Goal: Information Seeking & Learning: Learn about a topic

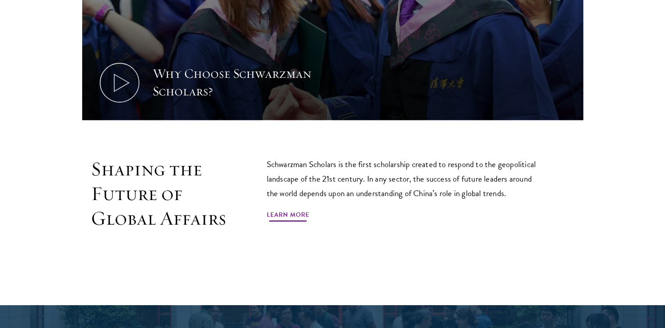
scroll to position [484, 0]
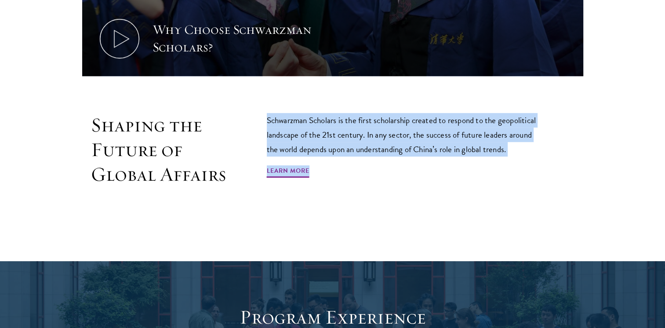
drag, startPoint x: 275, startPoint y: 110, endPoint x: 470, endPoint y: 154, distance: 200.5
click at [470, 154] on section "Why Choose Schwarzman Scholars? Shaping the Future of Global Affairs Schwarzman…" at bounding box center [332, 10] width 665 height 432
copy div "Schwarzman Scholars is the first scholarship created to respond to the geopolit…"
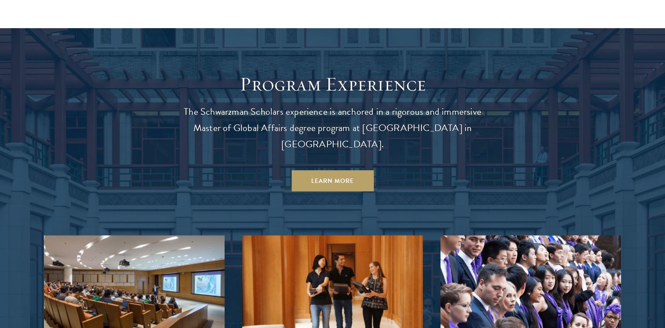
scroll to position [747, 0]
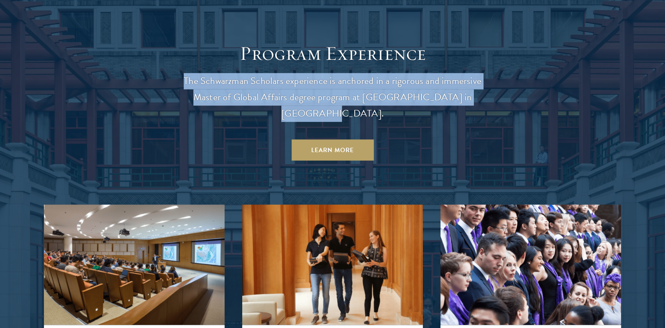
drag, startPoint x: 175, startPoint y: 72, endPoint x: 473, endPoint y: 102, distance: 299.5
click at [473, 102] on p "The Schwarzman Scholars experience is anchored in a rigorous and immersive Mast…" at bounding box center [333, 97] width 316 height 49
drag, startPoint x: 473, startPoint y: 102, endPoint x: 443, endPoint y: 94, distance: 30.4
copy p "The Schwarzman Scholars experience is anchored in a rigorous and immersive Mast…"
click at [353, 139] on link "Learn More" at bounding box center [332, 149] width 82 height 21
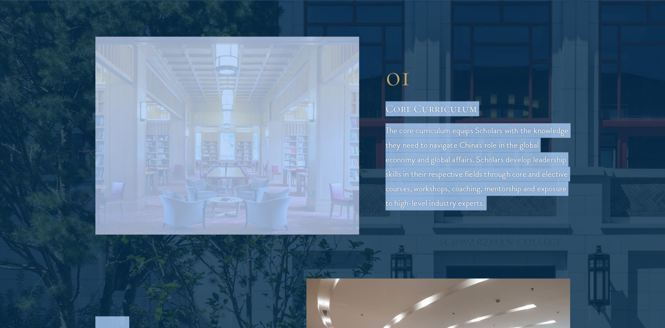
scroll to position [1363, 0]
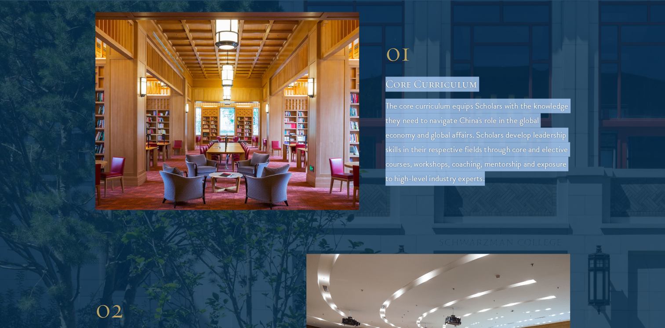
drag, startPoint x: 376, startPoint y: 133, endPoint x: 531, endPoint y: 151, distance: 155.3
click at [531, 151] on div "01 Core Curriculum 01 Core Curriculum The core curriculum equips Scholars with …" at bounding box center [332, 111] width 475 height 198
drag, startPoint x: 531, startPoint y: 151, endPoint x: 468, endPoint y: 108, distance: 76.2
copy div "Core Curriculum The core curriculum equips Scholars with the knowledge they nee…"
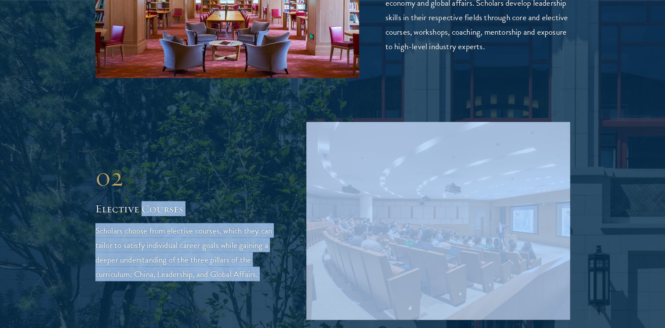
drag, startPoint x: 94, startPoint y: 164, endPoint x: 142, endPoint y: 171, distance: 49.4
drag, startPoint x: 142, startPoint y: 171, endPoint x: 140, endPoint y: 204, distance: 33.1
click at [140, 223] on p "Scholars choose from elective courses, which they can tailor to satisfy individ…" at bounding box center [187, 252] width 185 height 58
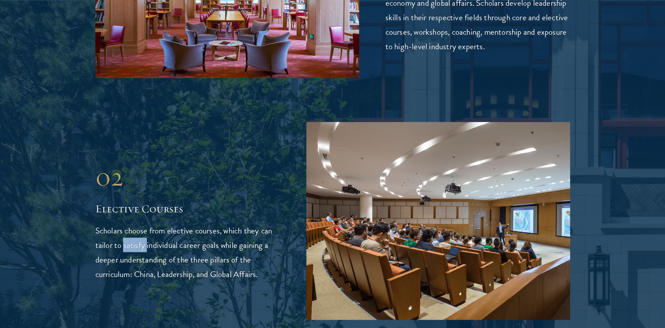
click at [140, 223] on p "Scholars choose from elective courses, which they can tailor to satisfy individ…" at bounding box center [187, 252] width 185 height 58
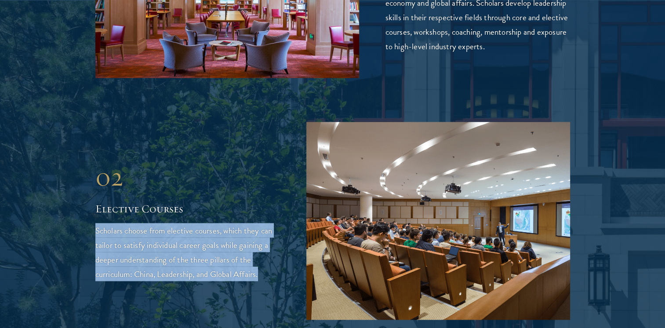
click at [140, 223] on p "Scholars choose from elective courses, which they can tailor to satisfy individ…" at bounding box center [187, 252] width 185 height 58
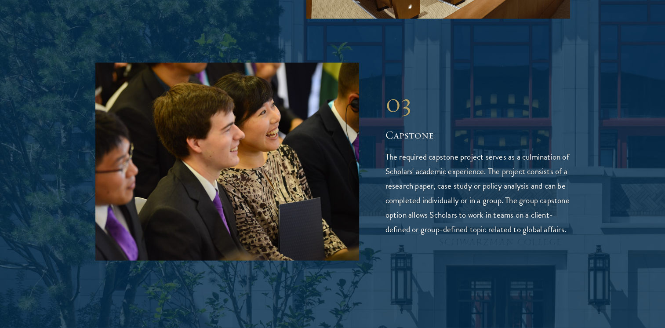
scroll to position [1846, 0]
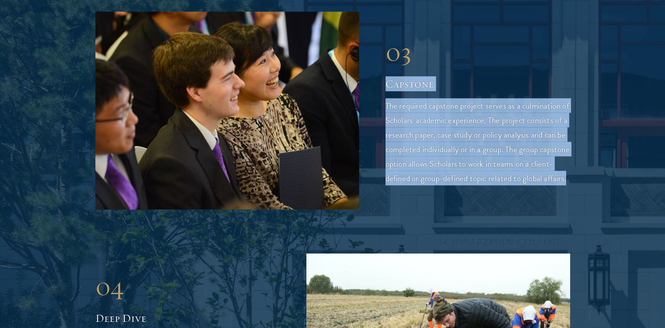
drag, startPoint x: 383, startPoint y: 45, endPoint x: 543, endPoint y: 156, distance: 195.5
click at [543, 156] on div "03 Capstone 03 Capstone The required capstone project serves as a culmination o…" at bounding box center [332, 111] width 475 height 198
copy div "Capstone The required capstone project serves as a culmination of Scholars' aca…"
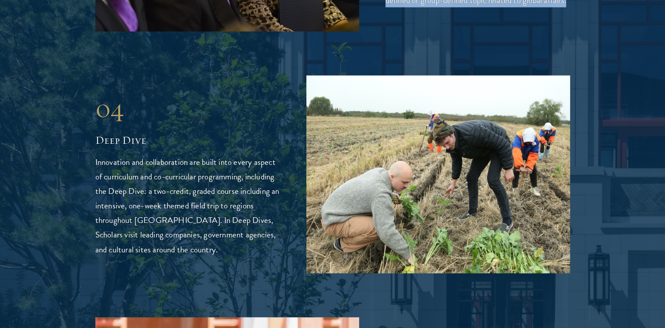
scroll to position [2066, 0]
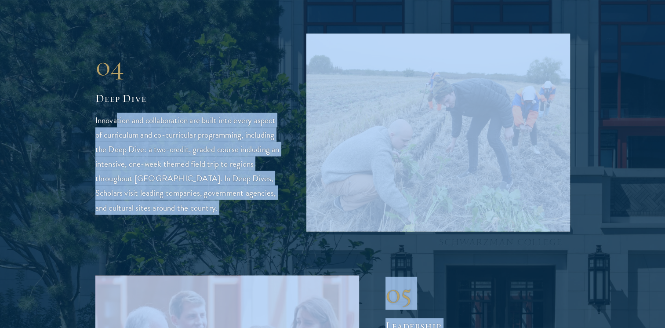
drag, startPoint x: 88, startPoint y: 79, endPoint x: 116, endPoint y: 93, distance: 31.1
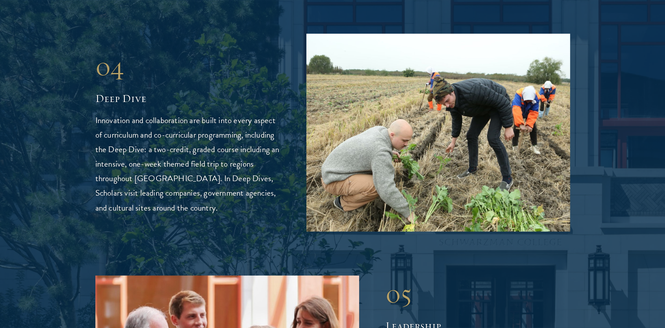
drag, startPoint x: 116, startPoint y: 93, endPoint x: 102, endPoint y: 87, distance: 15.0
click at [102, 113] on p "Innovation and collaboration are built into every aspect of curriculum and co-c…" at bounding box center [187, 164] width 185 height 102
click at [105, 113] on p "Innovation and collaboration are built into every aspect of curriculum and co-c…" at bounding box center [187, 164] width 185 height 102
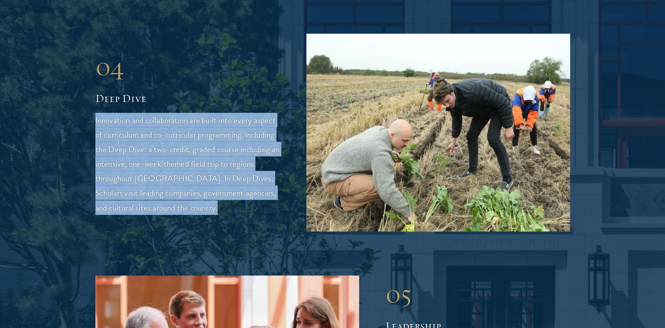
click at [105, 113] on p "Innovation and collaboration are built into every aspect of curriculum and co-c…" at bounding box center [187, 164] width 185 height 102
copy div "Innovation and collaboration are built into every aspect of curriculum and co-c…"
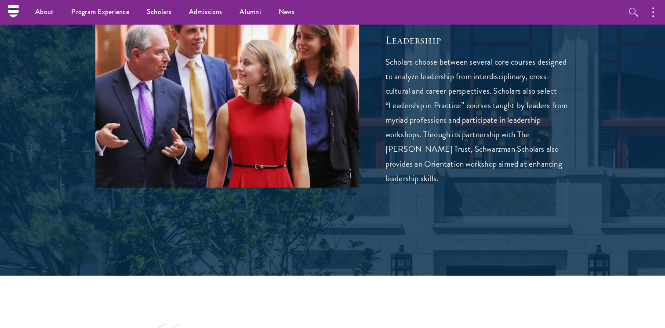
scroll to position [2286, 0]
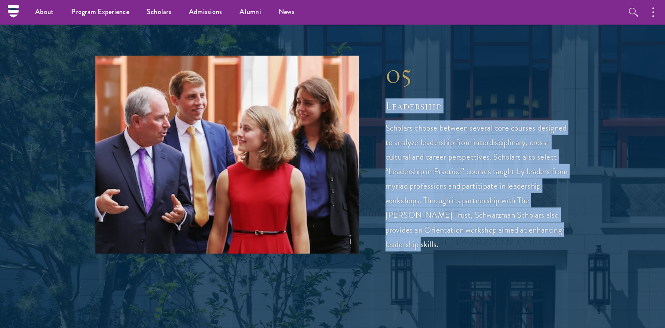
drag, startPoint x: 386, startPoint y: 65, endPoint x: 487, endPoint y: 207, distance: 174.3
click at [487, 207] on div "05 Leadership Scholars choose between several core courses designed to analyze …" at bounding box center [478, 154] width 185 height 193
copy div "Leadership Scholars choose between several core courses designed to analyze lea…"
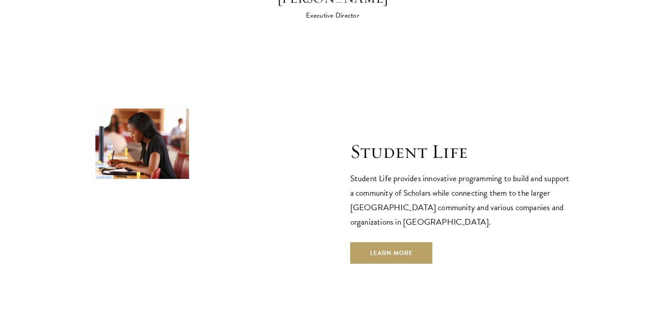
scroll to position [2857, 0]
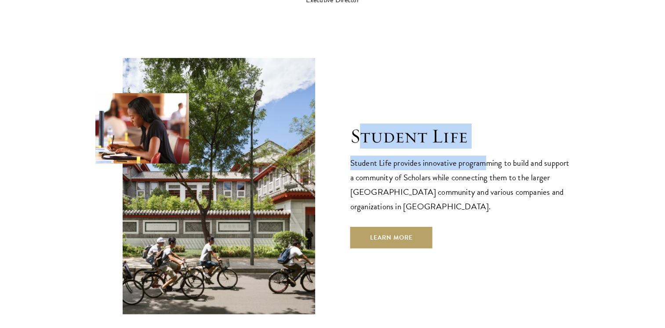
drag, startPoint x: 356, startPoint y: 102, endPoint x: 490, endPoint y: 120, distance: 135.7
click at [490, 124] on div "Student Life Student Life provides innovative programming to build and support …" at bounding box center [460, 186] width 220 height 124
click at [406, 227] on link "Learn More" at bounding box center [391, 237] width 82 height 21
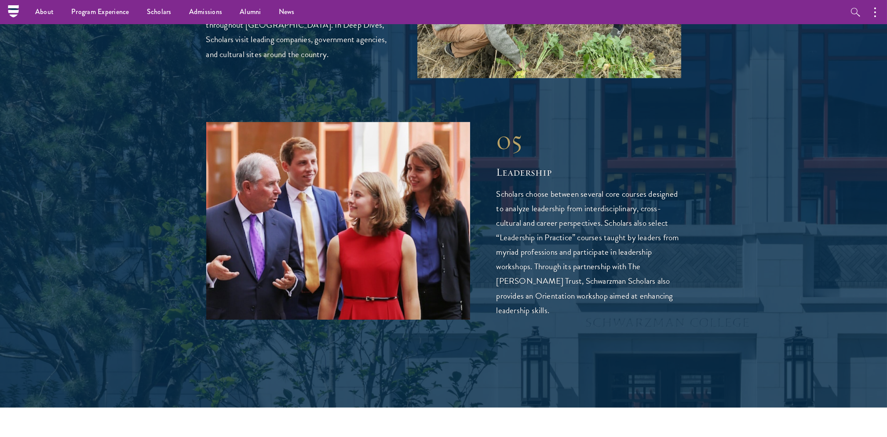
scroll to position [2154, 0]
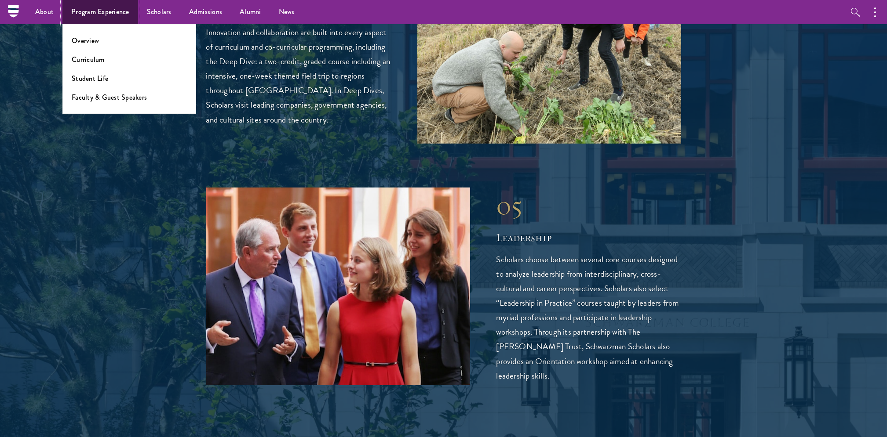
click at [84, 19] on link "Program Experience" at bounding box center [100, 12] width 76 height 24
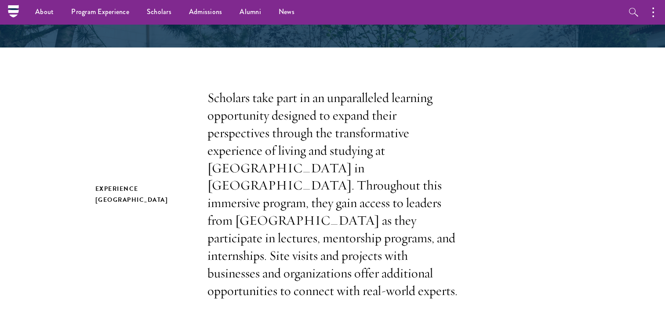
scroll to position [176, 0]
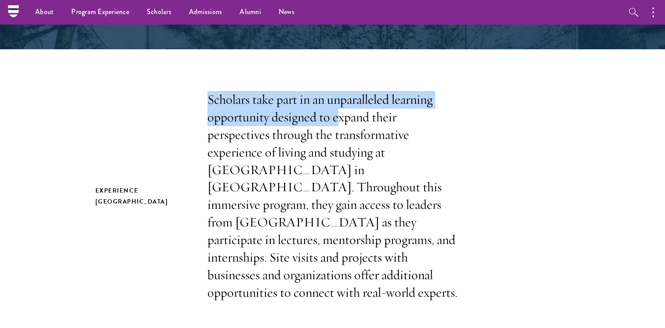
drag, startPoint x: 199, startPoint y: 95, endPoint x: 338, endPoint y: 130, distance: 143.7
click at [336, 125] on div "Experience China Scholars take part in an unparalleled learning opportunity des…" at bounding box center [332, 196] width 475 height 211
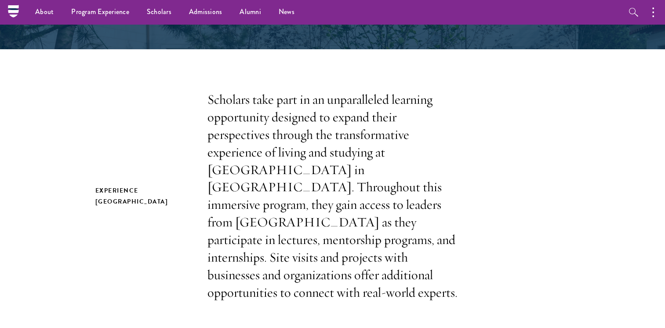
drag, startPoint x: 347, startPoint y: 174, endPoint x: 287, endPoint y: 139, distance: 68.9
click at [347, 174] on p "Scholars take part in an unparalleled learning opportunity designed to expand t…" at bounding box center [332, 196] width 251 height 211
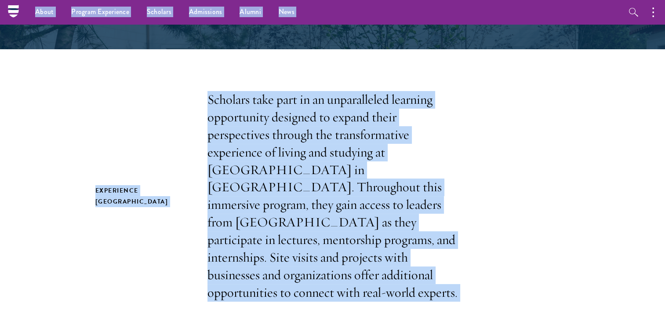
copy body "About Overview Leadership Donors Program Experience Overview Curriculum Student…"
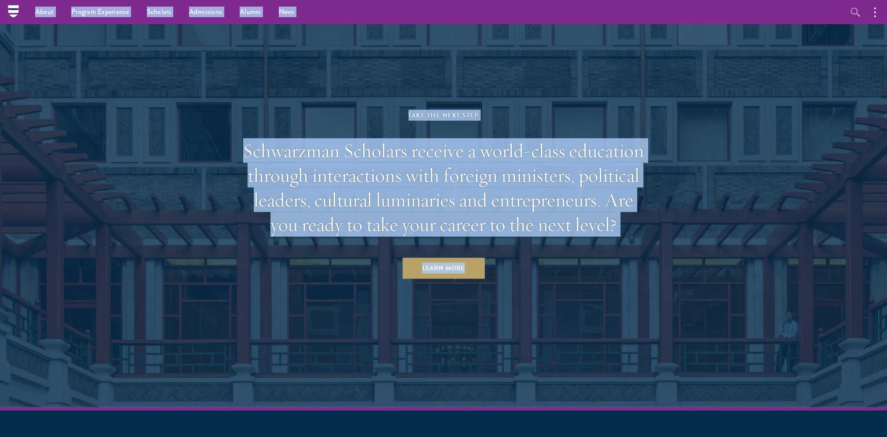
scroll to position [3206, 0]
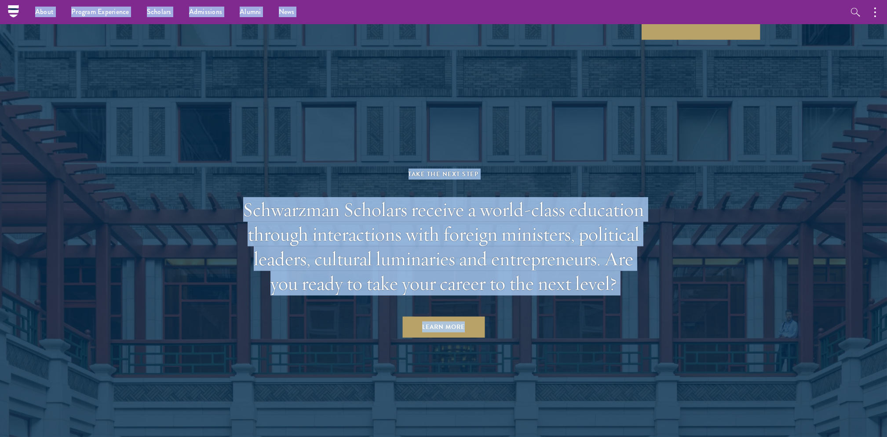
click at [234, 287] on aside "Take the Next Step Schwarzman Scholars receive a world-class education through …" at bounding box center [443, 245] width 887 height 444
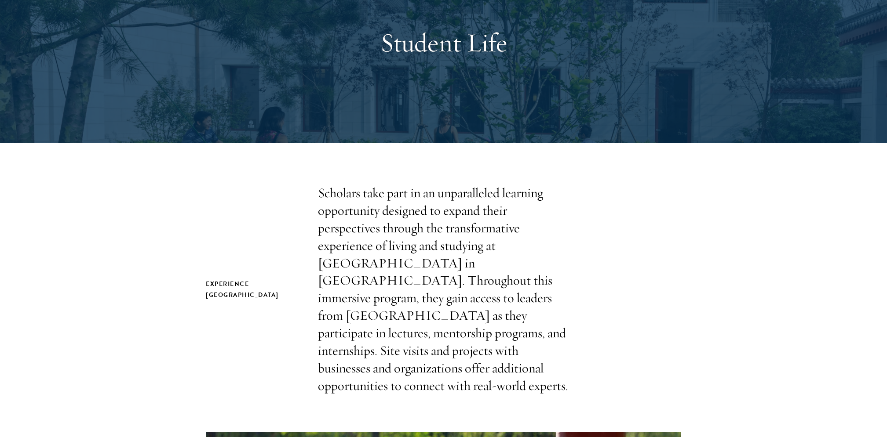
scroll to position [176, 0]
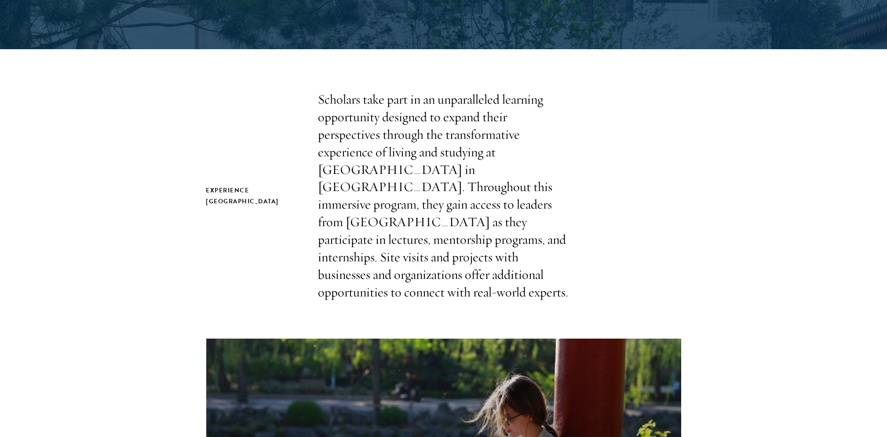
click at [372, 193] on p "Scholars take part in an unparalleled learning opportunity designed to expand t…" at bounding box center [443, 196] width 251 height 211
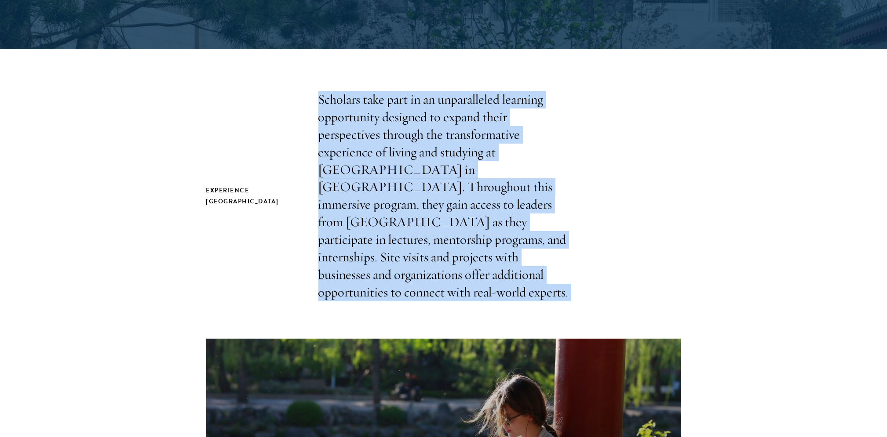
copy section "Scholars take part in an unparalleled learning opportunity designed to expand t…"
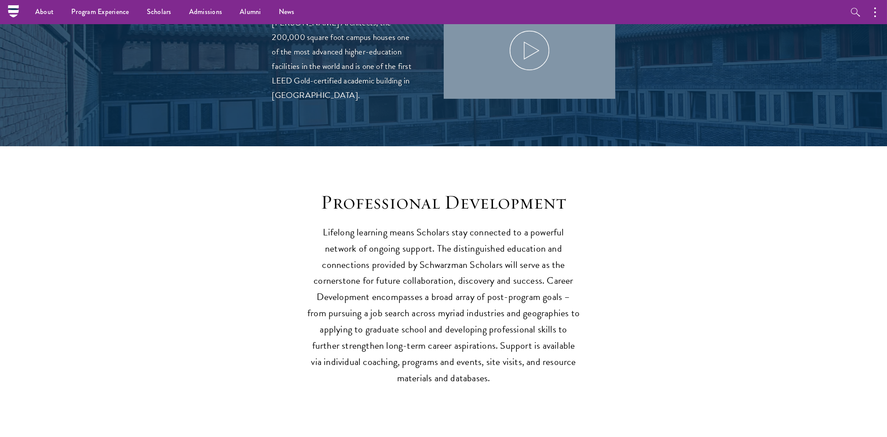
scroll to position [938, 0]
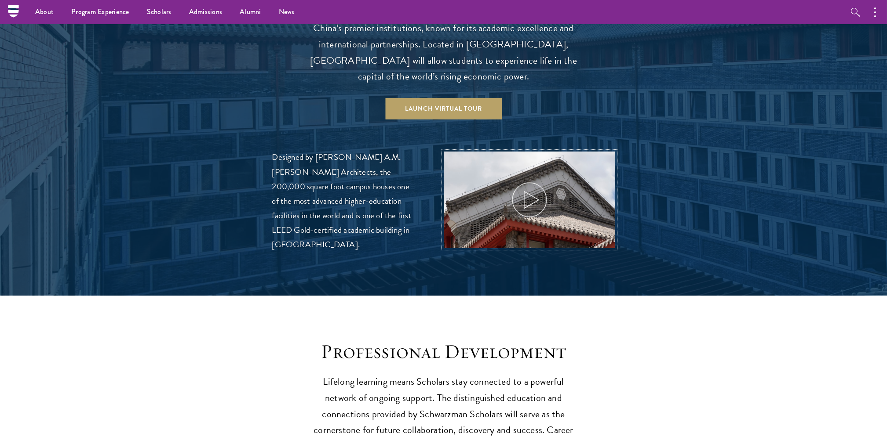
click at [535, 180] on icon at bounding box center [529, 200] width 40 height 40
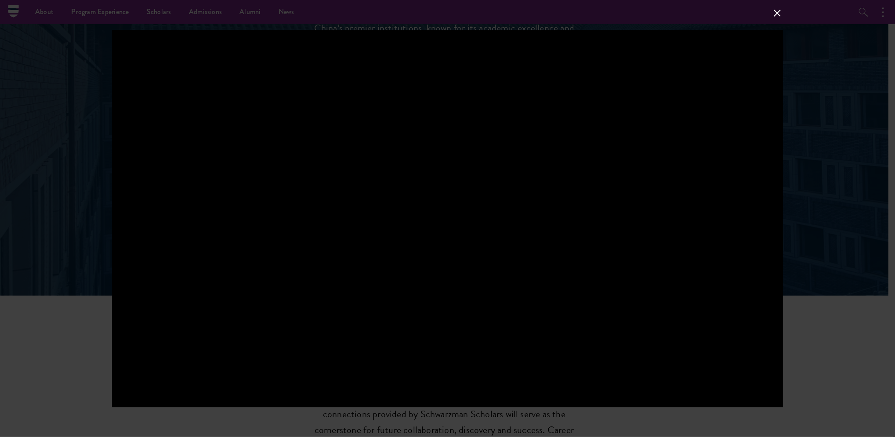
click at [665, 327] on div at bounding box center [447, 218] width 895 height 437
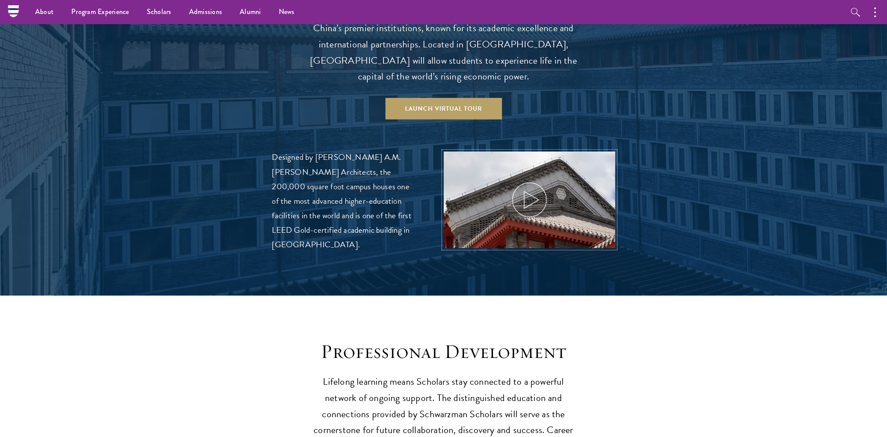
click at [523, 180] on icon at bounding box center [529, 200] width 40 height 40
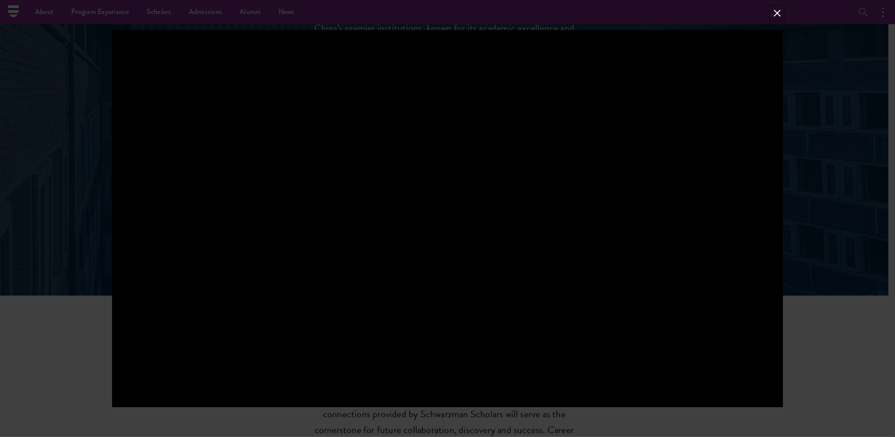
click at [665, 12] on button at bounding box center [777, 12] width 11 height 11
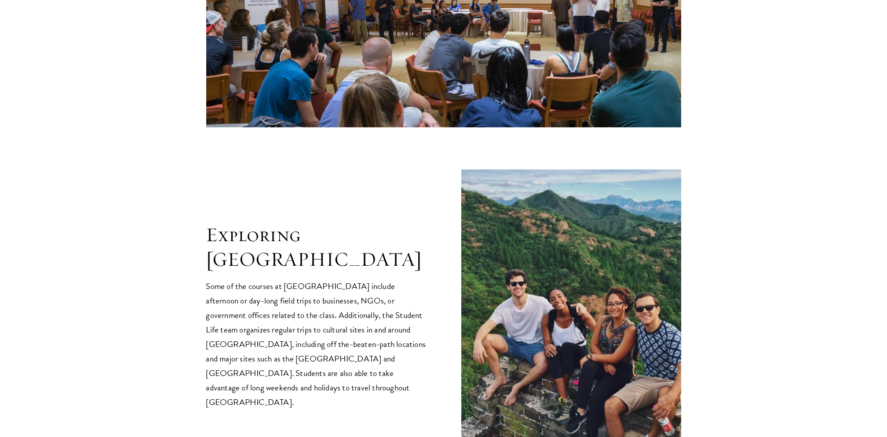
scroll to position [1758, 0]
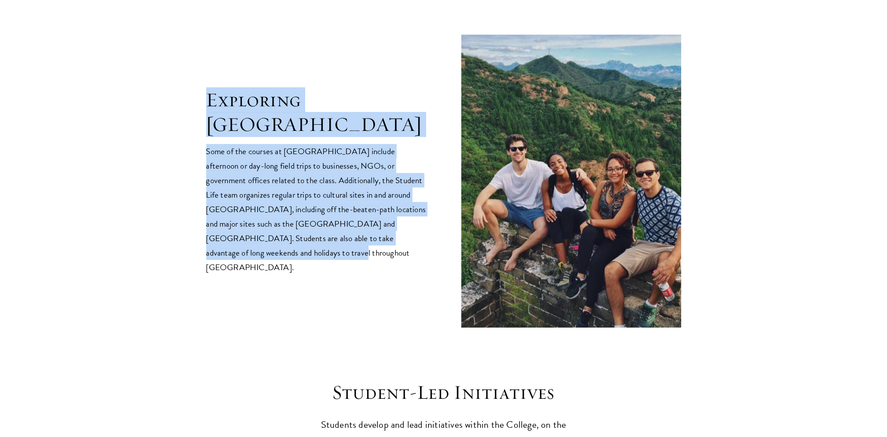
drag, startPoint x: 200, startPoint y: 98, endPoint x: 400, endPoint y: 225, distance: 236.6
click at [400, 225] on section "Exploring China Some of the courses at Schwarzman College include afternoon or …" at bounding box center [443, 181] width 887 height 293
copy div "Exploring China Some of the courses at Schwarzman College include afternoon or …"
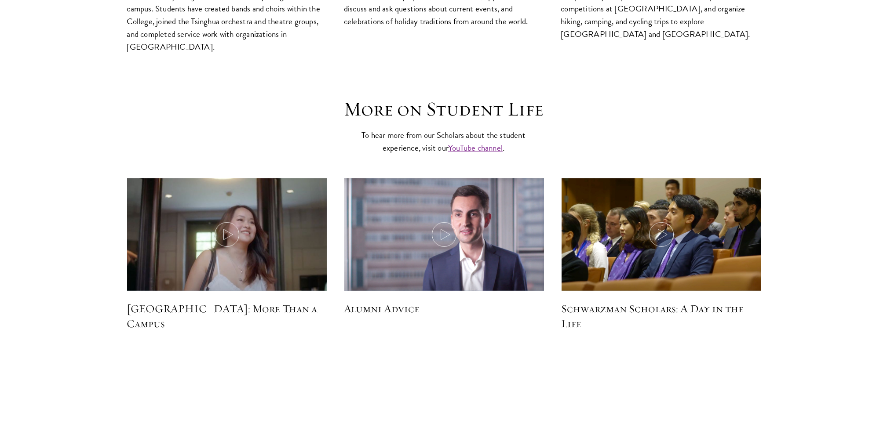
scroll to position [2637, 0]
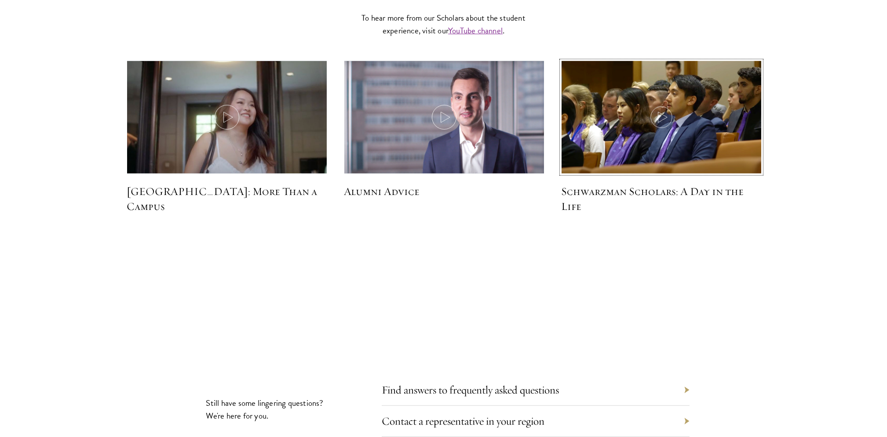
click at [655, 105] on icon at bounding box center [661, 117] width 25 height 25
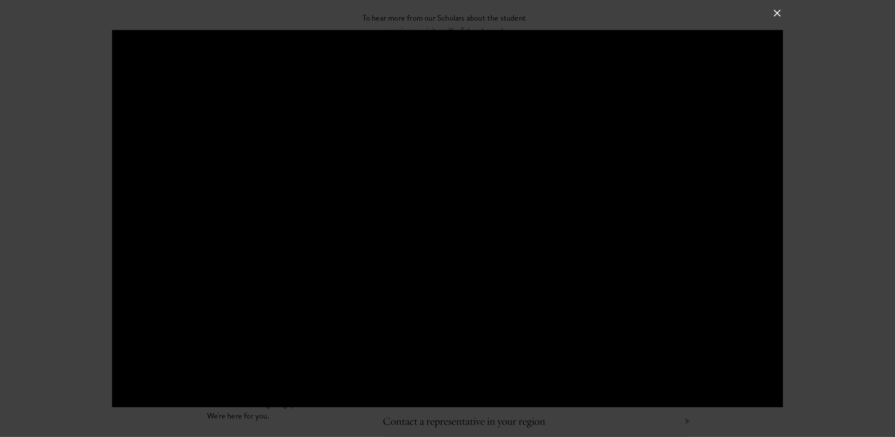
click at [665, 11] on button at bounding box center [777, 12] width 11 height 11
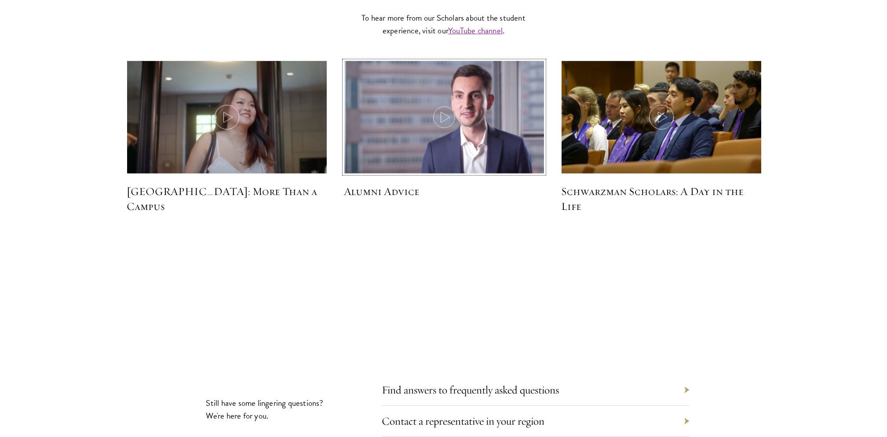
click at [419, 102] on img at bounding box center [444, 119] width 212 height 122
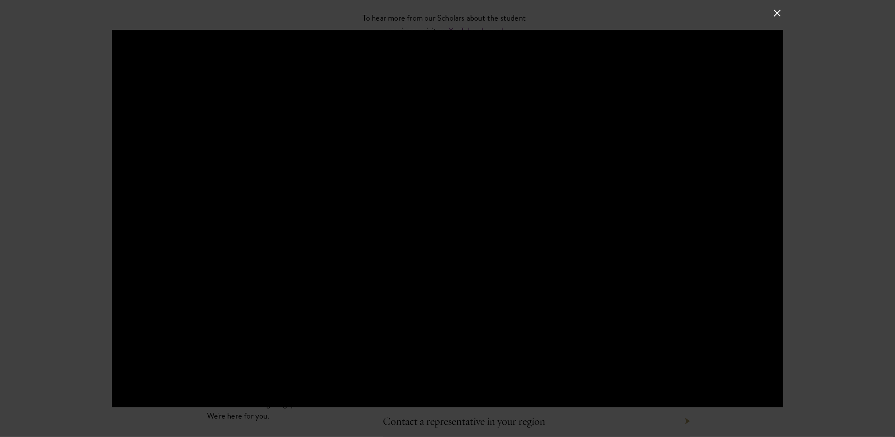
click at [665, 10] on button at bounding box center [777, 12] width 11 height 11
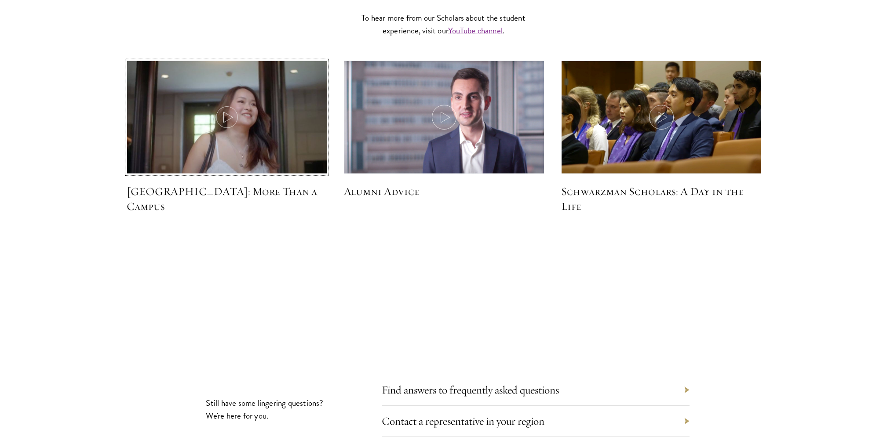
click at [230, 105] on icon at bounding box center [227, 117] width 25 height 25
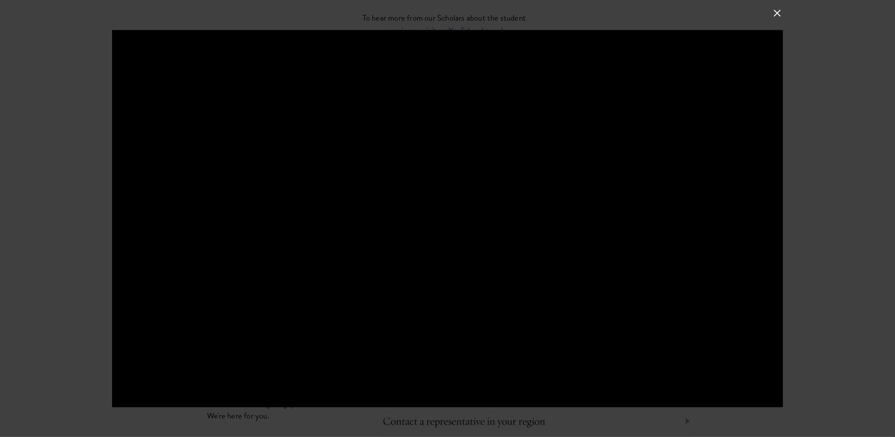
click at [665, 11] on button at bounding box center [777, 12] width 11 height 11
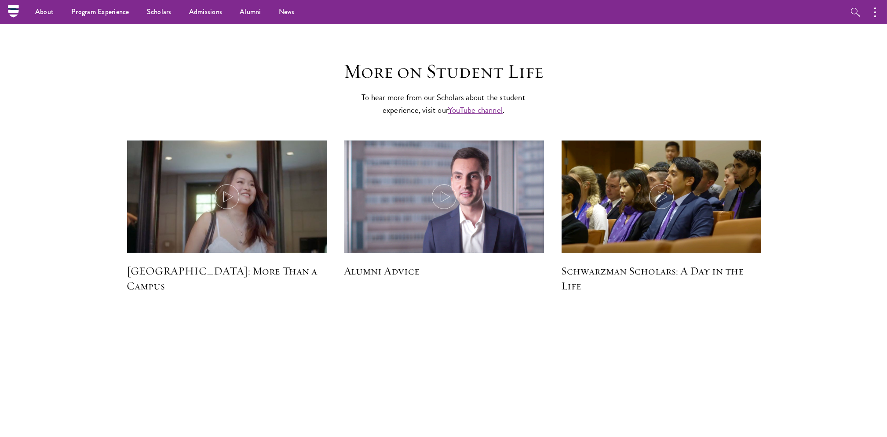
scroll to position [2403, 0]
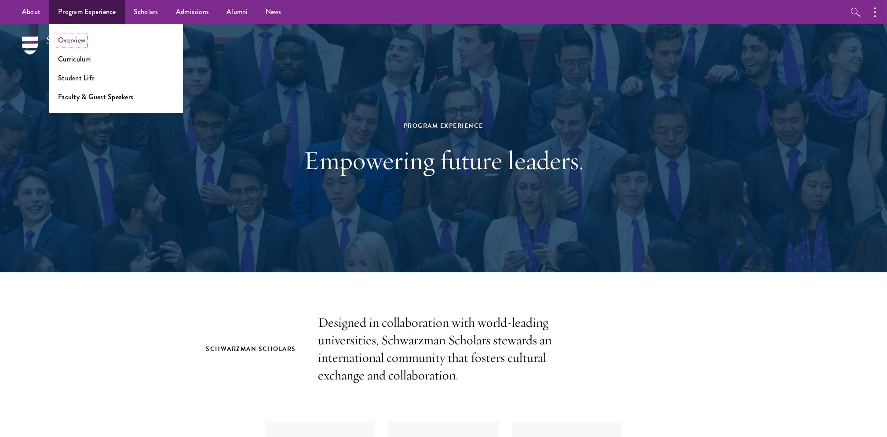
click at [75, 41] on link "Overview" at bounding box center [71, 40] width 27 height 10
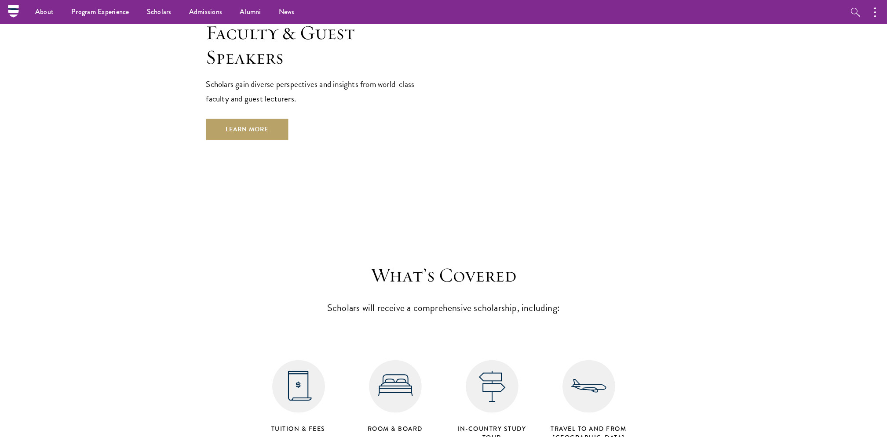
scroll to position [2979, 0]
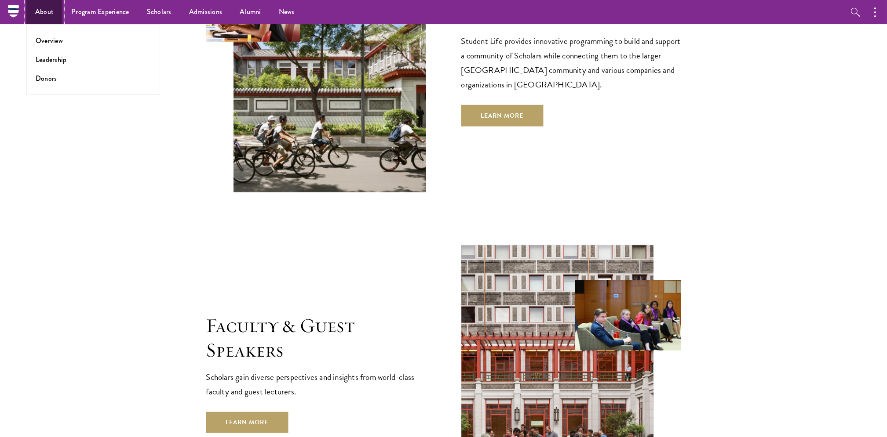
click at [40, 18] on link "About" at bounding box center [44, 12] width 36 height 24
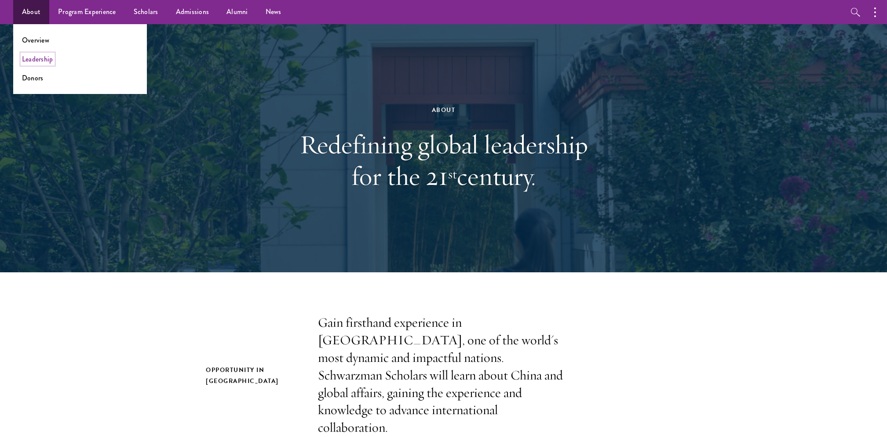
click at [51, 58] on link "Leadership" at bounding box center [37, 59] width 31 height 10
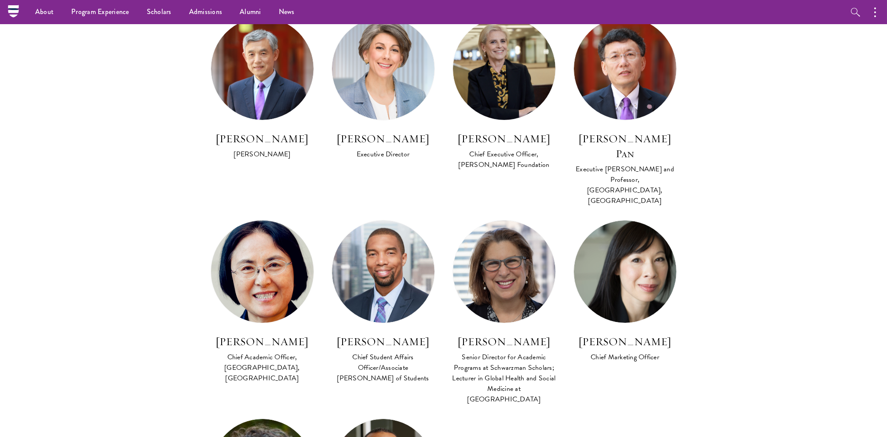
scroll to position [469, 0]
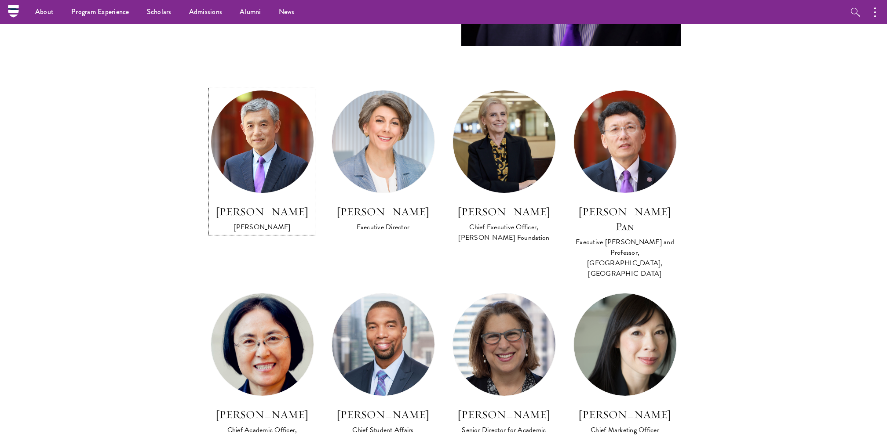
click at [261, 214] on h3 "Lan Xue" at bounding box center [262, 211] width 103 height 15
click at [261, 214] on div "Lan Xue Dean Dr. Xue is a recipient of the Distinguished Young Scholar Award fr…" at bounding box center [443, 219] width 382 height 308
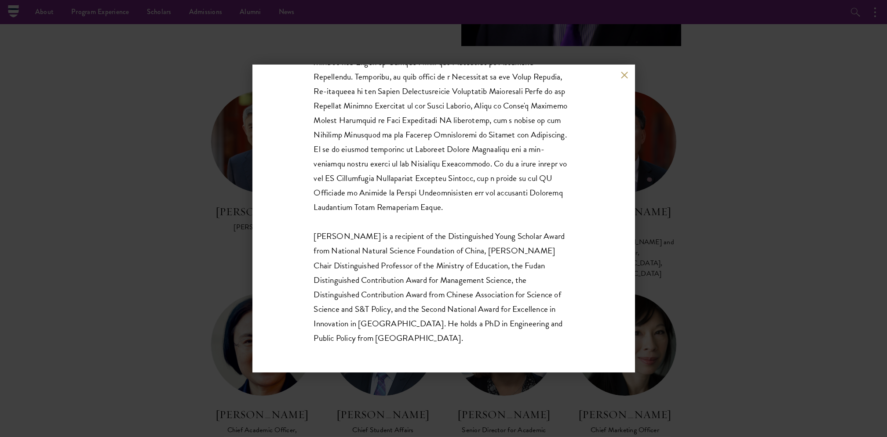
scroll to position [291, 0]
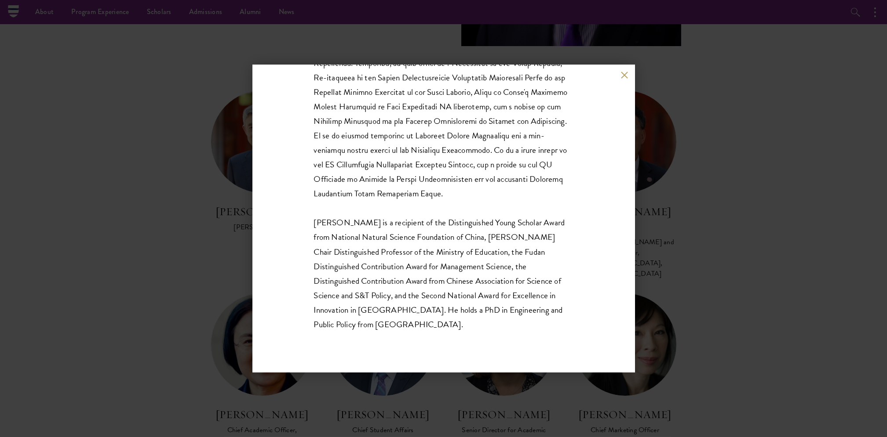
drag, startPoint x: 166, startPoint y: 226, endPoint x: 219, endPoint y: 223, distance: 53.7
click at [167, 226] on div "Lan Xue Dean Dr. Xue is a recipient of the Distinguished Young Scholar Award fr…" at bounding box center [443, 218] width 887 height 437
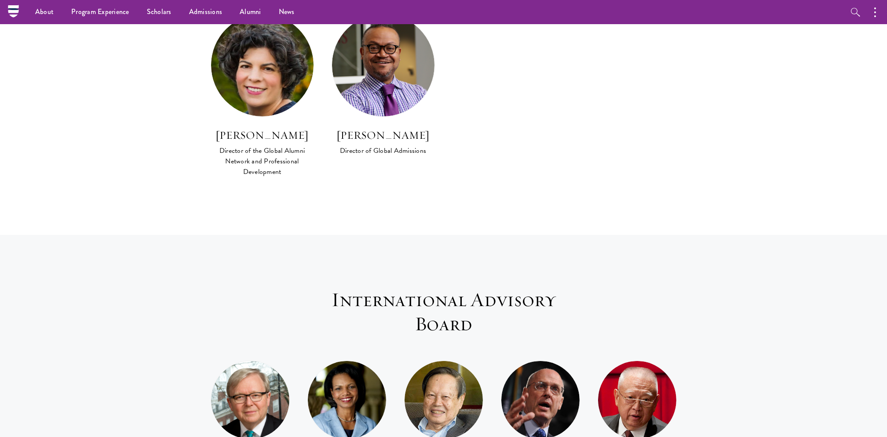
scroll to position [659, 0]
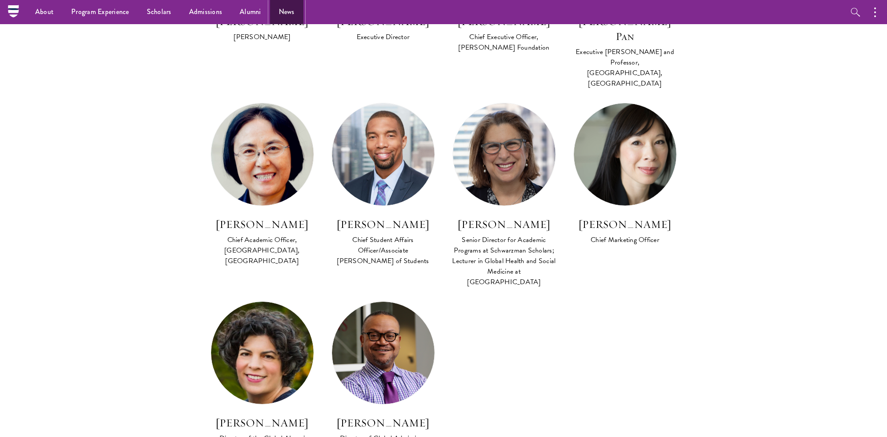
click at [288, 1] on link "News" at bounding box center [286, 12] width 33 height 24
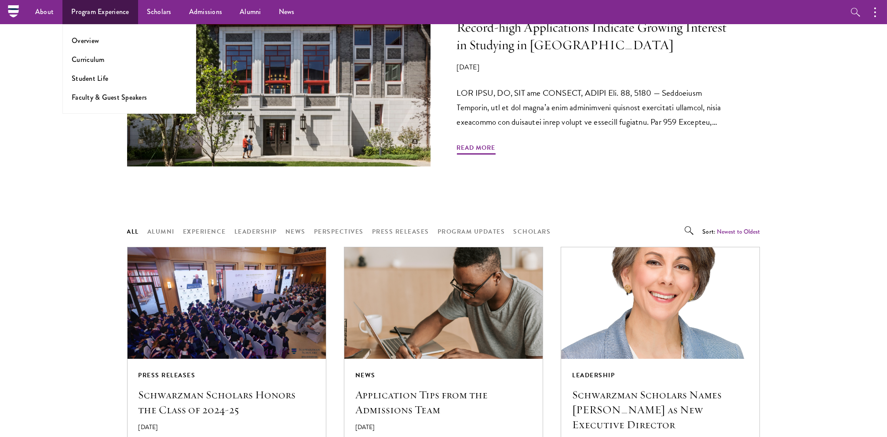
scroll to position [469, 0]
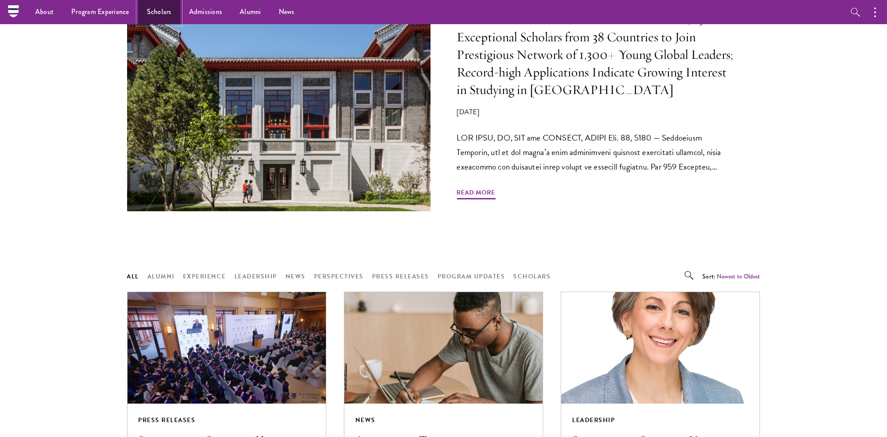
click at [154, 12] on link "Scholars" at bounding box center [159, 12] width 42 height 24
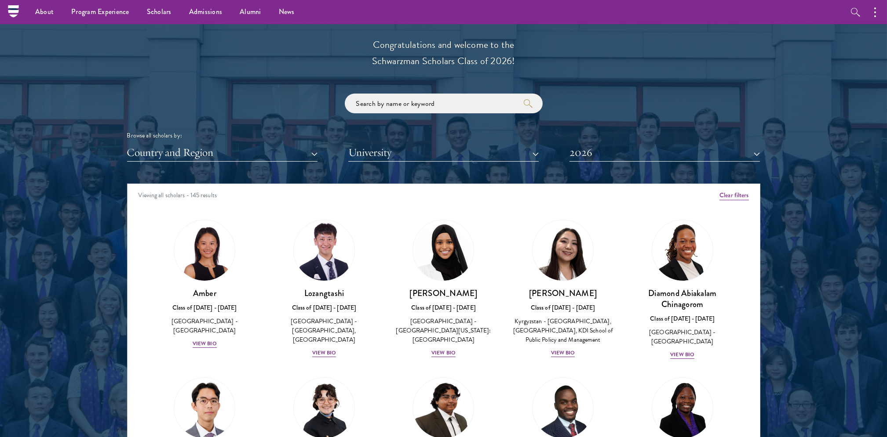
scroll to position [1055, 0]
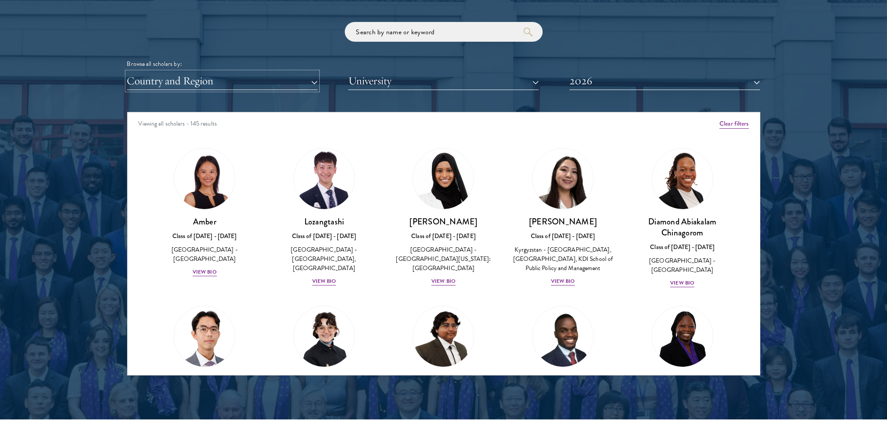
click at [310, 81] on button "Country and Region" at bounding box center [222, 81] width 190 height 18
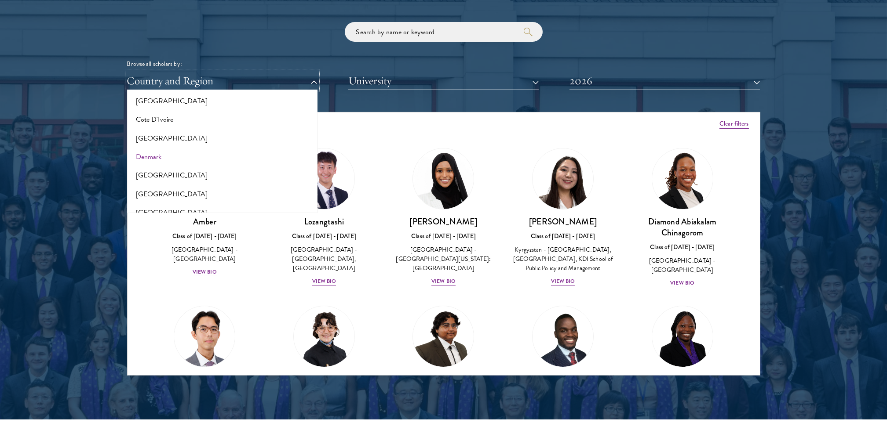
scroll to position [437, 0]
click at [135, 154] on button "[GEOGRAPHIC_DATA]" at bounding box center [222, 154] width 185 height 18
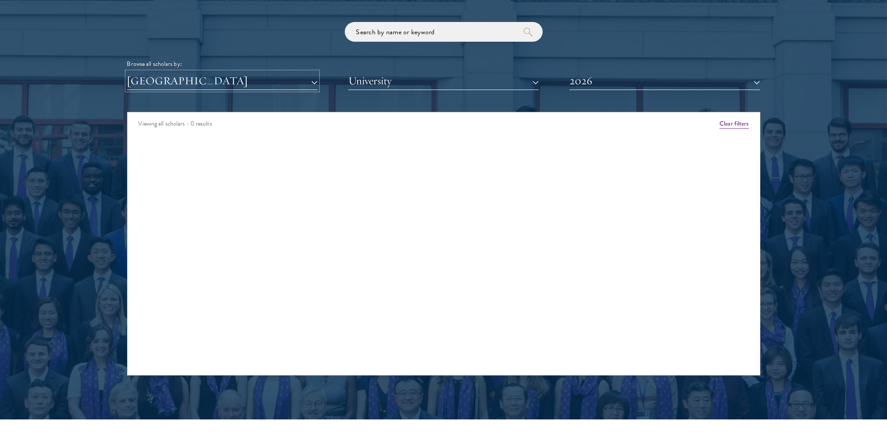
click at [308, 80] on button "[GEOGRAPHIC_DATA]" at bounding box center [222, 81] width 190 height 18
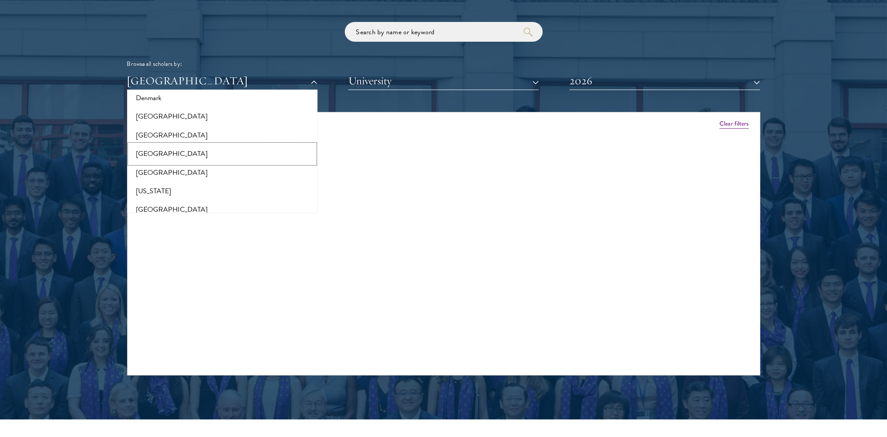
click at [145, 153] on button "[GEOGRAPHIC_DATA]" at bounding box center [222, 154] width 185 height 18
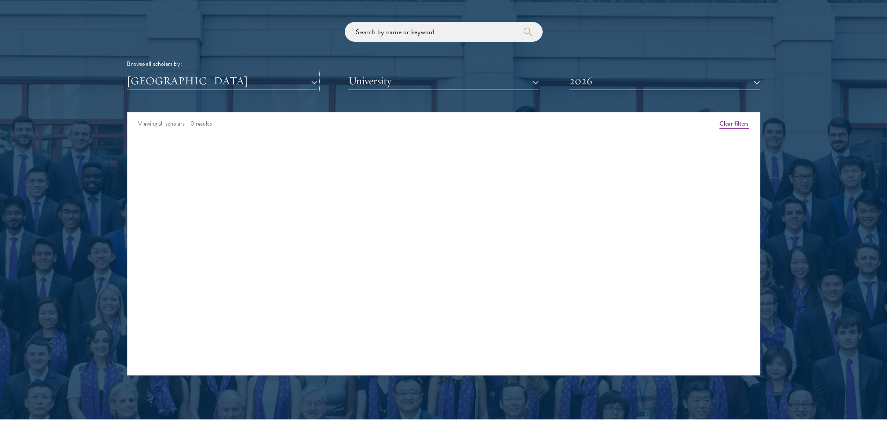
click at [315, 84] on button "[GEOGRAPHIC_DATA]" at bounding box center [222, 81] width 190 height 18
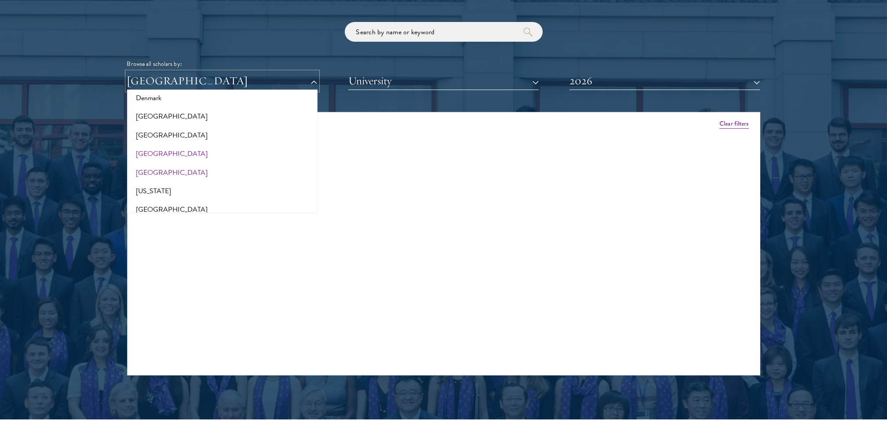
scroll to position [320, 0]
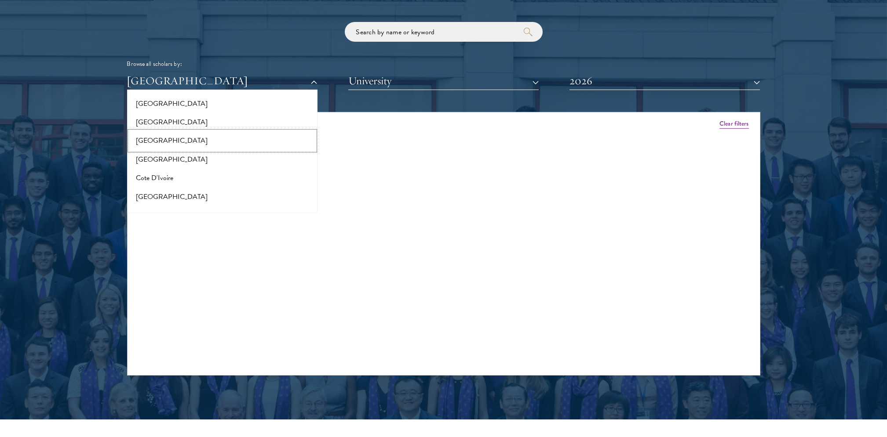
click at [139, 144] on button "[GEOGRAPHIC_DATA]" at bounding box center [222, 140] width 185 height 18
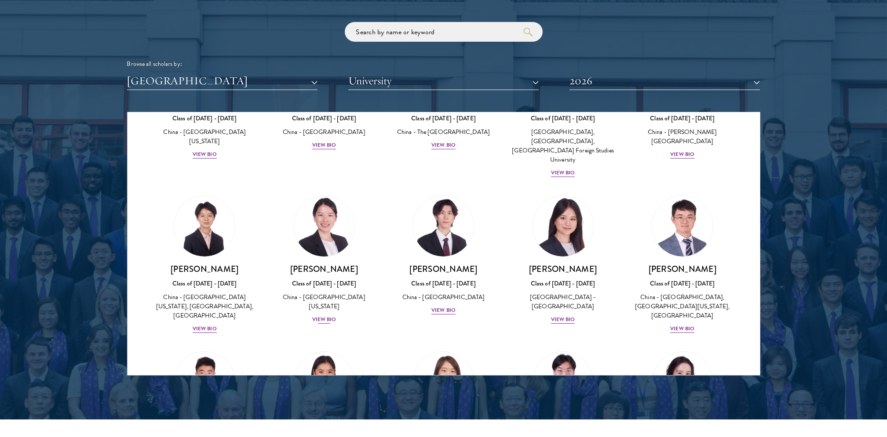
scroll to position [699, 0]
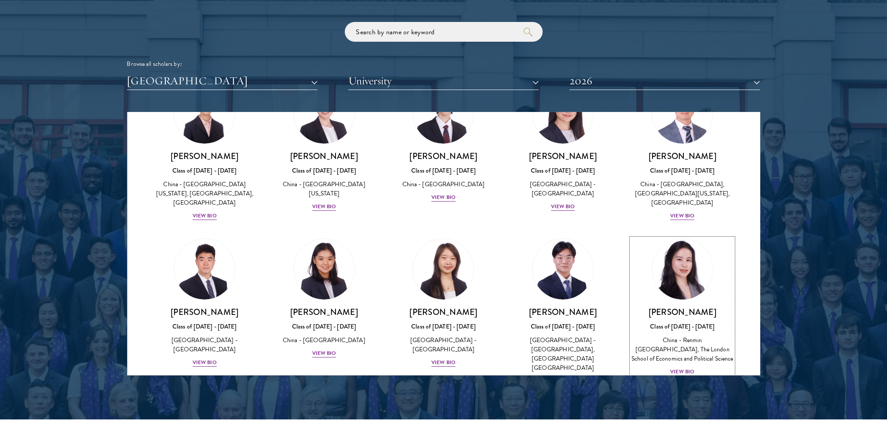
click at [672, 266] on img at bounding box center [682, 269] width 67 height 67
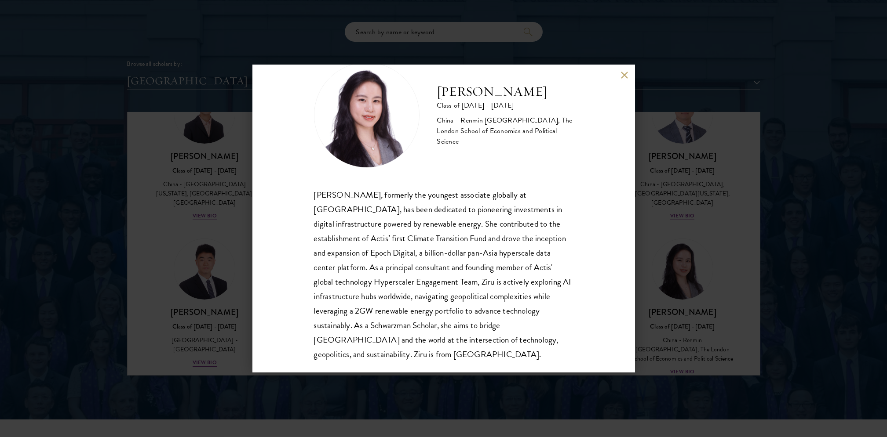
scroll to position [44, 0]
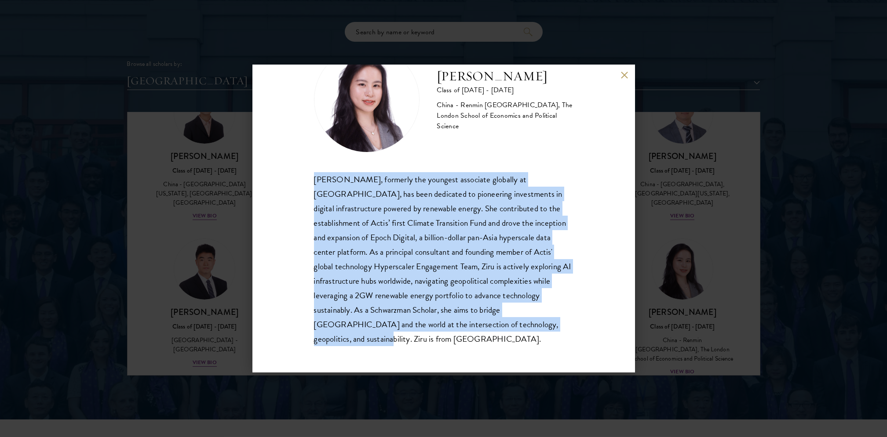
drag, startPoint x: 304, startPoint y: 175, endPoint x: 537, endPoint y: 332, distance: 281.1
click at [537, 332] on div "Adele Zhong Class of 2025 - 2026 China - Renmin University of China, The London…" at bounding box center [443, 219] width 382 height 308
copy div "Ziru Zhong, formerly the youngest associate globally at Actis, has been dedicat…"
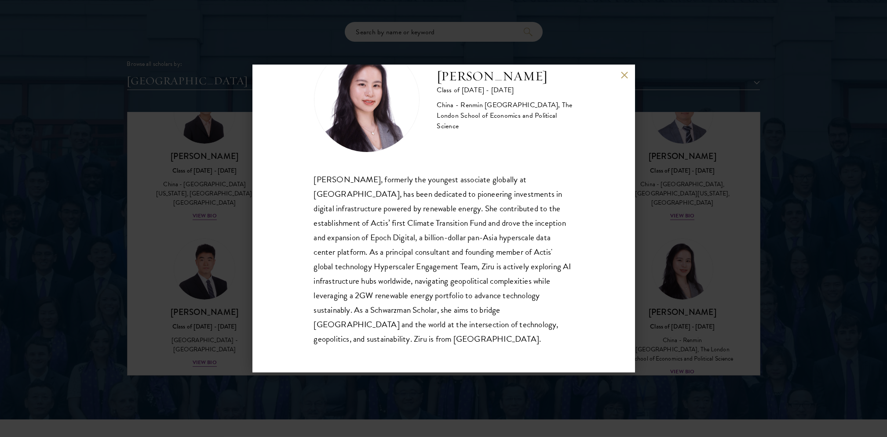
drag, startPoint x: 129, startPoint y: 260, endPoint x: 598, endPoint y: 61, distance: 509.4
click at [131, 259] on div "Adele Zhong Class of 2025 - 2026 China - Renmin University of China, The London…" at bounding box center [443, 218] width 887 height 437
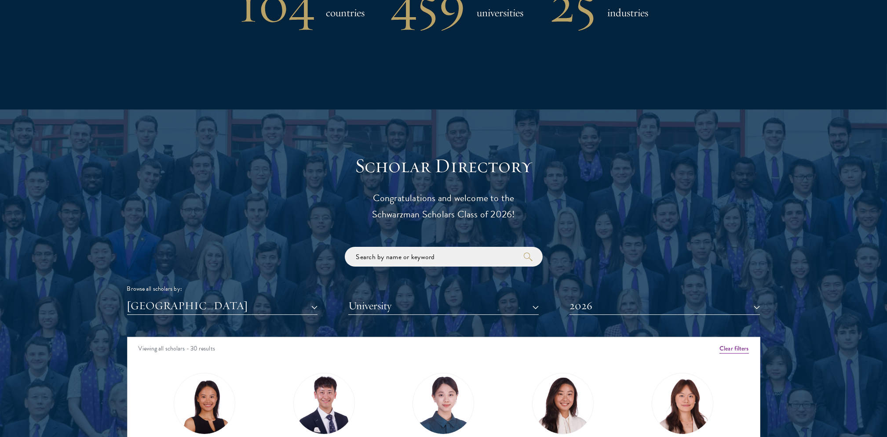
scroll to position [879, 0]
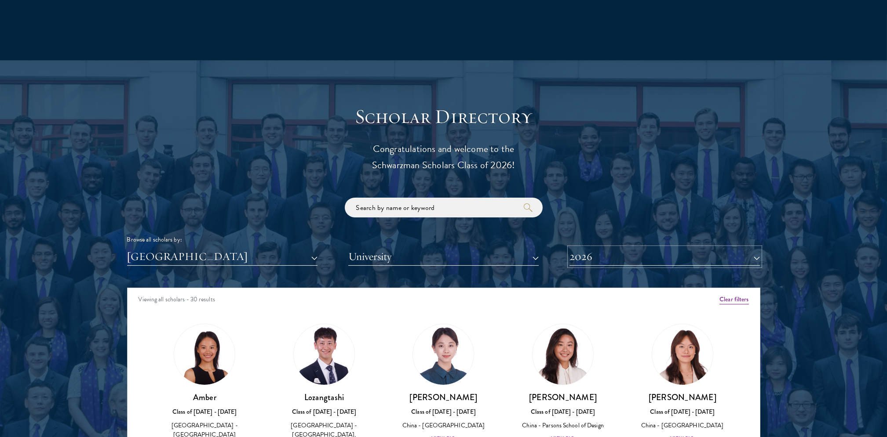
click at [754, 259] on button "2026" at bounding box center [664, 257] width 190 height 18
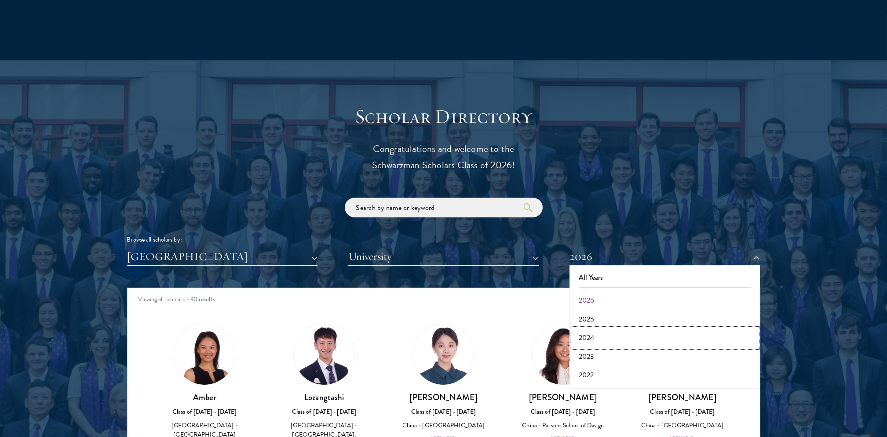
click at [599, 335] on button "2024" at bounding box center [664, 338] width 185 height 18
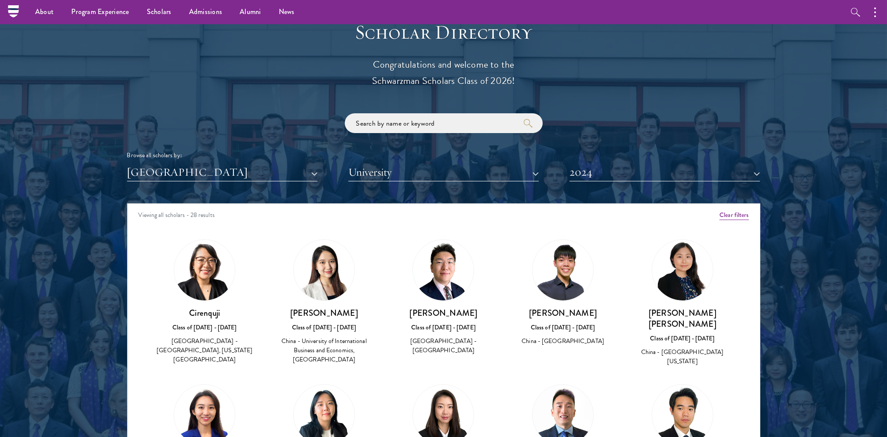
scroll to position [938, 0]
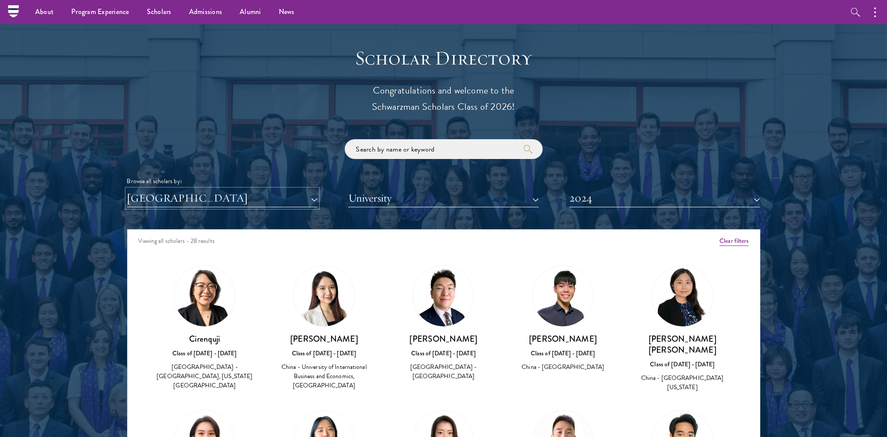
click at [310, 198] on button "[GEOGRAPHIC_DATA]" at bounding box center [222, 198] width 190 height 18
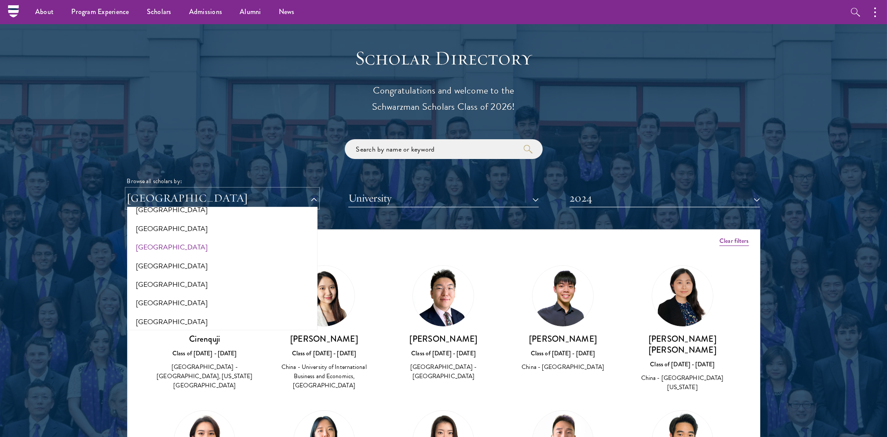
scroll to position [495, 0]
click at [145, 211] on button "[GEOGRAPHIC_DATA]" at bounding box center [222, 213] width 185 height 18
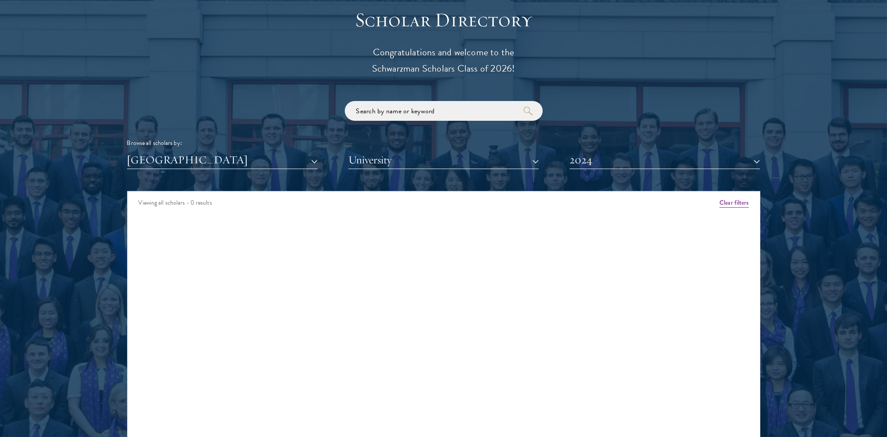
scroll to position [1055, 0]
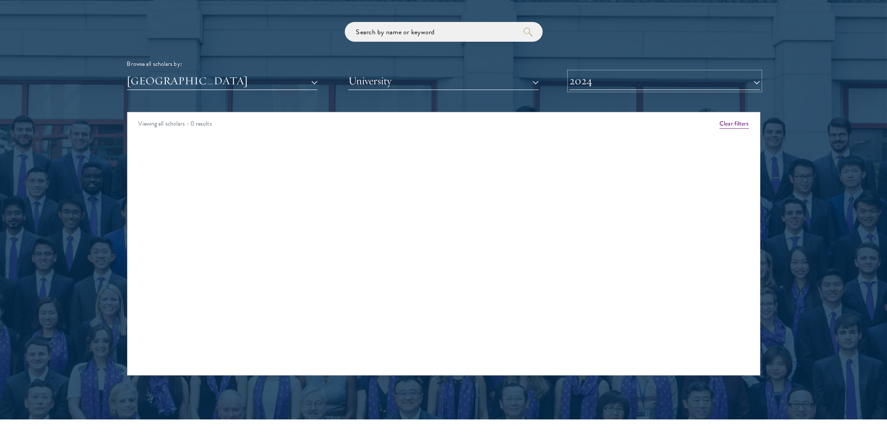
click at [756, 82] on button "2024" at bounding box center [664, 81] width 190 height 18
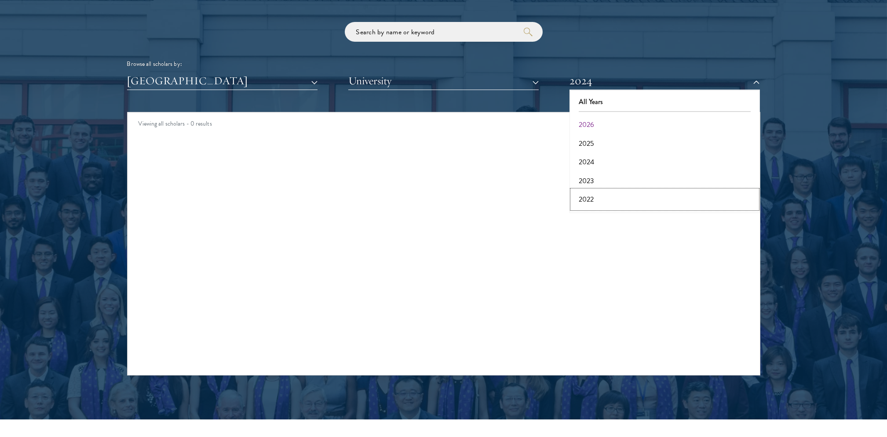
click at [595, 199] on button "2022" at bounding box center [664, 199] width 185 height 18
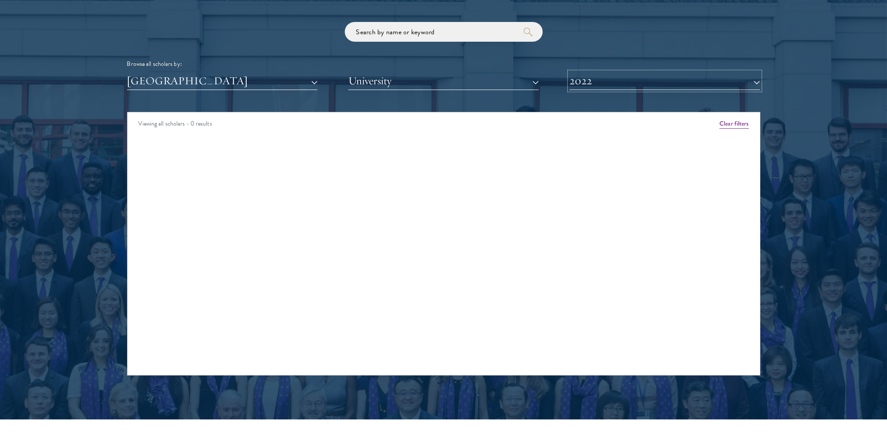
click at [754, 76] on button "2022" at bounding box center [664, 81] width 190 height 18
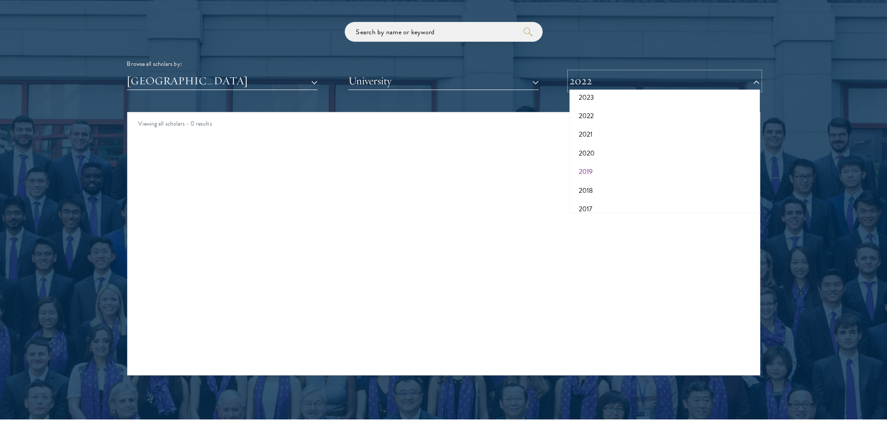
scroll to position [91, 0]
click at [588, 176] on button "2018" at bounding box center [664, 183] width 185 height 18
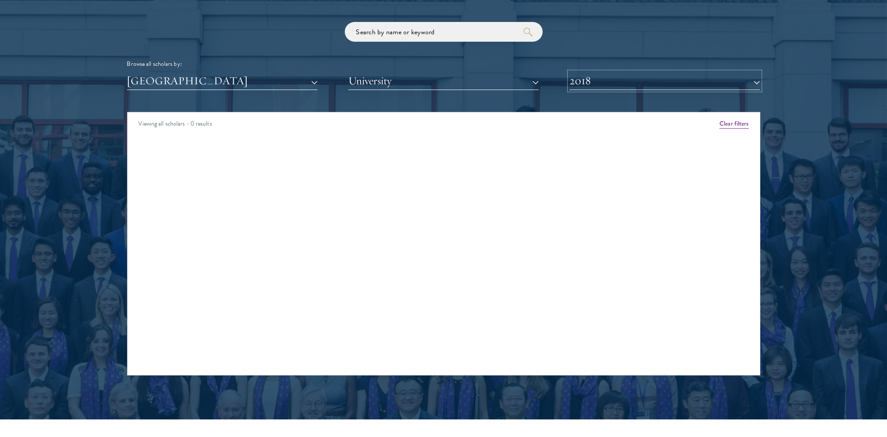
click at [757, 77] on button "2018" at bounding box center [664, 81] width 190 height 18
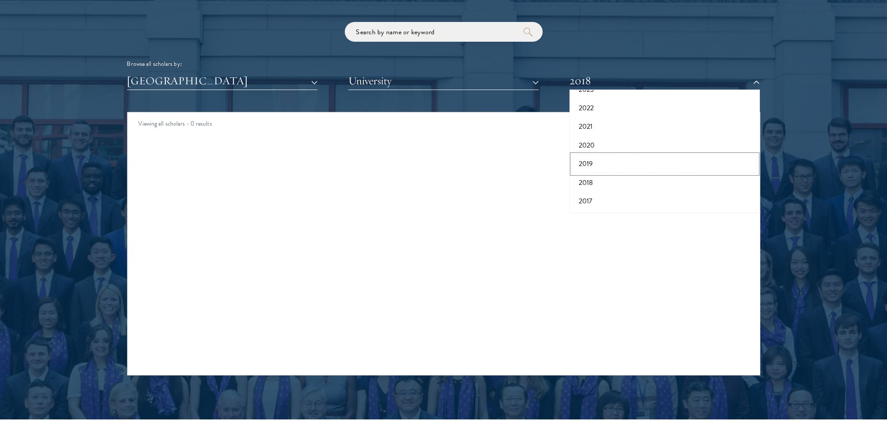
click at [579, 164] on button "2019" at bounding box center [664, 164] width 185 height 18
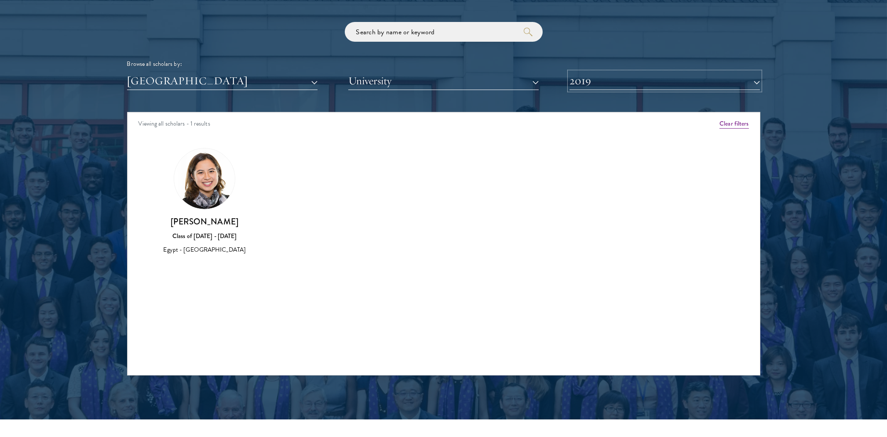
click at [760, 82] on button "2019" at bounding box center [664, 81] width 190 height 18
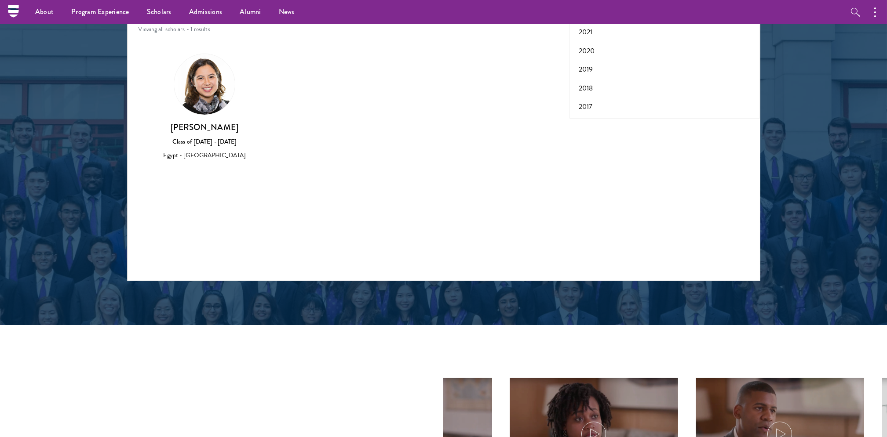
scroll to position [1055, 0]
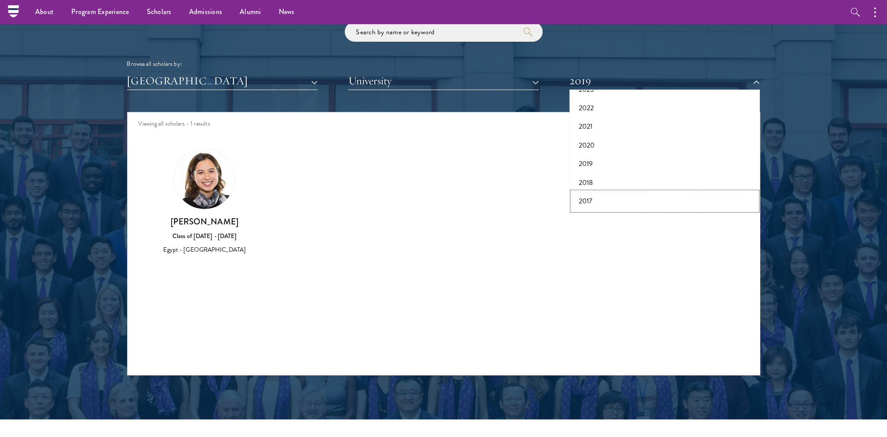
click at [579, 202] on button "2017" at bounding box center [664, 201] width 185 height 18
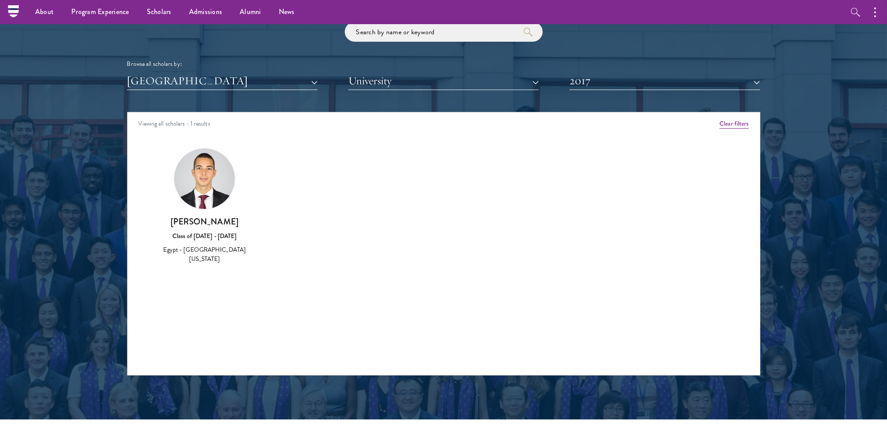
click at [202, 203] on img at bounding box center [204, 179] width 61 height 61
click at [200, 228] on div "Mostafa Allam Class of 2016 - 2017 Egypt - University of Virginia" at bounding box center [205, 240] width 102 height 48
click at [206, 196] on img at bounding box center [204, 179] width 61 height 61
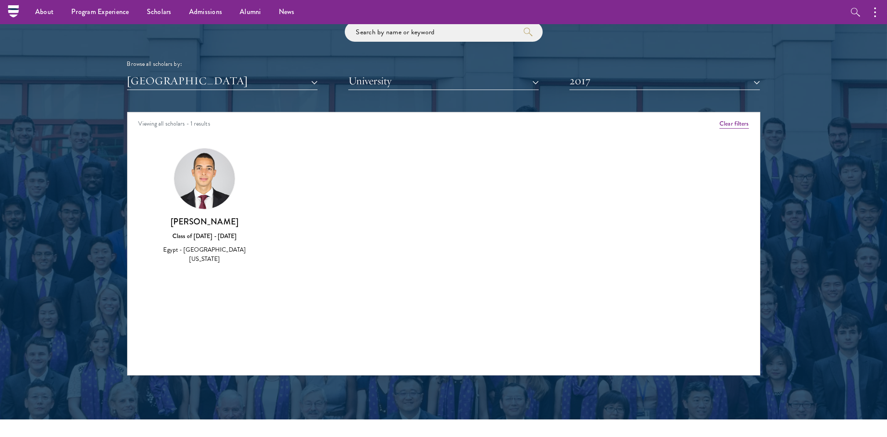
click at [206, 196] on img at bounding box center [204, 179] width 61 height 61
click at [209, 259] on div "Mostafa Allam Class of 2016 - 2017 Egypt - University of Virginia" at bounding box center [205, 206] width 120 height 134
click at [207, 259] on div "Mostafa Allam Class of 2016 - 2017 Egypt - University of Virginia" at bounding box center [205, 206] width 120 height 134
click at [202, 242] on div "Mostafa Allam Class of 2016 - 2017 Egypt - University of Virginia" at bounding box center [205, 240] width 102 height 48
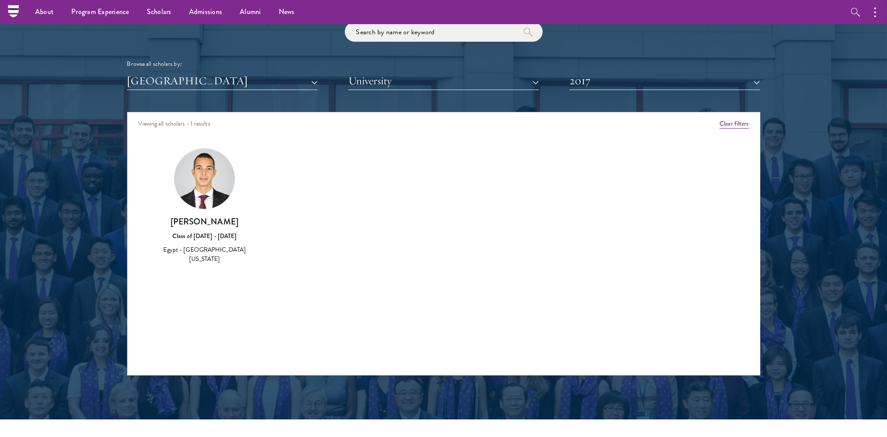
click at [210, 233] on div "Class of 2016 - 2017" at bounding box center [205, 236] width 102 height 9
click at [209, 226] on h3 "Mostafa Allam" at bounding box center [205, 221] width 102 height 11
drag, startPoint x: 209, startPoint y: 226, endPoint x: 208, endPoint y: 200, distance: 25.9
click at [208, 200] on img at bounding box center [204, 179] width 61 height 61
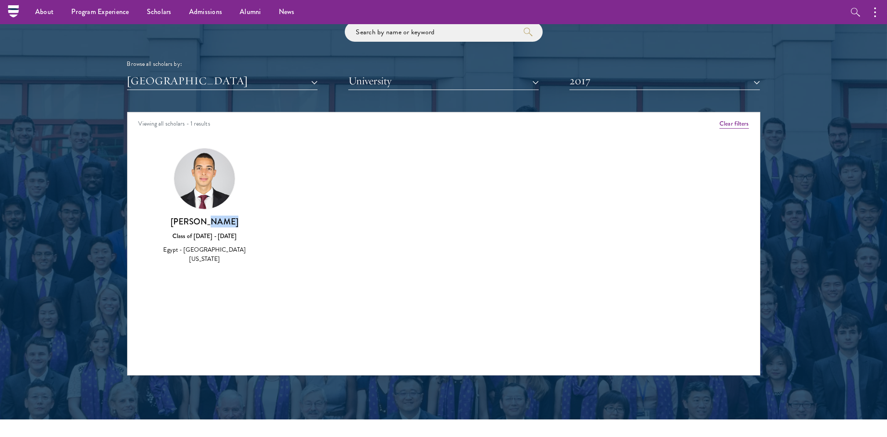
click at [208, 200] on img at bounding box center [204, 179] width 61 height 61
drag, startPoint x: 208, startPoint y: 200, endPoint x: 196, endPoint y: 206, distance: 13.6
click at [208, 200] on img at bounding box center [204, 179] width 61 height 61
click at [180, 224] on h3 "Mostafa Allam" at bounding box center [205, 221] width 102 height 11
click at [192, 210] on div "Mostafa Allam Class of 2016 - 2017 Egypt - University of Virginia" at bounding box center [205, 206] width 102 height 116
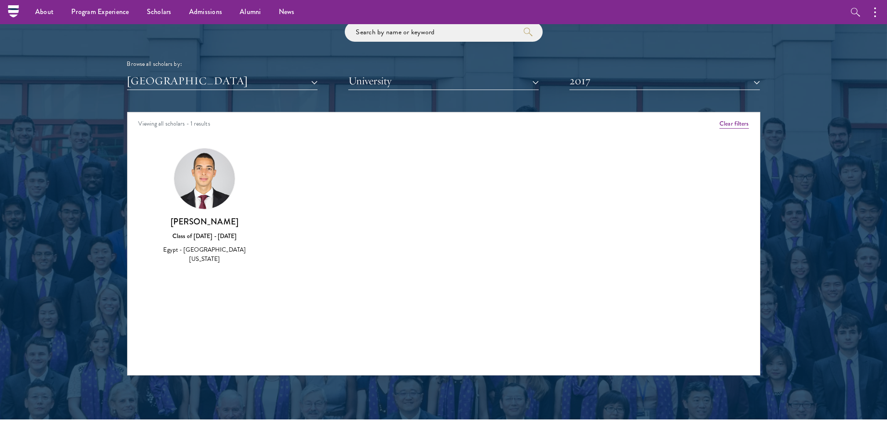
click at [195, 201] on img at bounding box center [204, 179] width 61 height 61
click at [195, 200] on img at bounding box center [204, 179] width 61 height 61
drag, startPoint x: 195, startPoint y: 200, endPoint x: 201, endPoint y: 204, distance: 7.0
click at [201, 204] on img at bounding box center [204, 179] width 61 height 61
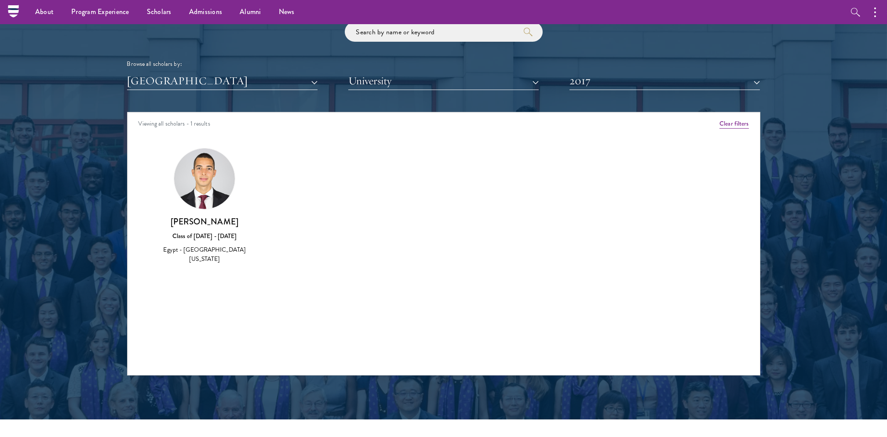
click at [201, 204] on img at bounding box center [204, 179] width 61 height 61
drag, startPoint x: 201, startPoint y: 204, endPoint x: 200, endPoint y: 233, distance: 29.5
click at [201, 206] on img at bounding box center [204, 179] width 61 height 61
click at [202, 236] on div "Class of 2016 - 2017" at bounding box center [205, 236] width 102 height 9
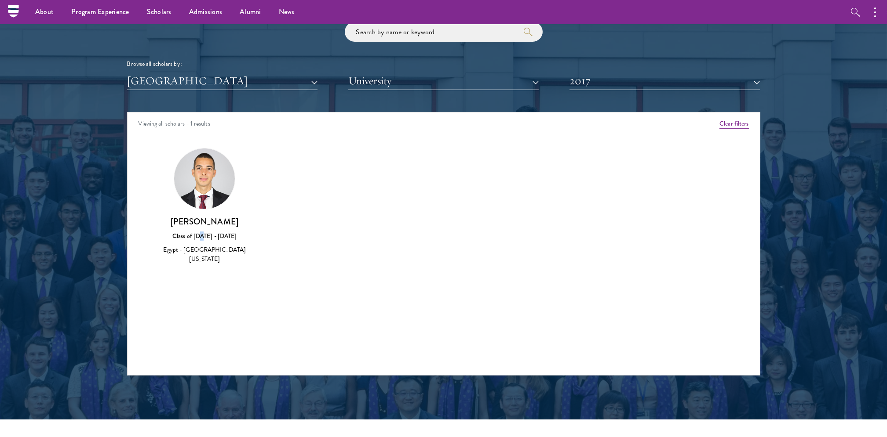
click at [208, 239] on div "Class of 2016 - 2017" at bounding box center [205, 236] width 102 height 9
click at [732, 125] on button "Clear filters" at bounding box center [733, 124] width 29 height 10
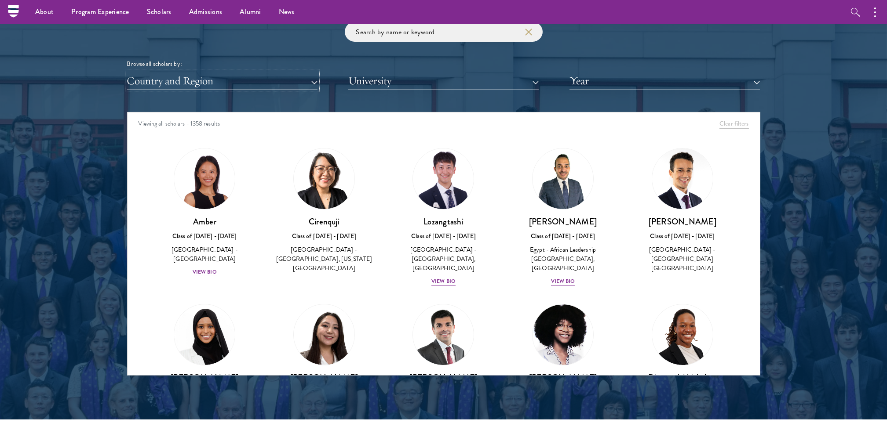
click at [315, 83] on button "Country and Region" at bounding box center [222, 81] width 190 height 18
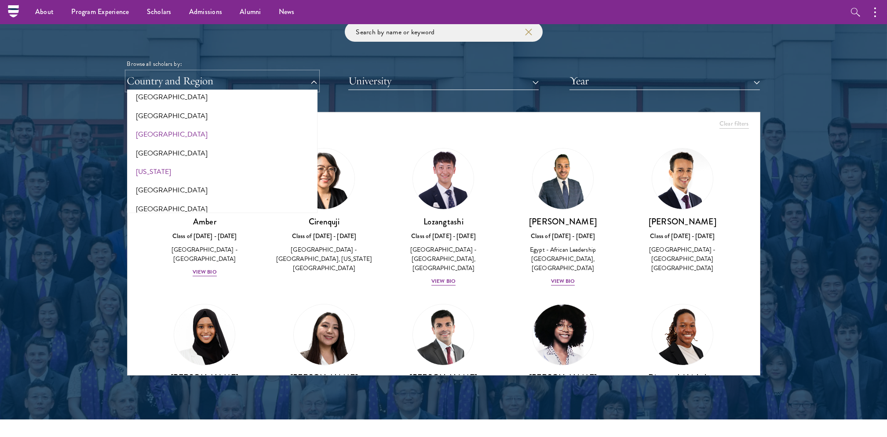
scroll to position [495, 0]
click at [147, 96] on button "[GEOGRAPHIC_DATA]" at bounding box center [222, 95] width 185 height 18
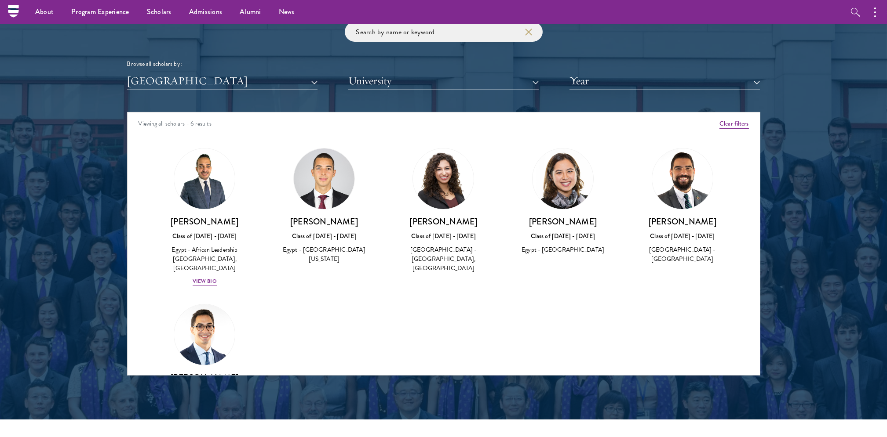
click at [336, 286] on div "Amber Class of 2025 - 2026 China - Peking University View Bio Cirenquji Class o…" at bounding box center [443, 287] width 632 height 301
click at [754, 84] on button "Year" at bounding box center [664, 81] width 190 height 18
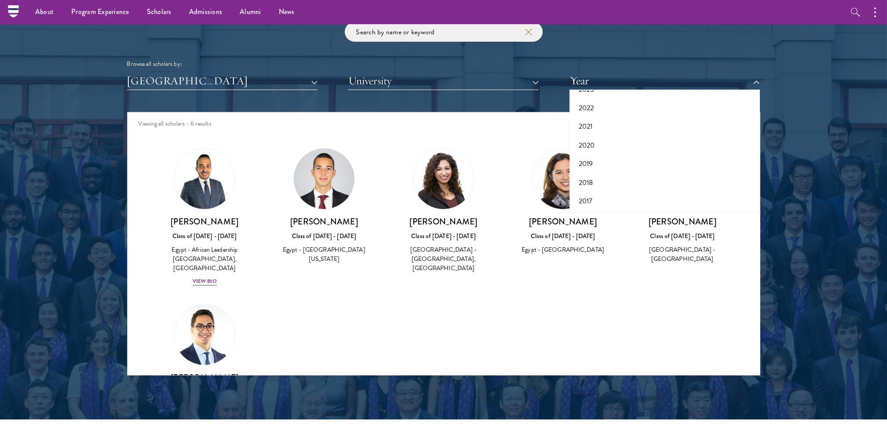
click at [475, 140] on div "Sarah El-Menawi Class of 2020 - 2021 Egypt - Cairo University, University of Gl…" at bounding box center [444, 210] width 120 height 143
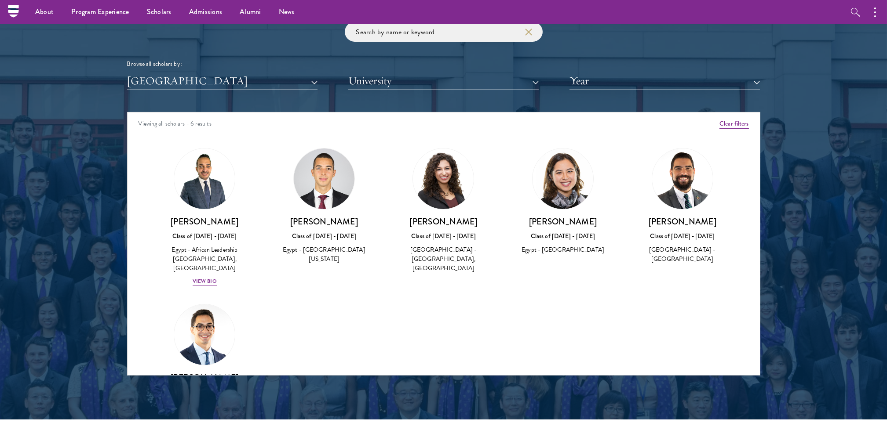
click at [679, 210] on div "Abdelrahman Mohamed Class of 2019 - 2020 Egypt - Cairo University" at bounding box center [682, 206] width 102 height 116
drag, startPoint x: 679, startPoint y: 210, endPoint x: 684, endPoint y: 245, distance: 35.5
click at [684, 245] on div "Abdelrahman Mohamed Class of 2019 - 2020 Egypt - Cairo University" at bounding box center [682, 240] width 102 height 48
click at [684, 245] on div "Egypt - Cairo University" at bounding box center [682, 254] width 102 height 18
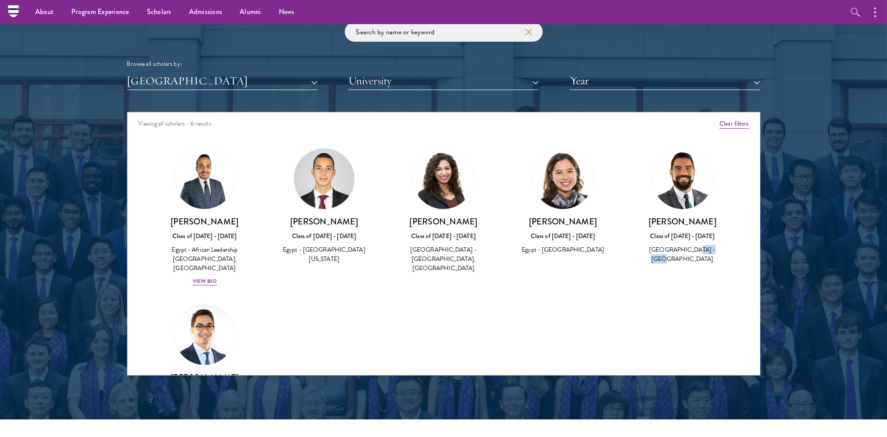
click at [684, 245] on div "Egypt - Cairo University" at bounding box center [682, 254] width 102 height 18
drag, startPoint x: 684, startPoint y: 245, endPoint x: 666, endPoint y: 229, distance: 23.4
click at [672, 240] on div "Abdelrahman Mohamed Class of 2019 - 2020 Egypt - Cairo University" at bounding box center [682, 240] width 102 height 48
click at [666, 227] on h3 "Abdelrahman Mohamed" at bounding box center [682, 221] width 102 height 11
click at [213, 321] on img at bounding box center [204, 335] width 61 height 61
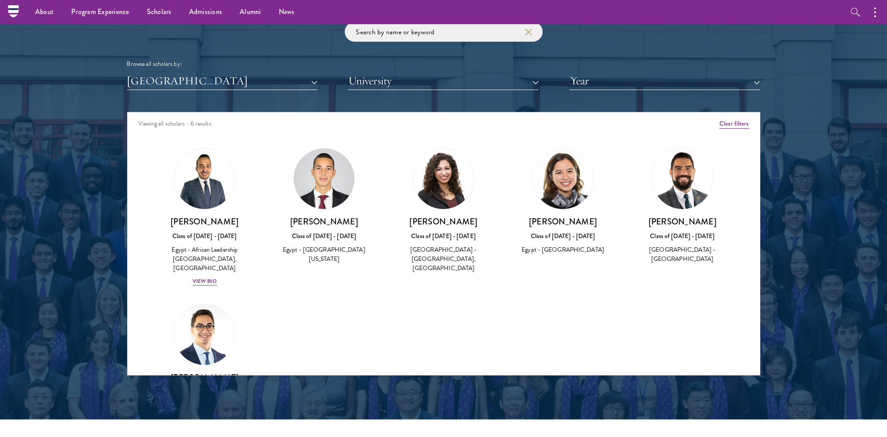
click at [212, 321] on img at bounding box center [204, 335] width 61 height 61
click at [199, 188] on img at bounding box center [204, 178] width 67 height 67
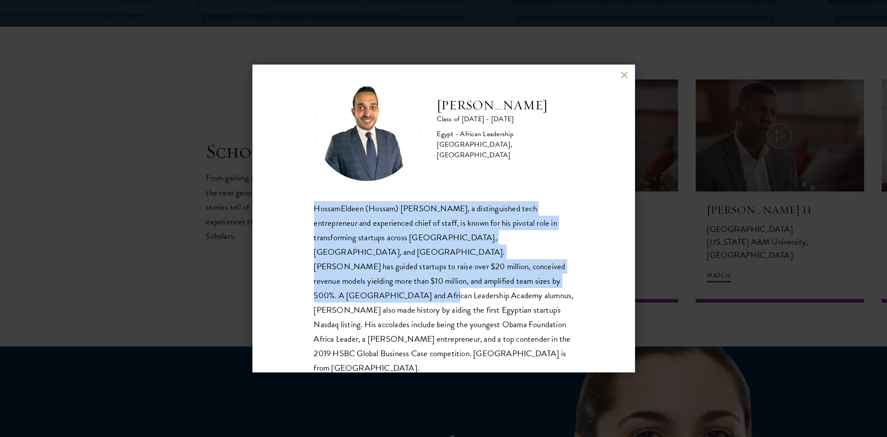
scroll to position [1524, 0]
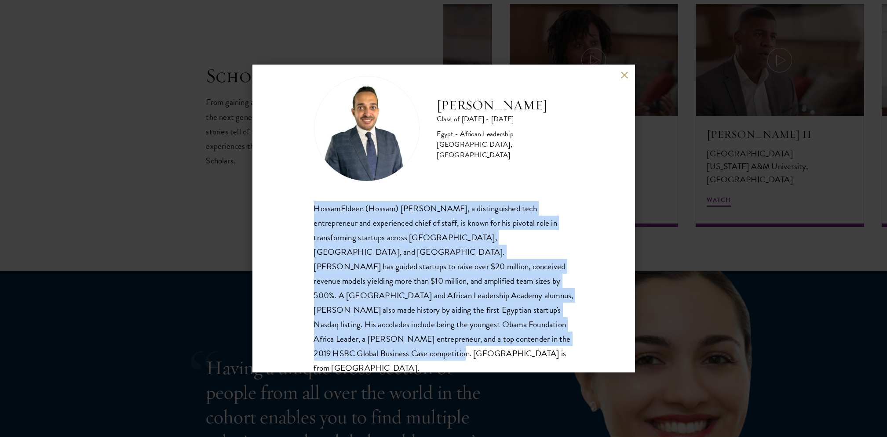
drag, startPoint x: 307, startPoint y: 207, endPoint x: 539, endPoint y: 346, distance: 270.7
click at [539, 346] on div "HossamEldeen Abdelfatah Class of 2024 - 2025 Egypt - African Leadership Univers…" at bounding box center [443, 219] width 382 height 308
copy div "HossamEldeen (Hossam) Hamdy Abdelfatah, a distinguished tech entrepreneur and e…"
click at [626, 76] on button at bounding box center [624, 75] width 7 height 7
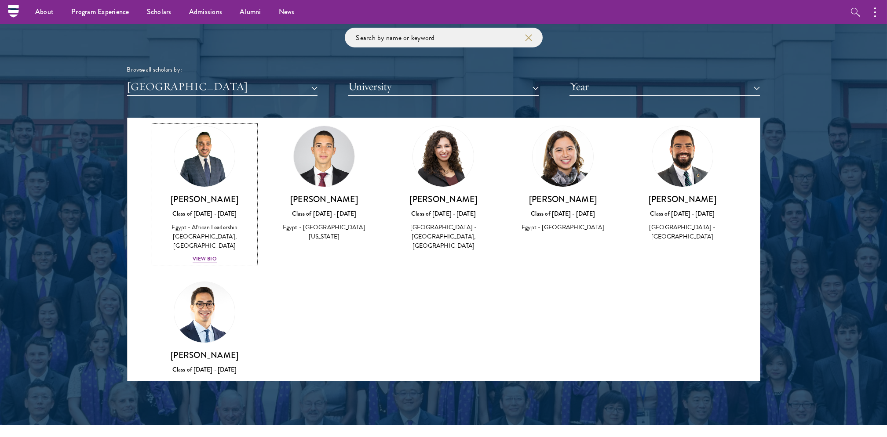
scroll to position [53, 0]
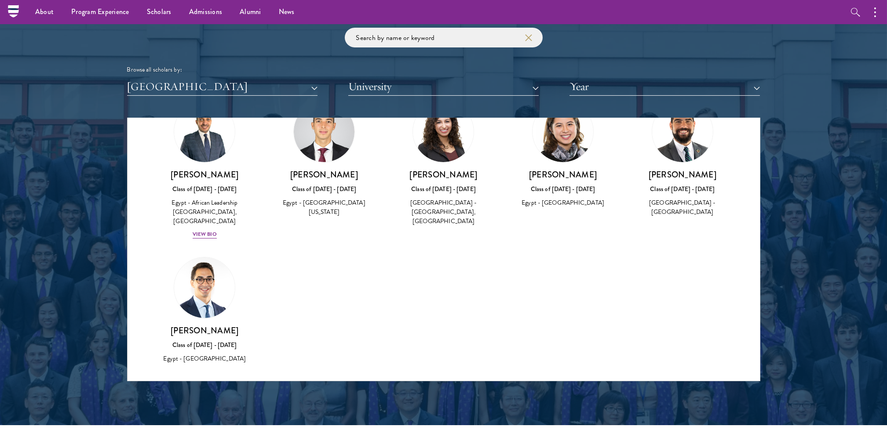
click at [440, 146] on img at bounding box center [443, 132] width 61 height 61
click at [331, 148] on img at bounding box center [324, 132] width 61 height 61
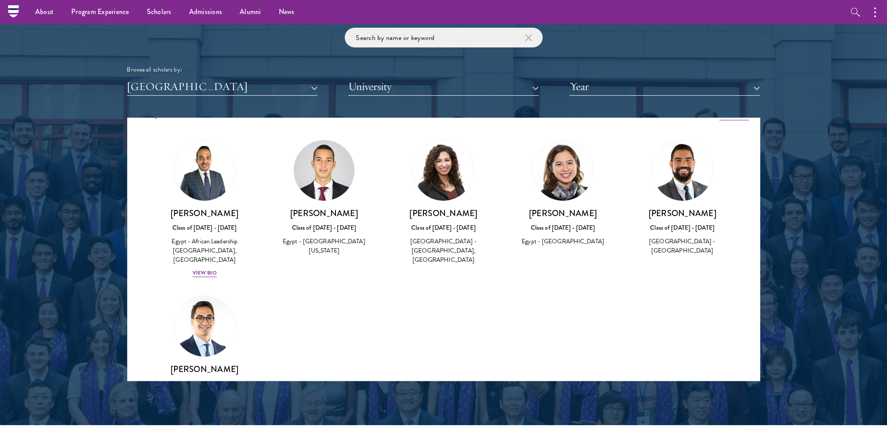
scroll to position [0, 0]
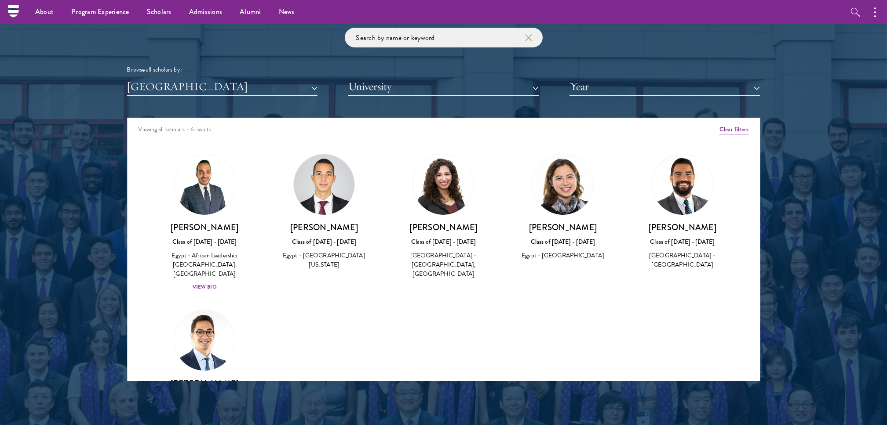
click at [314, 204] on img at bounding box center [324, 184] width 61 height 61
click at [207, 345] on img at bounding box center [204, 340] width 61 height 61
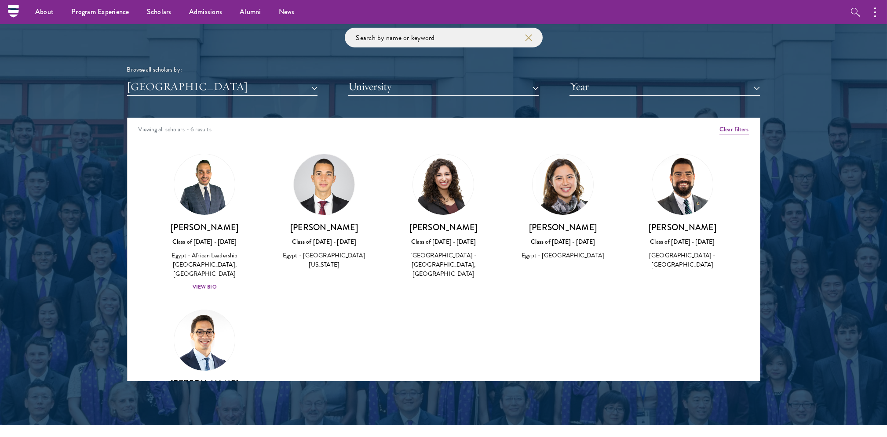
click at [554, 207] on img at bounding box center [562, 184] width 61 height 61
click at [567, 231] on h3 "Heba Kassem" at bounding box center [563, 227] width 102 height 11
drag, startPoint x: 567, startPoint y: 231, endPoint x: 664, endPoint y: 211, distance: 99.7
click at [664, 211] on img at bounding box center [682, 184] width 61 height 61
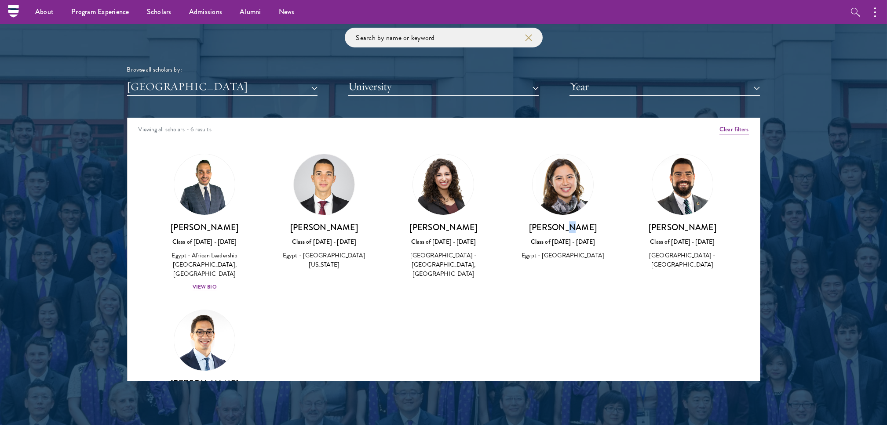
click at [665, 211] on img at bounding box center [682, 184] width 61 height 61
drag, startPoint x: 665, startPoint y: 211, endPoint x: 605, endPoint y: 309, distance: 115.0
click at [605, 309] on div "Amber Class of 2025 - 2026 China - Peking University View Bio Cirenquji Class o…" at bounding box center [443, 293] width 632 height 301
click at [755, 87] on button "Year" at bounding box center [664, 87] width 190 height 18
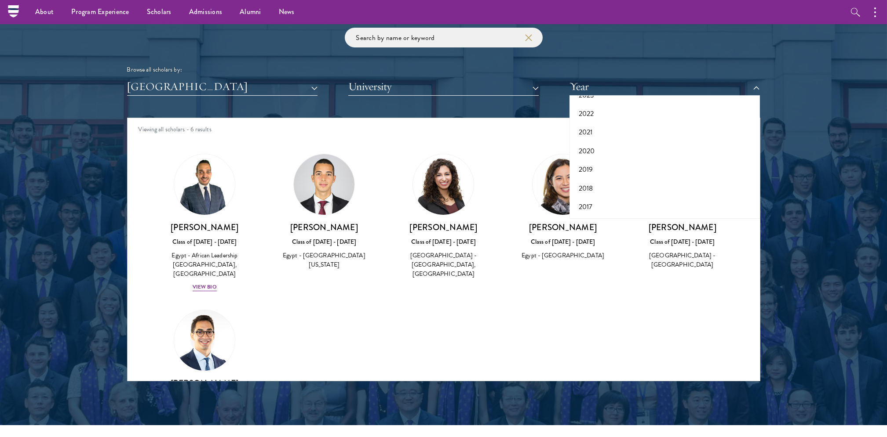
click at [317, 87] on div "Egypt All Countries and Regions Afghanistan Antigua and Barbuda Argentina Armen…" at bounding box center [443, 87] width 633 height 18
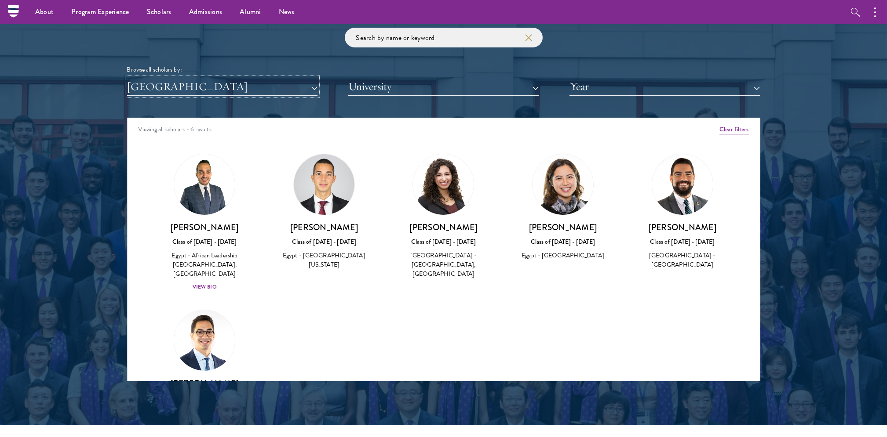
click at [313, 90] on button "[GEOGRAPHIC_DATA]" at bounding box center [222, 87] width 190 height 18
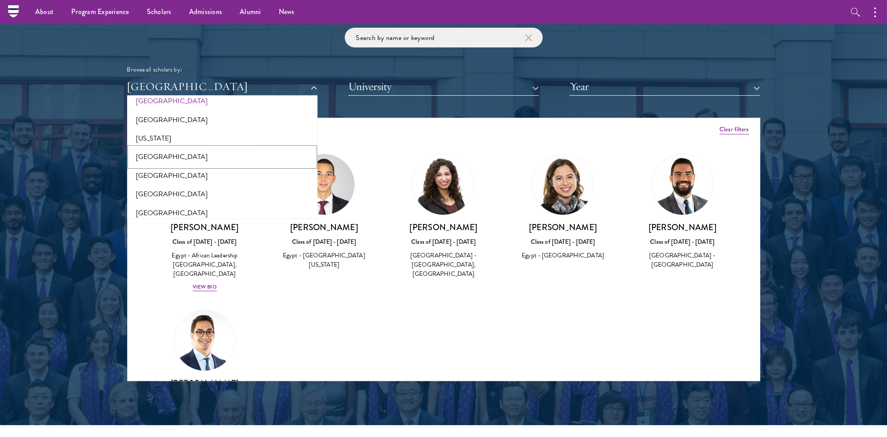
click at [164, 160] on button "[GEOGRAPHIC_DATA]" at bounding box center [222, 157] width 185 height 18
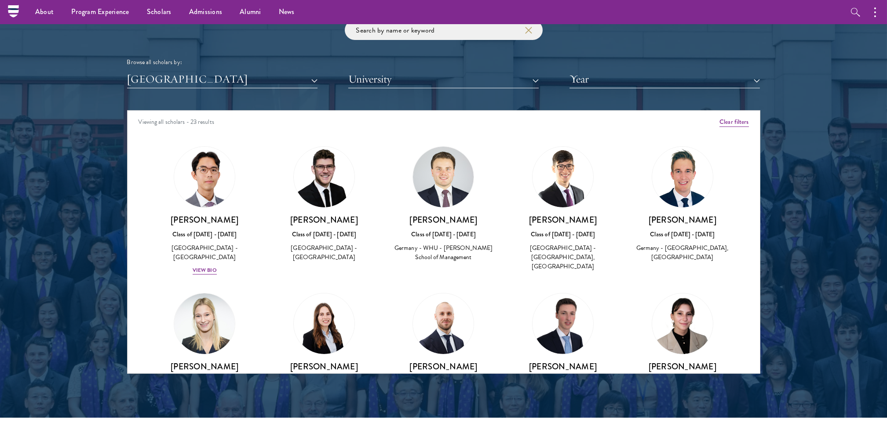
scroll to position [932, 0]
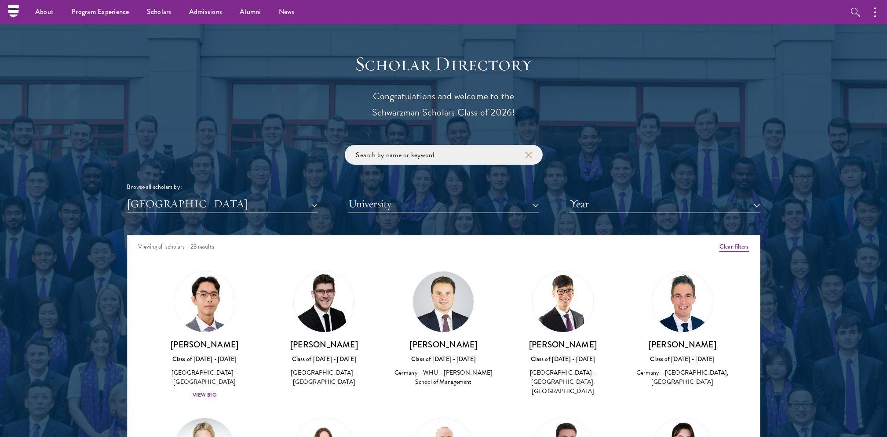
click at [539, 207] on div "Germany All Countries and Regions Afghanistan Antigua and Barbuda Argentina Arm…" at bounding box center [443, 204] width 633 height 18
click at [536, 206] on button "University" at bounding box center [443, 204] width 190 height 18
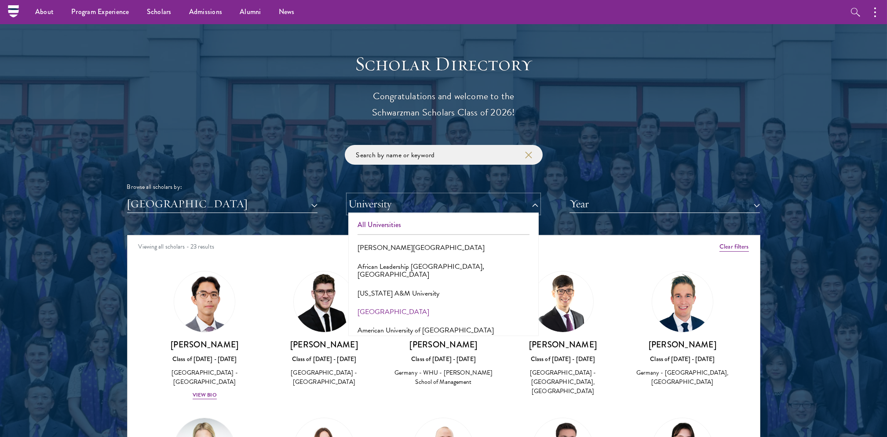
scroll to position [58, 0]
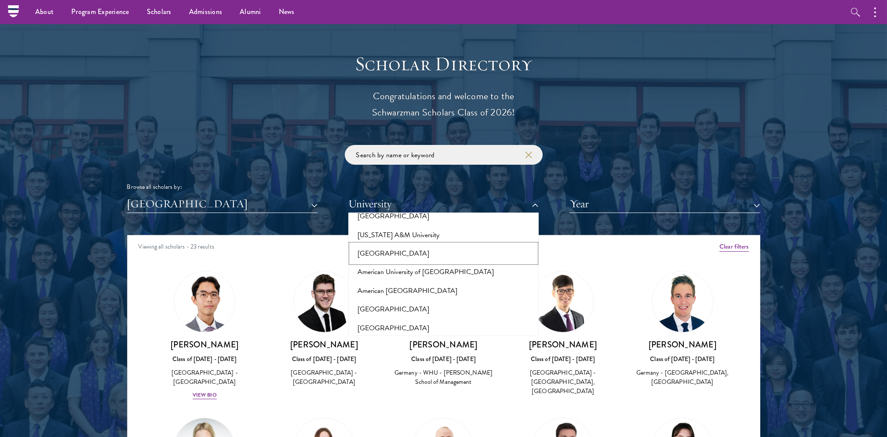
click at [385, 245] on button "American University" at bounding box center [443, 253] width 185 height 18
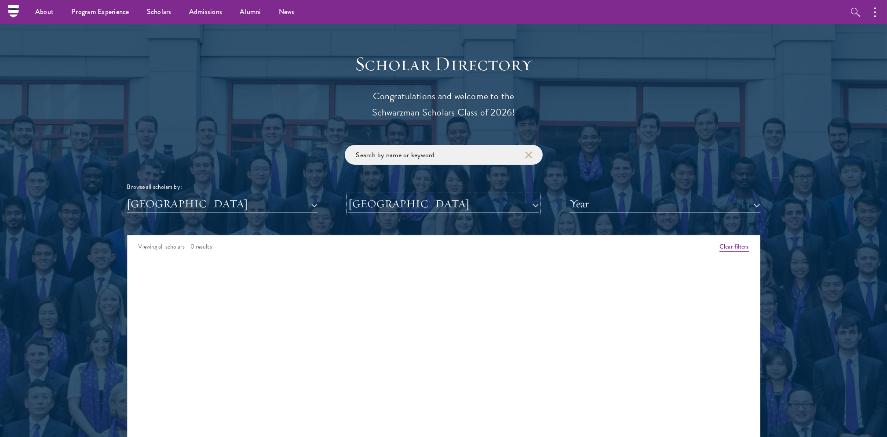
click at [535, 204] on button "American University" at bounding box center [443, 204] width 190 height 18
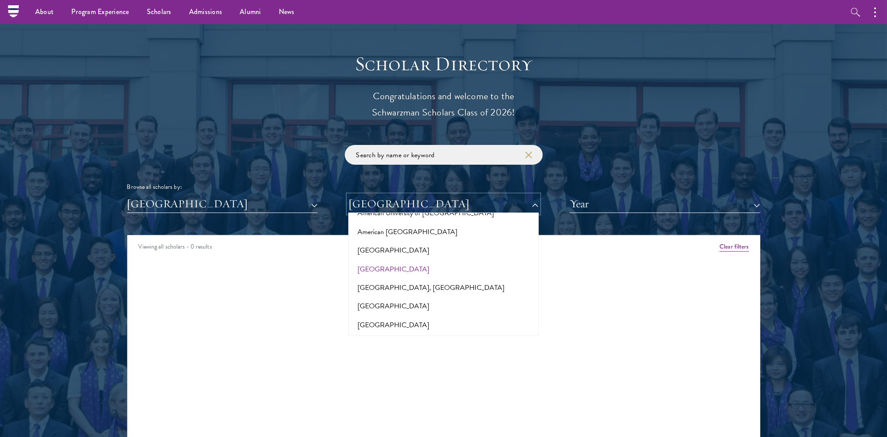
scroll to position [117, 0]
click at [398, 284] on button "Amity Law School, Delhi" at bounding box center [443, 288] width 185 height 18
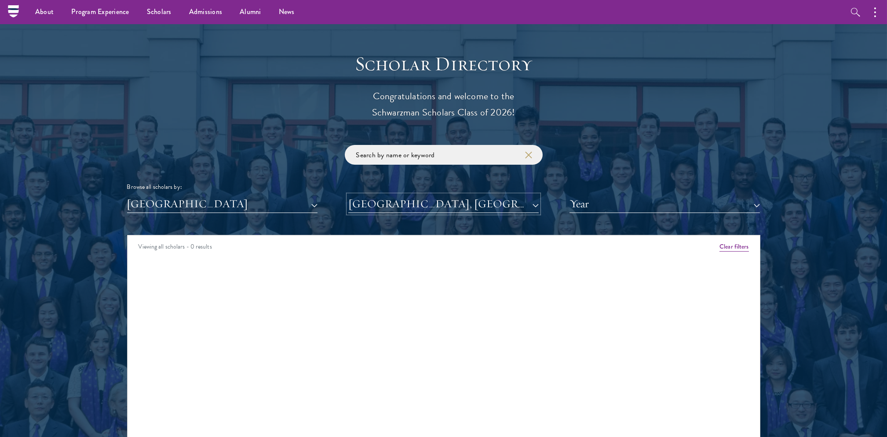
click at [535, 206] on button "Amity Law School, Delhi" at bounding box center [443, 204] width 190 height 18
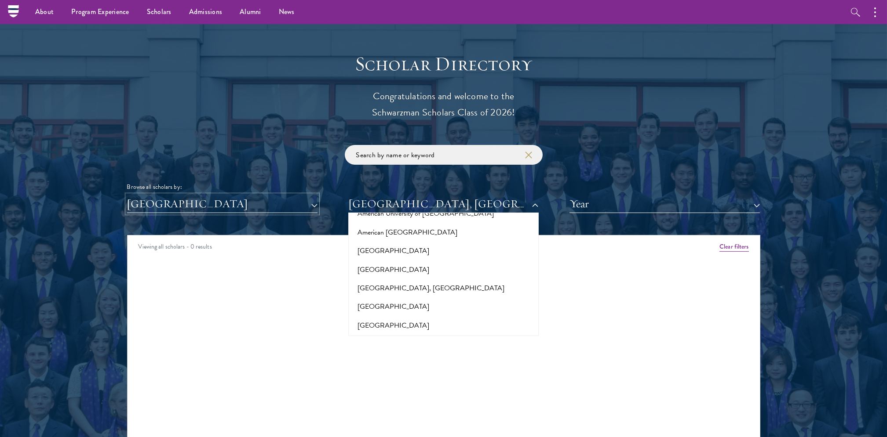
click at [314, 206] on button "[GEOGRAPHIC_DATA]" at bounding box center [222, 204] width 190 height 18
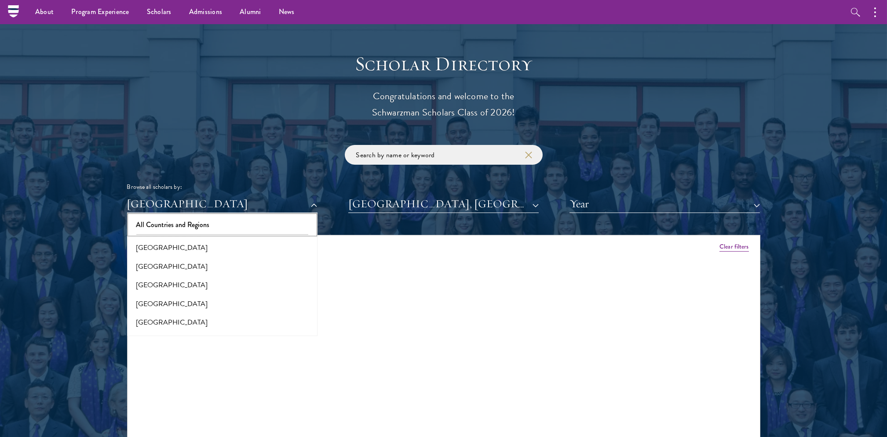
click at [205, 223] on button "All Countries and Regions" at bounding box center [222, 225] width 185 height 18
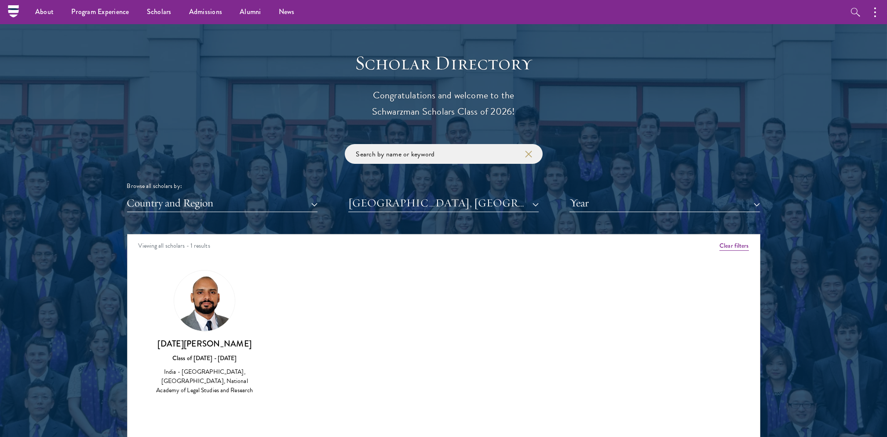
scroll to position [990, 0]
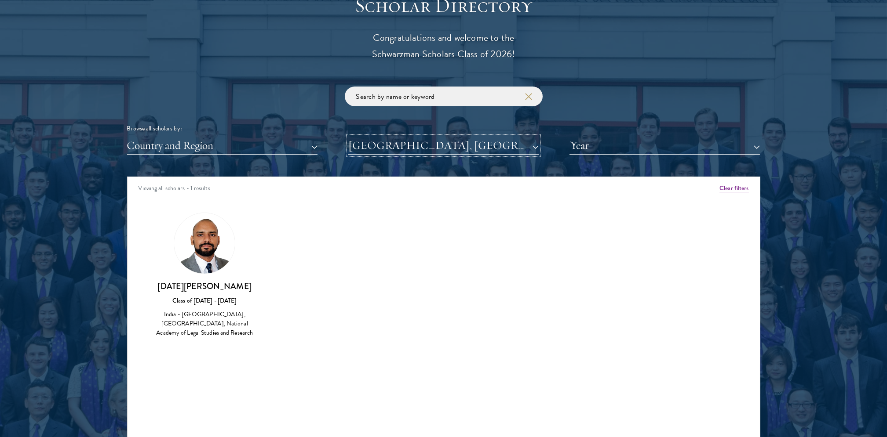
click at [533, 147] on button "Amity Law School, Delhi" at bounding box center [443, 146] width 190 height 18
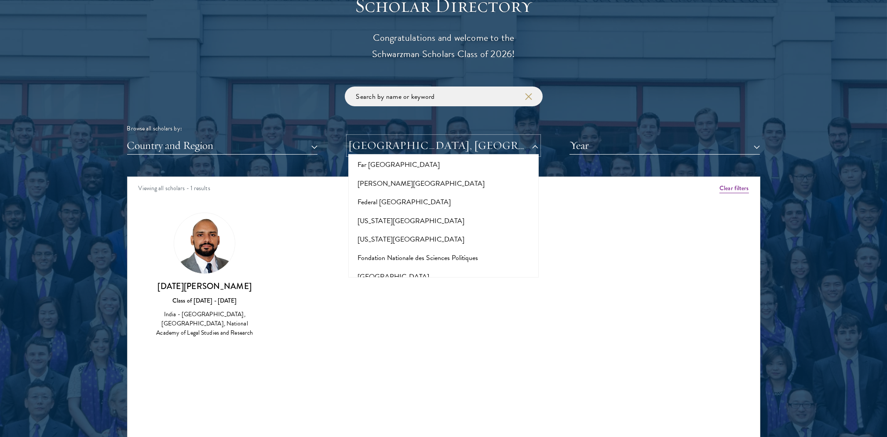
scroll to position [1817, 0]
click at [380, 265] on button "Fudan University" at bounding box center [443, 274] width 185 height 18
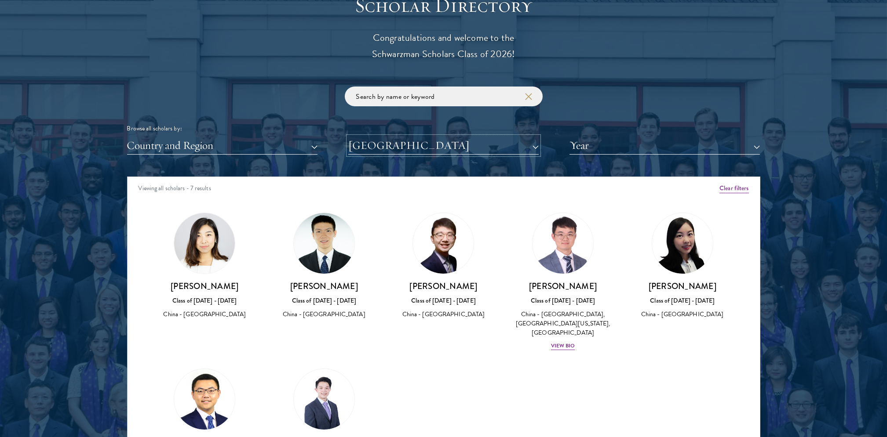
click at [538, 148] on button "Fudan University" at bounding box center [443, 146] width 190 height 18
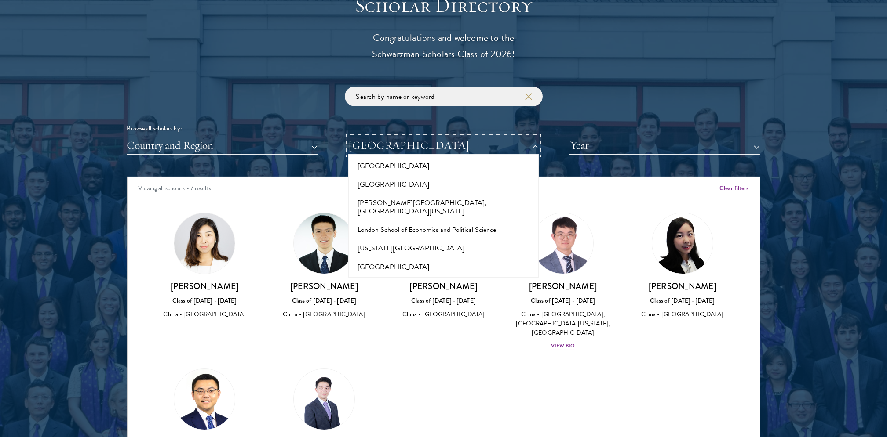
scroll to position [3165, 0]
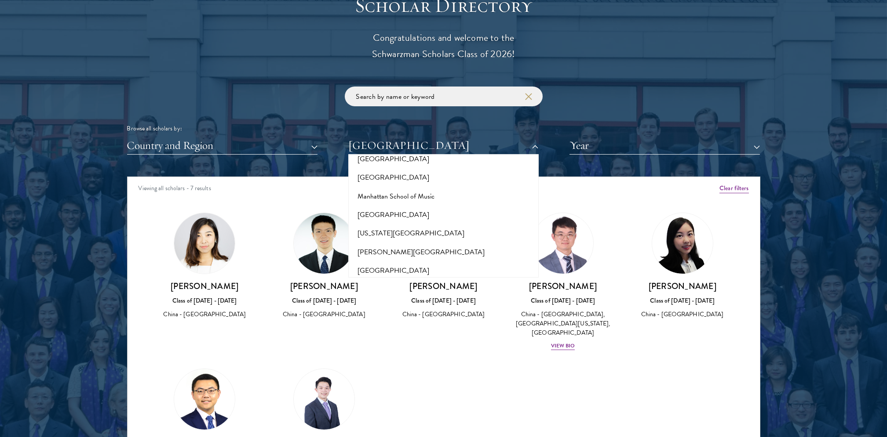
click at [406, 317] on button "Middlebury College" at bounding box center [443, 326] width 185 height 18
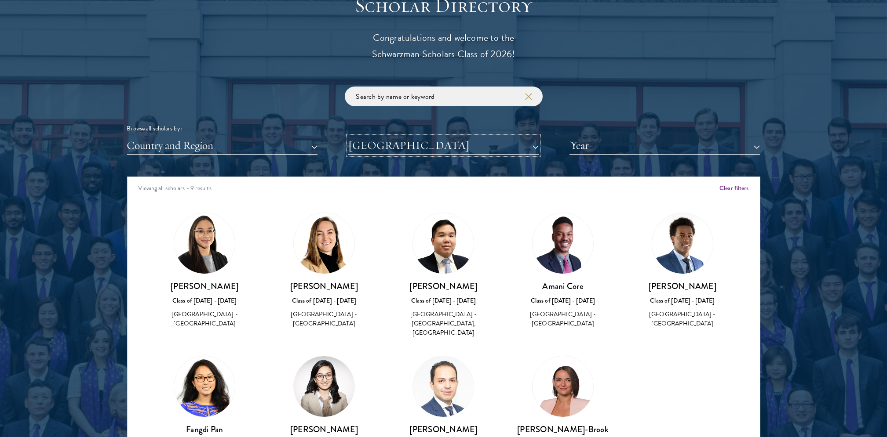
click at [537, 145] on button "Middlebury College" at bounding box center [443, 146] width 190 height 18
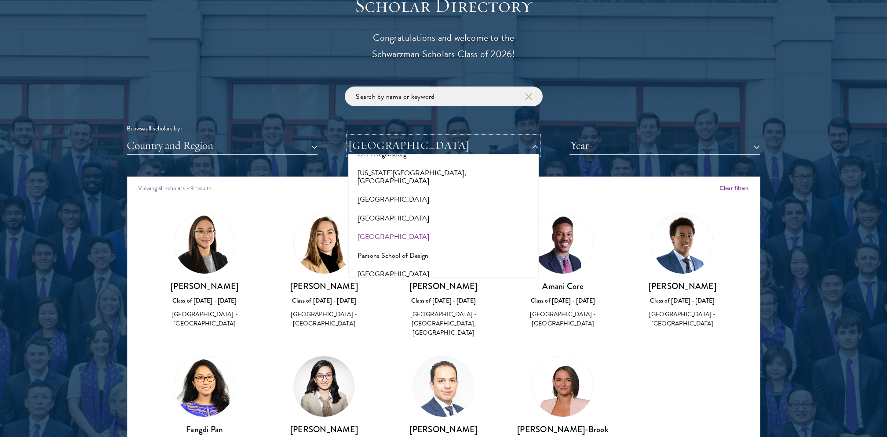
scroll to position [4044, 0]
click at [387, 309] on button "Pomona College" at bounding box center [443, 318] width 185 height 18
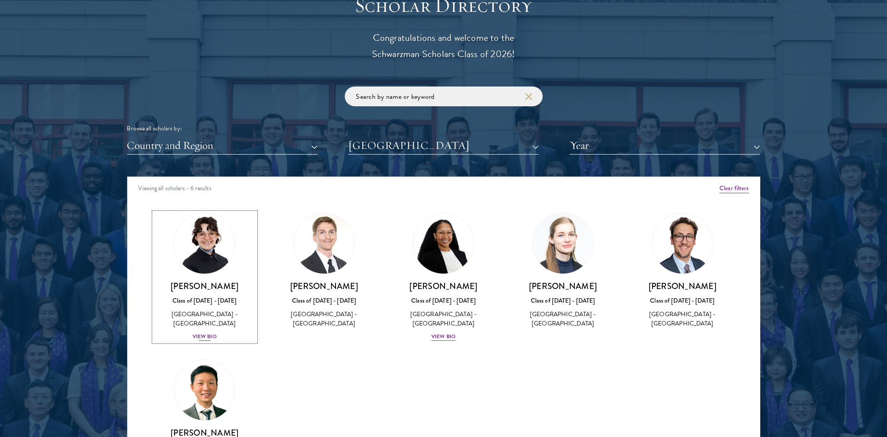
click at [210, 274] on link "Victoria Agostini Class of 2025 - 2026 United States of America - Pomona Colleg…" at bounding box center [205, 277] width 102 height 129
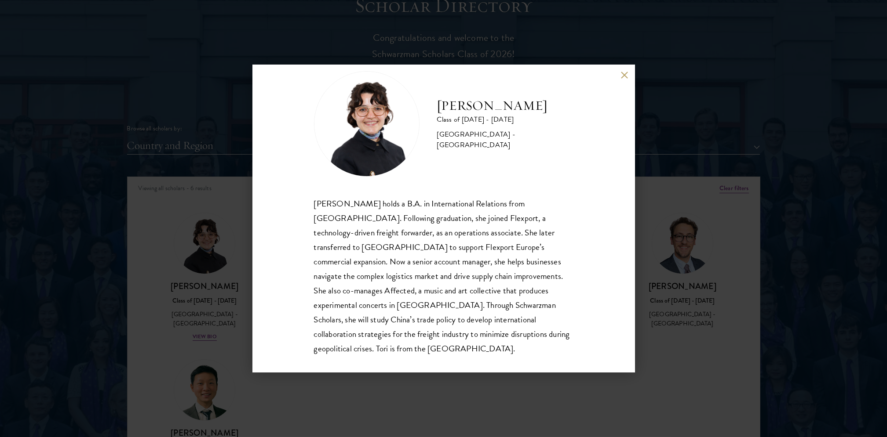
scroll to position [30, 0]
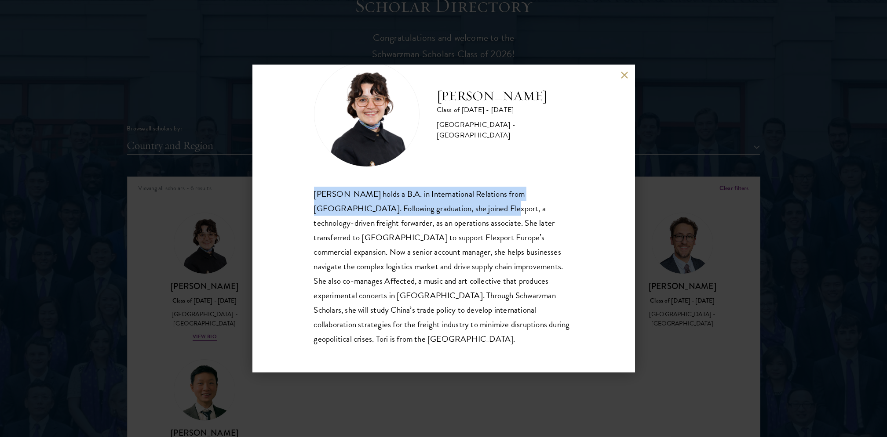
drag, startPoint x: 309, startPoint y: 192, endPoint x: 477, endPoint y: 210, distance: 168.4
click at [477, 210] on div "Victoria Agostini Class of 2025 - 2026 United States of America - Pomona Colleg…" at bounding box center [443, 219] width 382 height 308
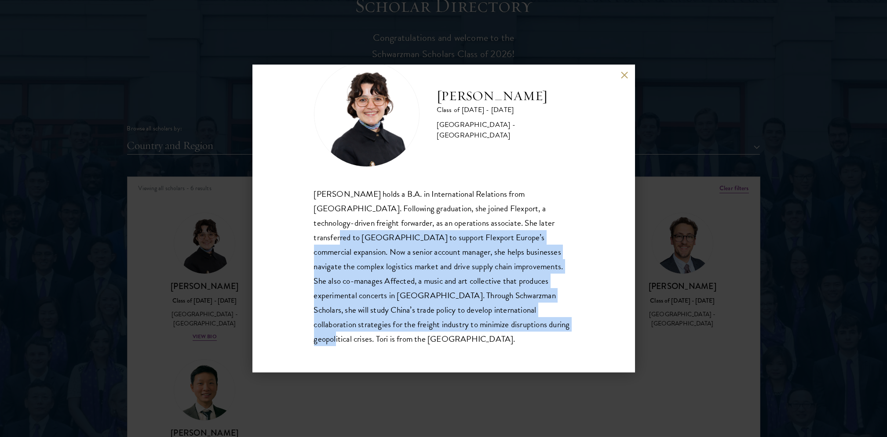
drag, startPoint x: 477, startPoint y: 210, endPoint x: 509, endPoint y: 323, distance: 118.0
click at [509, 323] on div "Victoria Agostini holds a B.A. in International Relations from Pomona College. …" at bounding box center [443, 267] width 259 height 160
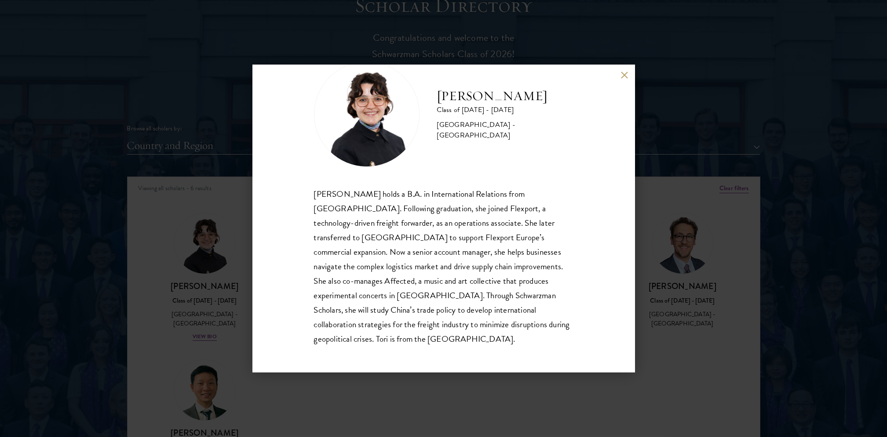
click at [301, 193] on div "Victoria Agostini Class of 2025 - 2026 United States of America - Pomona Colleg…" at bounding box center [443, 219] width 382 height 308
drag, startPoint x: 304, startPoint y: 190, endPoint x: 326, endPoint y: 189, distance: 21.5
click at [316, 189] on div "Victoria Agostini Class of 2025 - 2026 United States of America - Pomona Colleg…" at bounding box center [443, 219] width 382 height 308
click at [318, 189] on div "Victoria Agostini holds a B.A. in International Relations from Pomona College. …" at bounding box center [443, 267] width 259 height 160
click at [319, 189] on div "Victoria Agostini holds a B.A. in International Relations from Pomona College. …" at bounding box center [443, 267] width 259 height 160
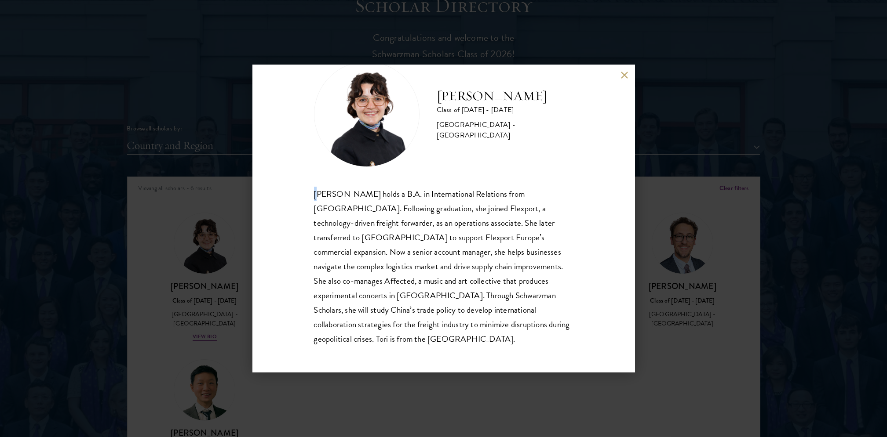
click at [327, 189] on div "Victoria Agostini holds a B.A. in International Relations from Pomona College. …" at bounding box center [443, 267] width 259 height 160
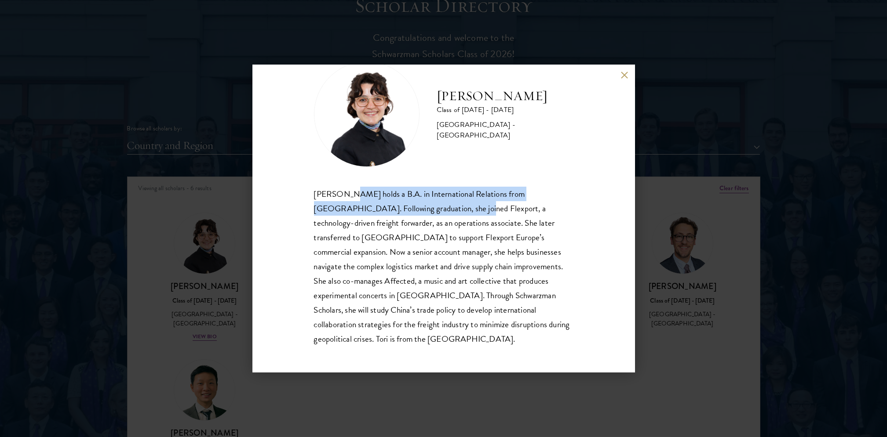
drag, startPoint x: 327, startPoint y: 189, endPoint x: 443, endPoint y: 210, distance: 117.4
click at [437, 205] on div "Victoria Agostini holds a B.A. in International Relations from Pomona College. …" at bounding box center [443, 267] width 259 height 160
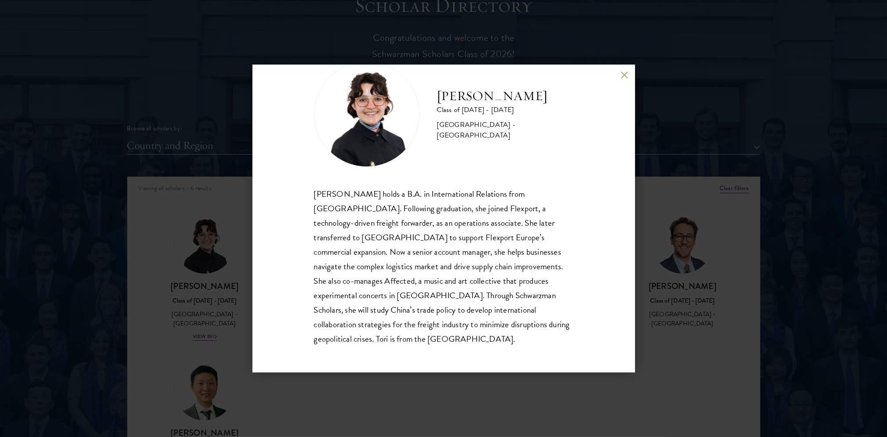
click at [445, 211] on div "Victoria Agostini holds a B.A. in International Relations from Pomona College. …" at bounding box center [443, 267] width 259 height 160
click at [300, 184] on div "Victoria Agostini Class of 2025 - 2026 United States of America - Pomona Colleg…" at bounding box center [443, 219] width 382 height 308
drag, startPoint x: 301, startPoint y: 177, endPoint x: 323, endPoint y: 177, distance: 21.5
click at [303, 176] on div "Victoria Agostini Class of 2025 - 2026 United States of America - Pomona Colleg…" at bounding box center [443, 219] width 382 height 308
click at [307, 176] on div "Victoria Agostini Class of 2025 - 2026 United States of America - Pomona Colleg…" at bounding box center [443, 219] width 382 height 308
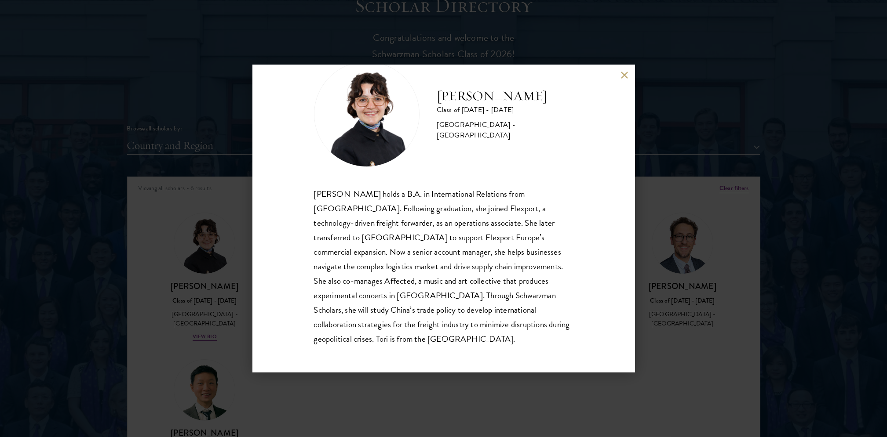
click at [318, 176] on div "Victoria Agostini Class of 2025 - 2026 United States of America - Pomona Colleg…" at bounding box center [443, 204] width 259 height 285
click at [276, 204] on div "Victoria Agostini Class of 2025 - 2026 United States of America - Pomona Colleg…" at bounding box center [443, 219] width 382 height 308
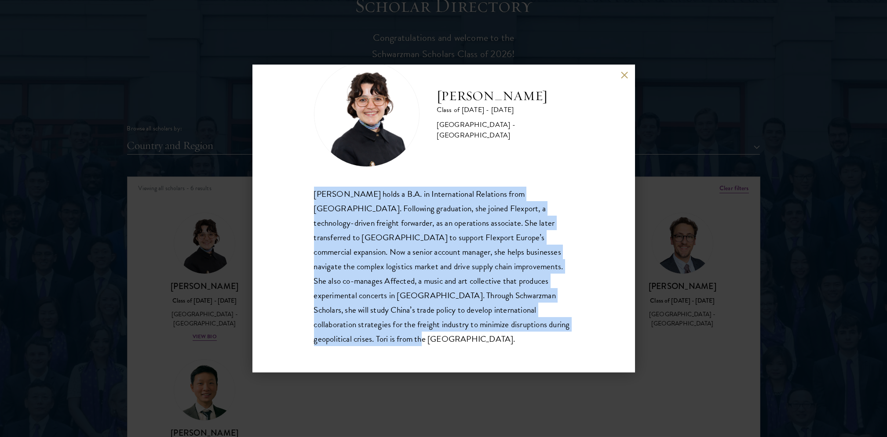
drag, startPoint x: 310, startPoint y: 190, endPoint x: 535, endPoint y: 333, distance: 266.6
click at [535, 333] on div "Victoria Agostini Class of 2025 - 2026 United States of America - Pomona Colleg…" at bounding box center [443, 219] width 382 height 308
copy div "Victoria Agostini holds a B.A. in International Relations from Pomona College. …"
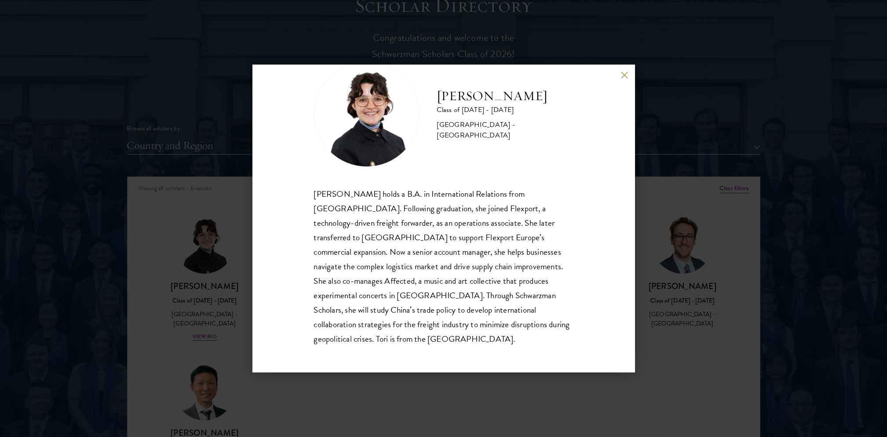
drag, startPoint x: 670, startPoint y: 84, endPoint x: 625, endPoint y: 78, distance: 45.6
click at [669, 84] on div "Victoria Agostini Class of 2025 - 2026 United States of America - Pomona Colleg…" at bounding box center [443, 218] width 887 height 437
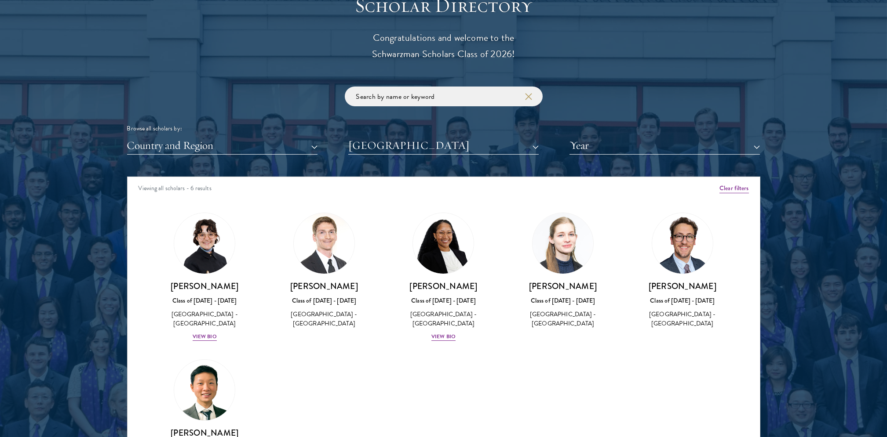
click at [625, 78] on div "Scholar Directory Congratulations and welcome to the Schwarzman Scholars Class …" at bounding box center [443, 216] width 633 height 447
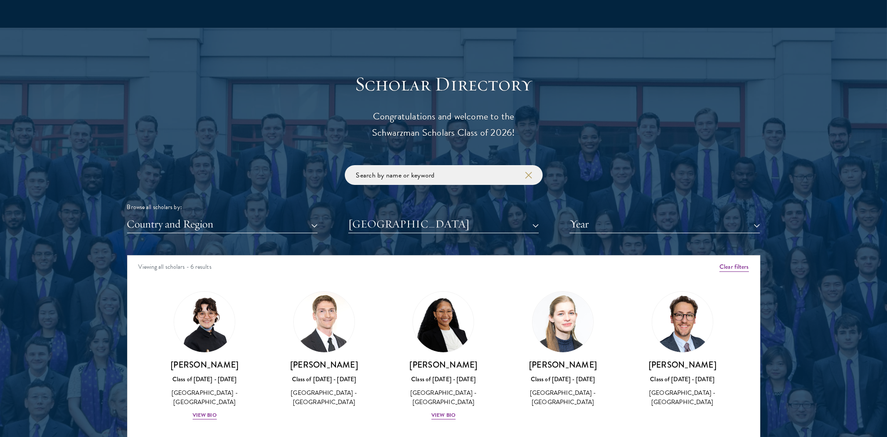
scroll to position [932, 0]
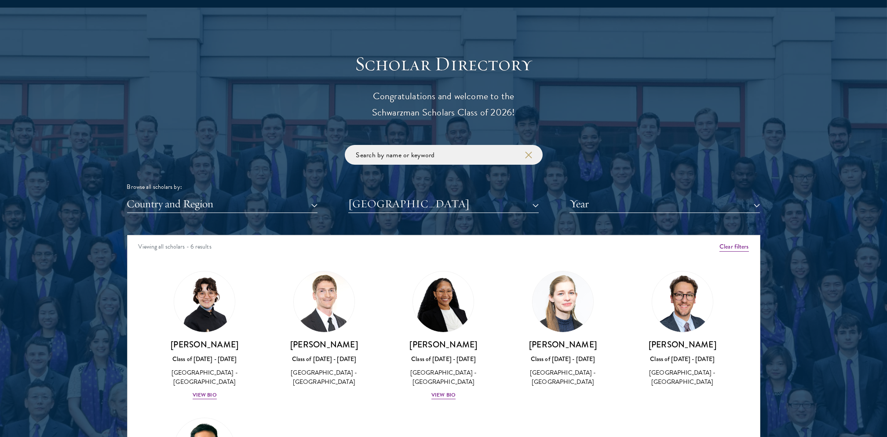
click at [540, 202] on div "Country and Region All Countries and Regions Afghanistan Antigua and Barbuda Ar…" at bounding box center [443, 204] width 633 height 18
click at [536, 204] on button "Pomona College" at bounding box center [443, 204] width 190 height 18
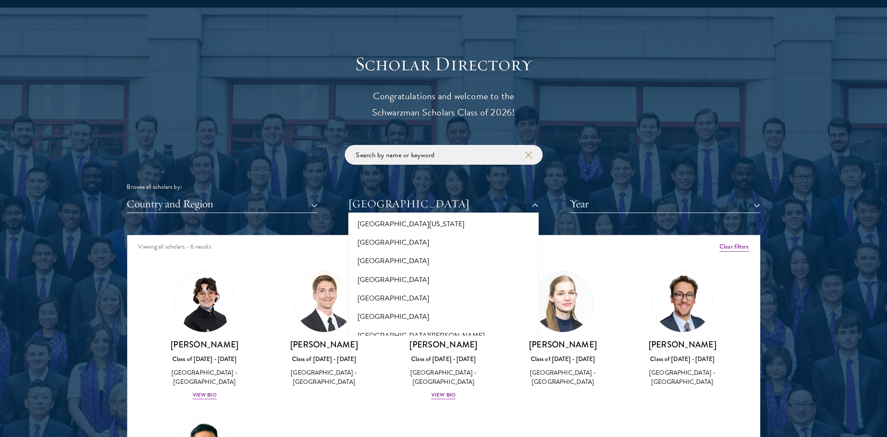
scroll to position [7971, 0]
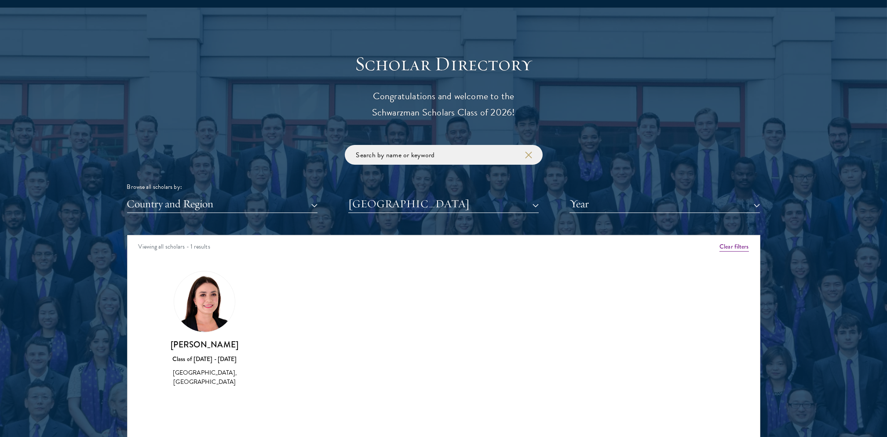
click at [214, 311] on img at bounding box center [204, 302] width 61 height 61
click at [535, 206] on button "University of Westminster" at bounding box center [443, 204] width 190 height 18
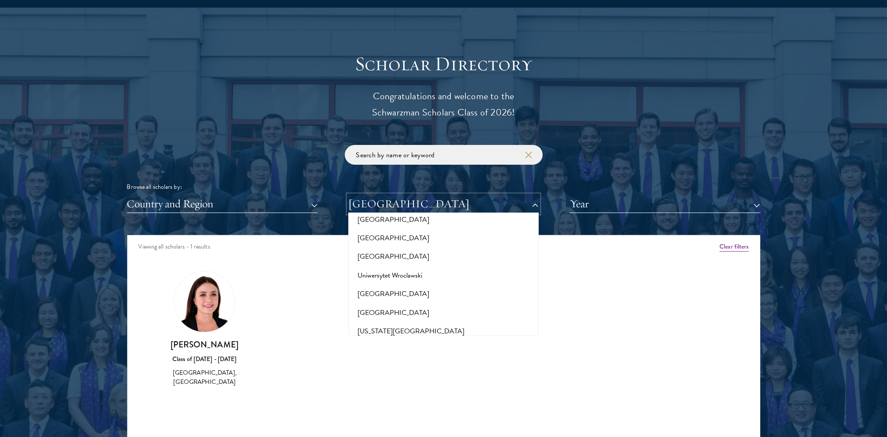
scroll to position [8440, 0]
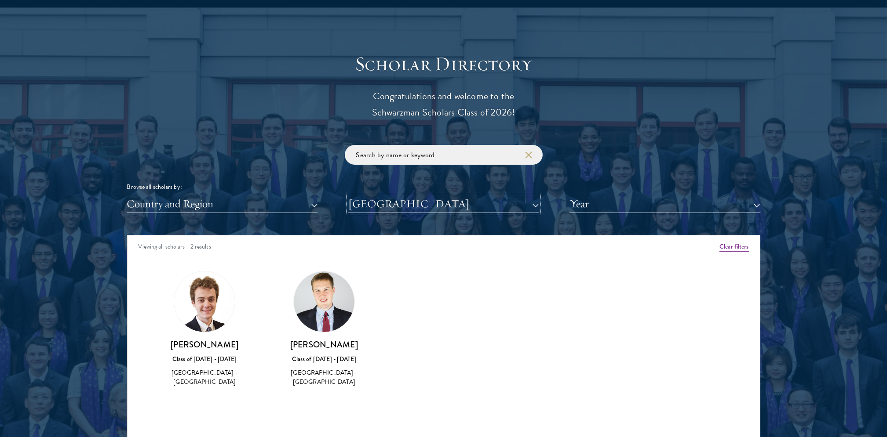
click at [531, 204] on button "Wake Forest University" at bounding box center [443, 204] width 190 height 18
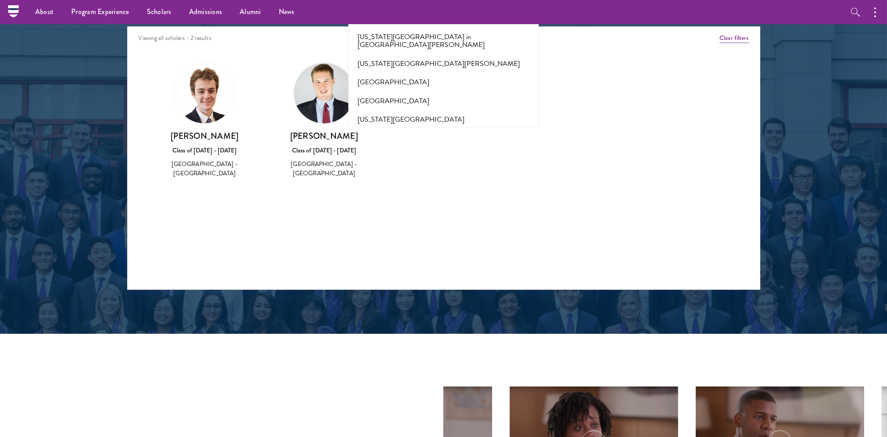
scroll to position [1108, 0]
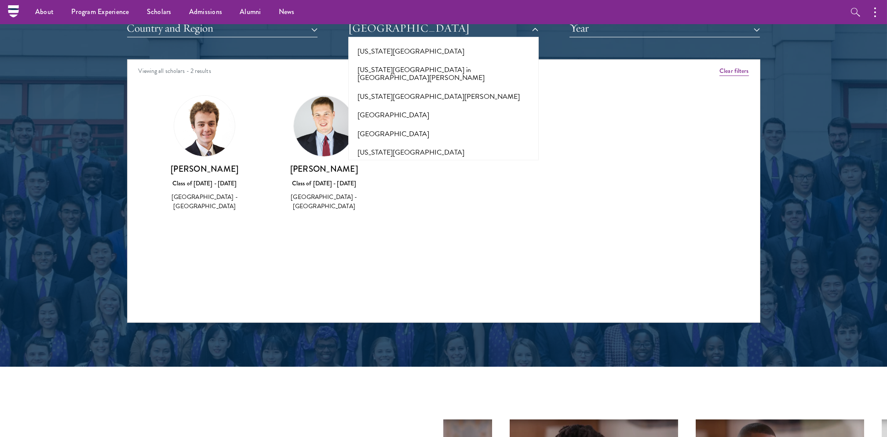
click at [374, 386] on button "Zeppelin Universität" at bounding box center [443, 395] width 185 height 18
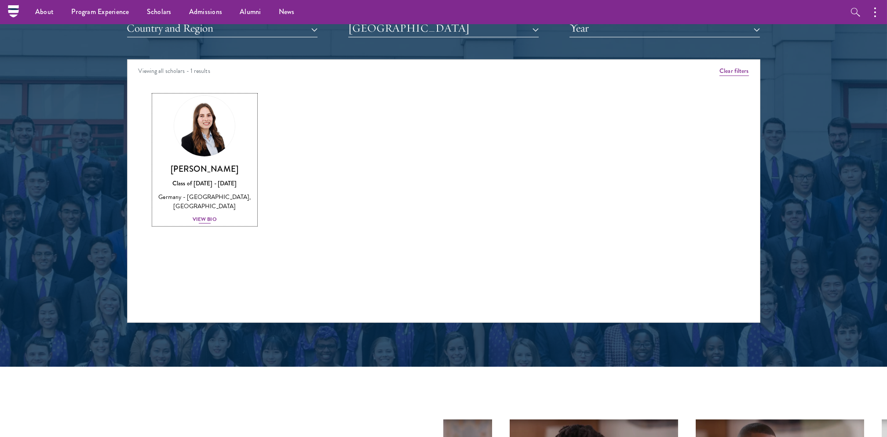
click at [192, 143] on img at bounding box center [204, 126] width 67 height 67
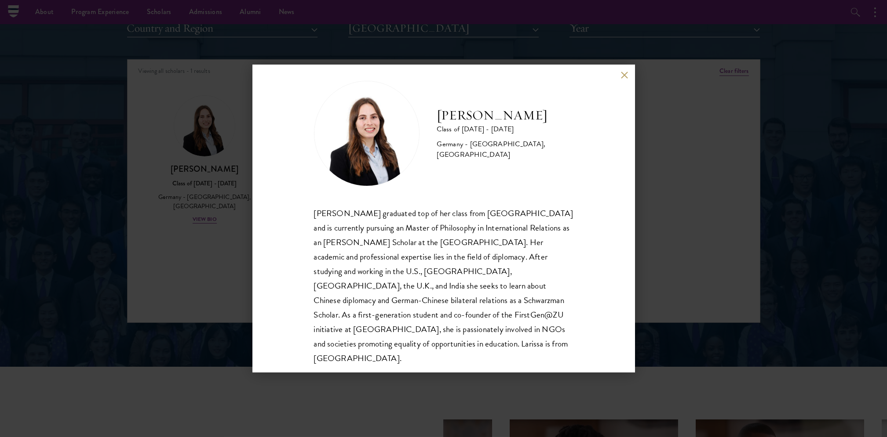
scroll to position [15, 0]
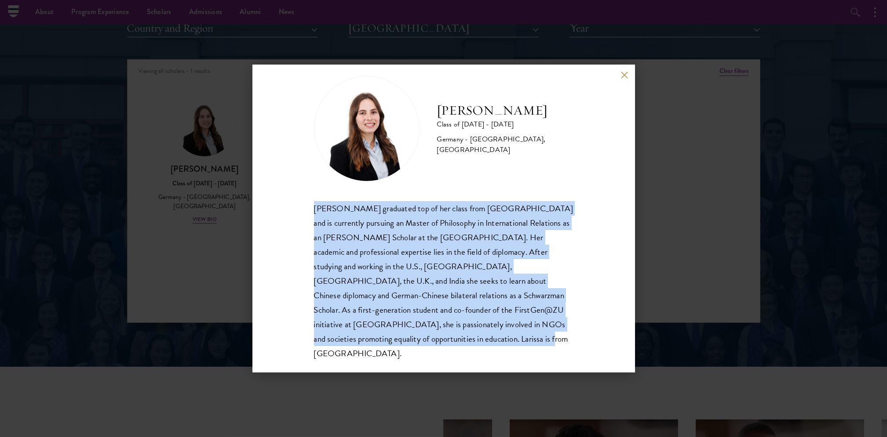
drag, startPoint x: 298, startPoint y: 193, endPoint x: 470, endPoint y: 338, distance: 225.5
click at [470, 338] on div "Larissa Greul Class of 2024 - 2025 Germany - Zeppelin Universität, University o…" at bounding box center [443, 219] width 382 height 308
copy div "Larissa Greul graduated top of her class from Zeppelin University and is curren…"
click at [623, 78] on button at bounding box center [624, 75] width 7 height 7
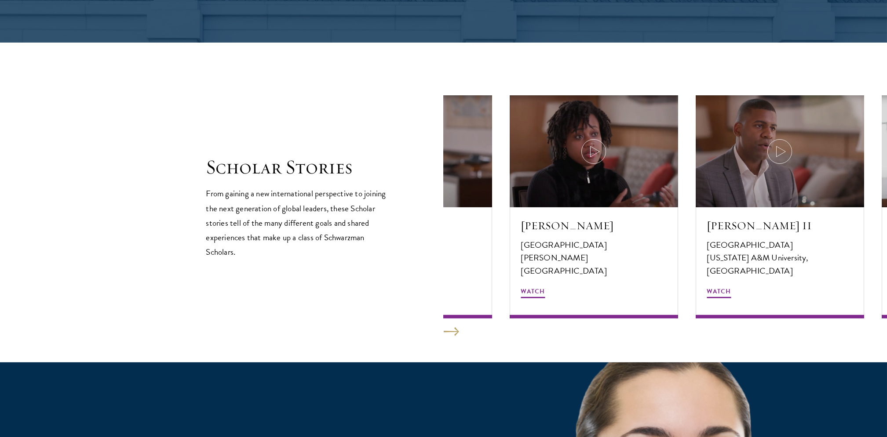
scroll to position [1439, 0]
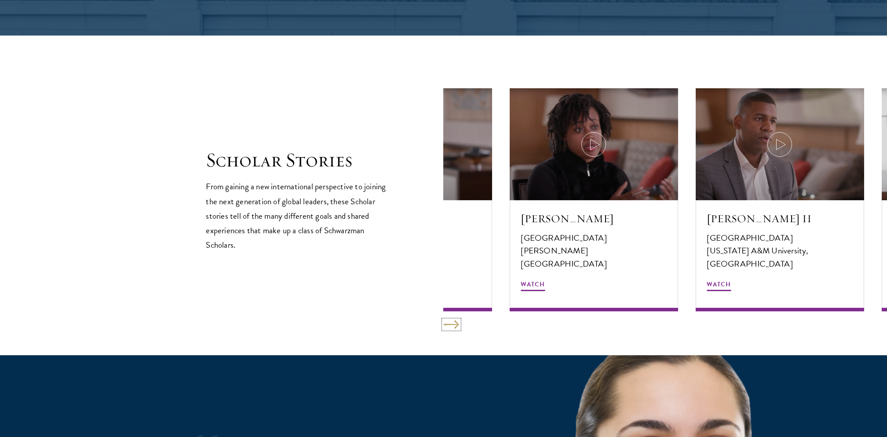
click at [447, 321] on button at bounding box center [451, 324] width 15 height 9
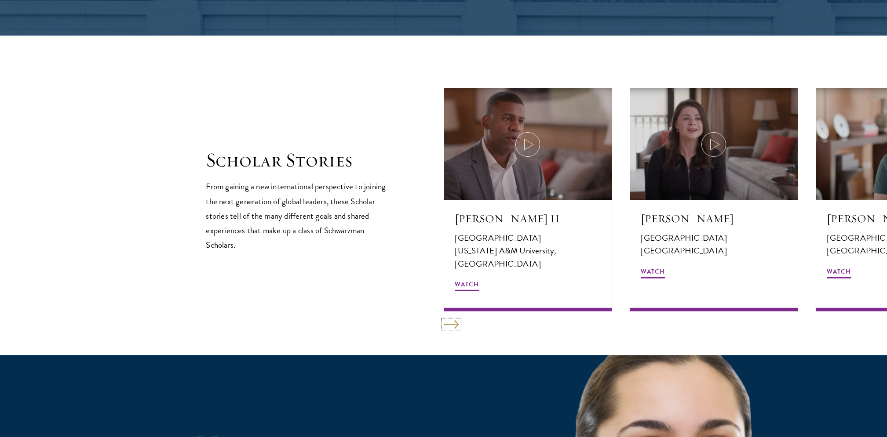
click at [447, 321] on button at bounding box center [451, 324] width 15 height 9
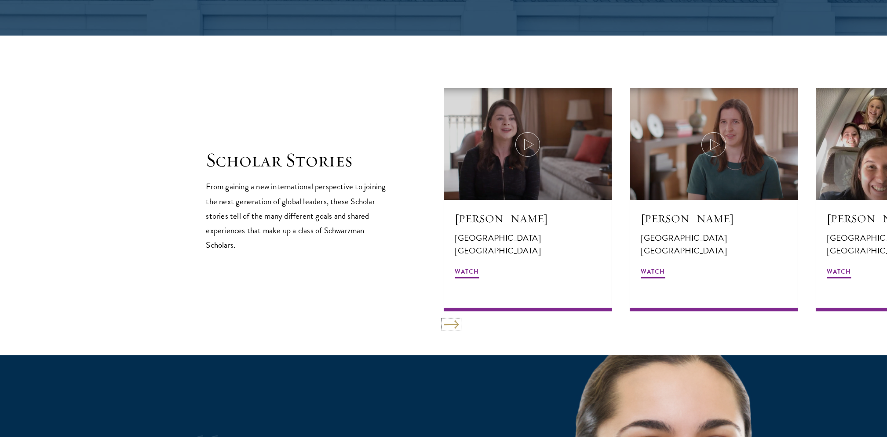
click at [447, 321] on button at bounding box center [451, 324] width 15 height 9
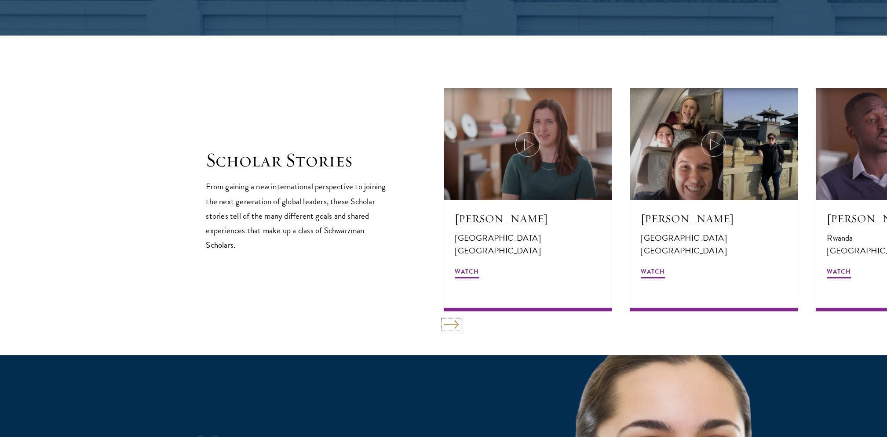
click at [447, 321] on button at bounding box center [451, 324] width 15 height 9
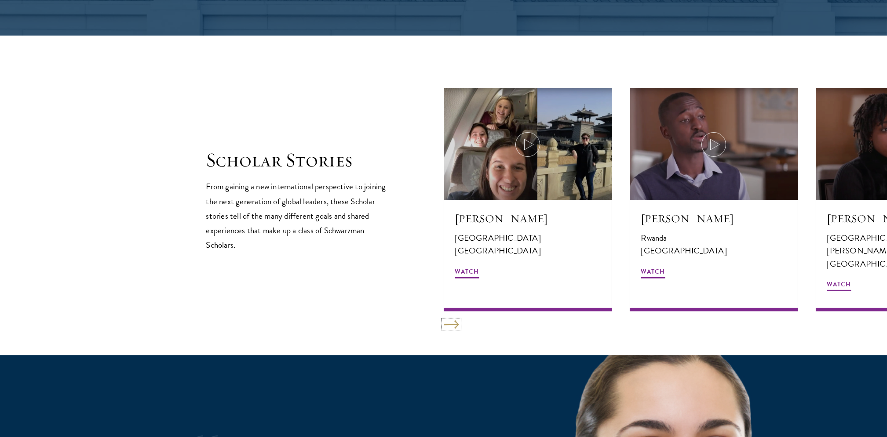
click at [447, 321] on button at bounding box center [451, 324] width 15 height 9
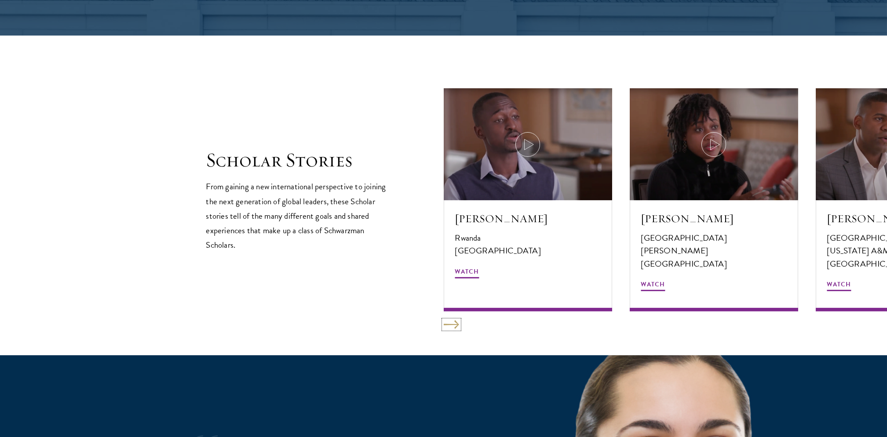
click at [447, 321] on button at bounding box center [451, 324] width 15 height 9
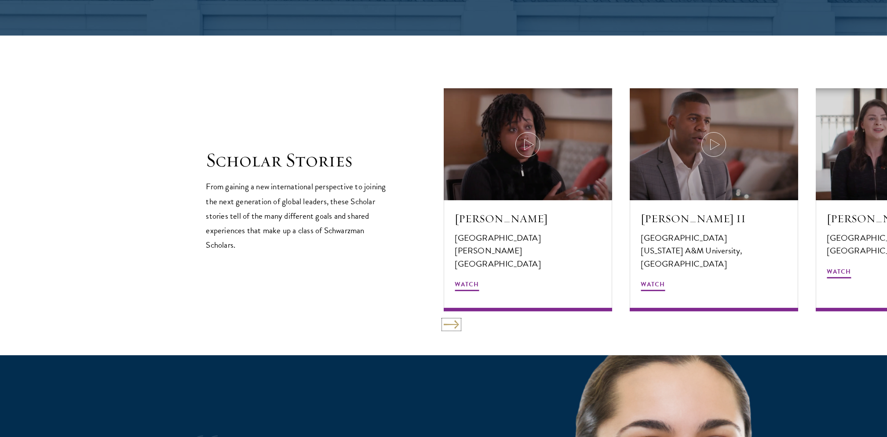
click at [447, 321] on button at bounding box center [451, 324] width 15 height 9
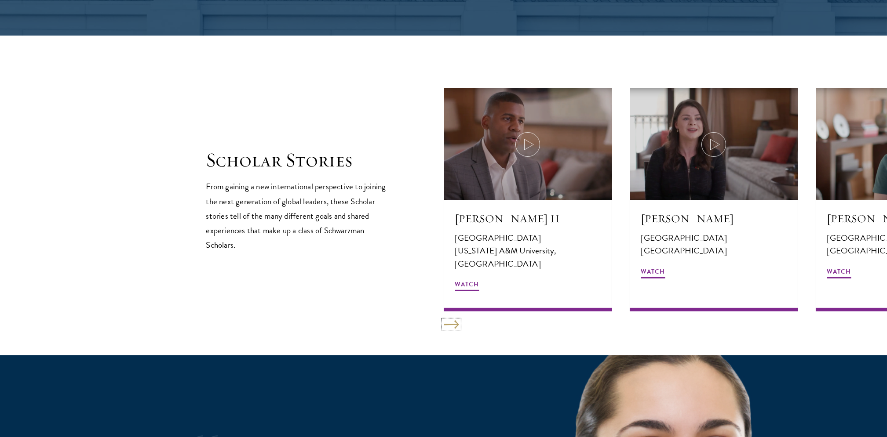
click at [447, 321] on button at bounding box center [451, 324] width 15 height 9
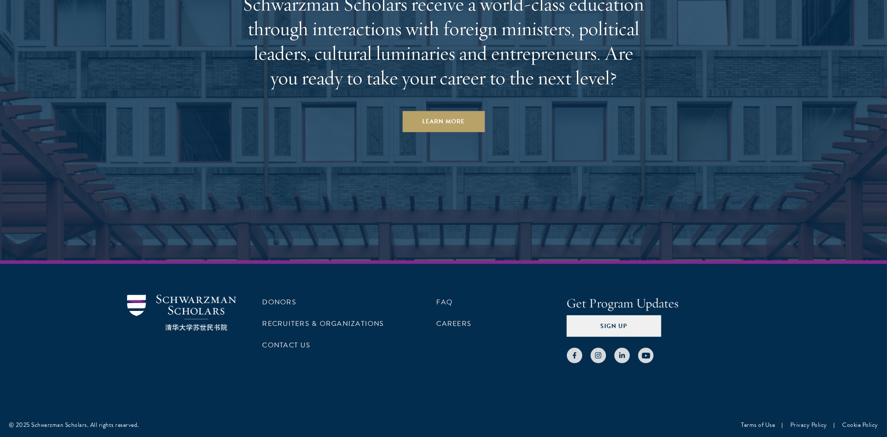
scroll to position [2751, 0]
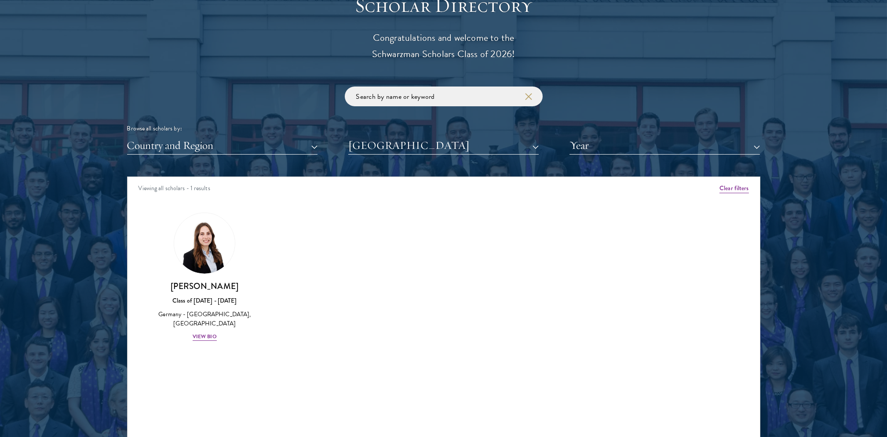
scroll to position [1055, 0]
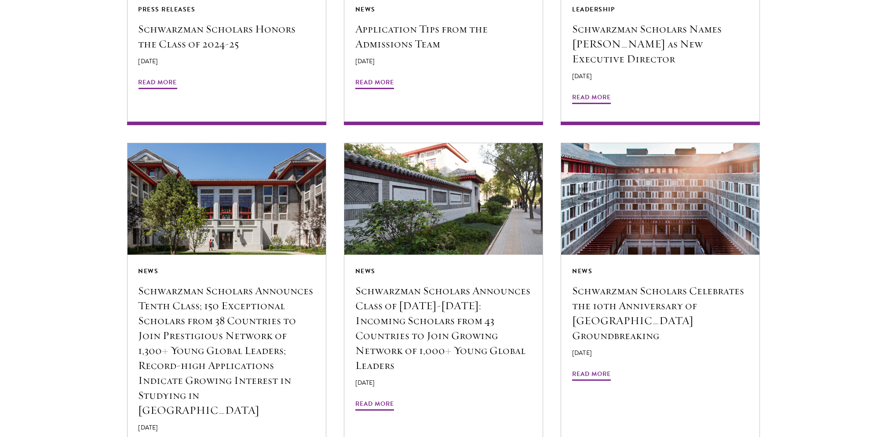
scroll to position [1407, 0]
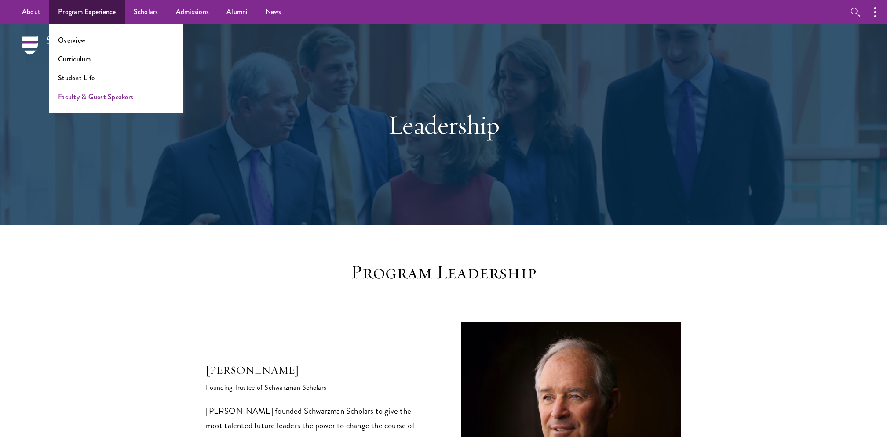
click at [121, 96] on link "Faculty & Guest Speakers" at bounding box center [95, 97] width 75 height 10
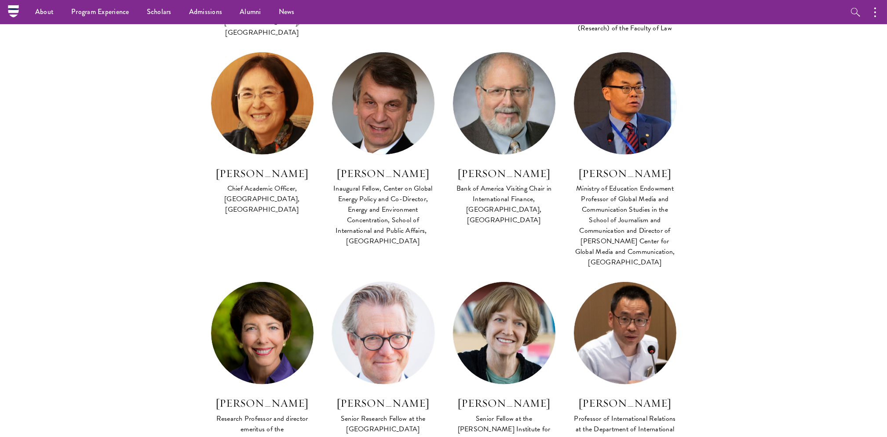
scroll to position [2168, 0]
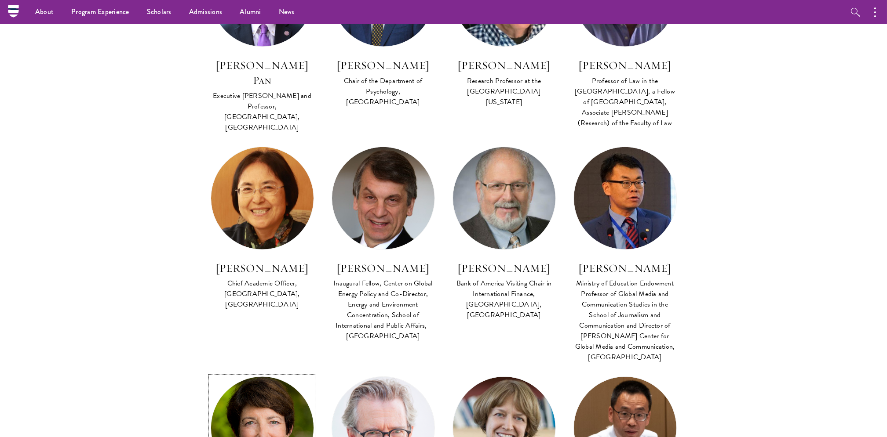
click at [283, 372] on img at bounding box center [262, 428] width 113 height 113
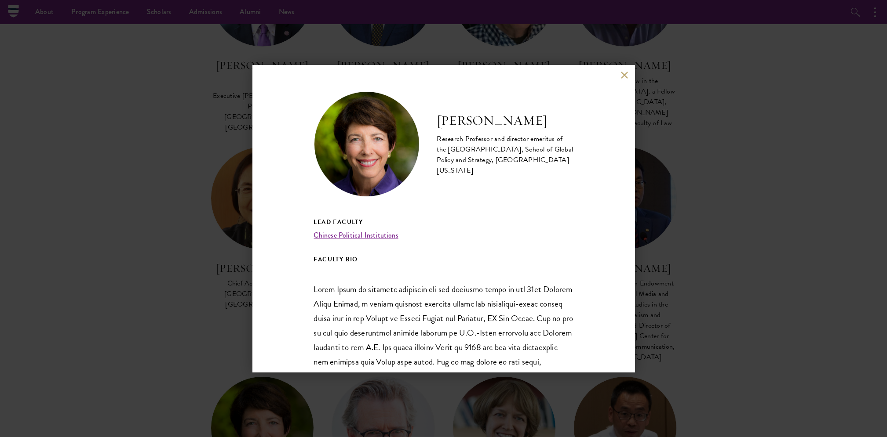
click at [621, 76] on button at bounding box center [624, 75] width 7 height 7
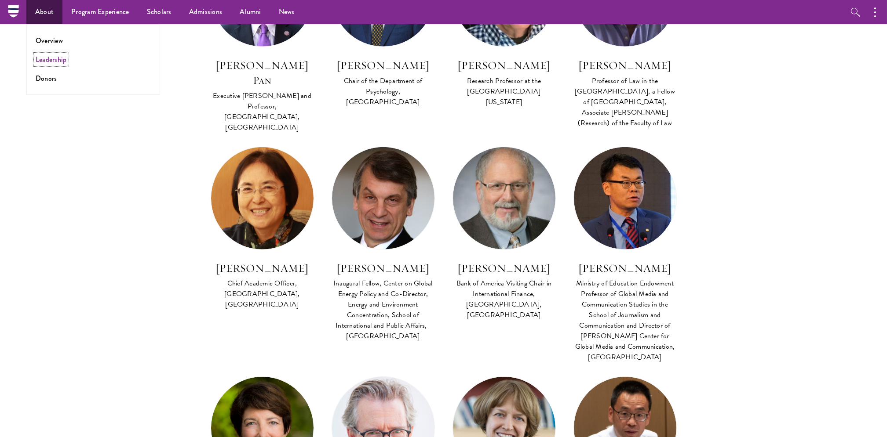
click at [64, 61] on link "Leadership" at bounding box center [51, 60] width 31 height 10
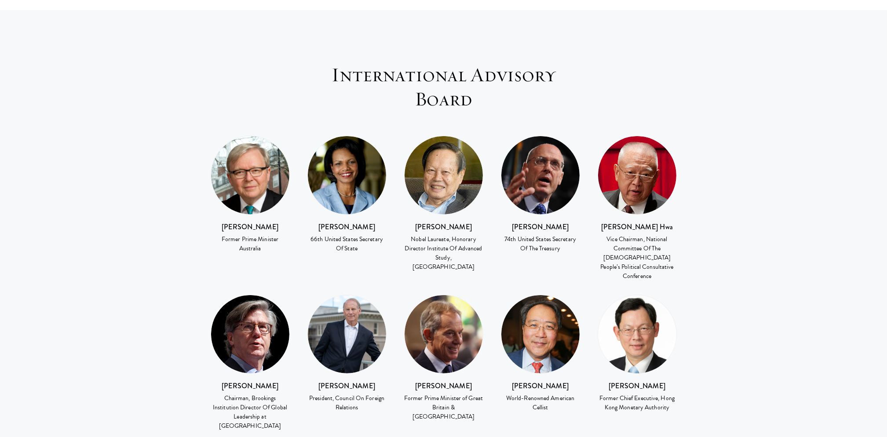
scroll to position [1524, 0]
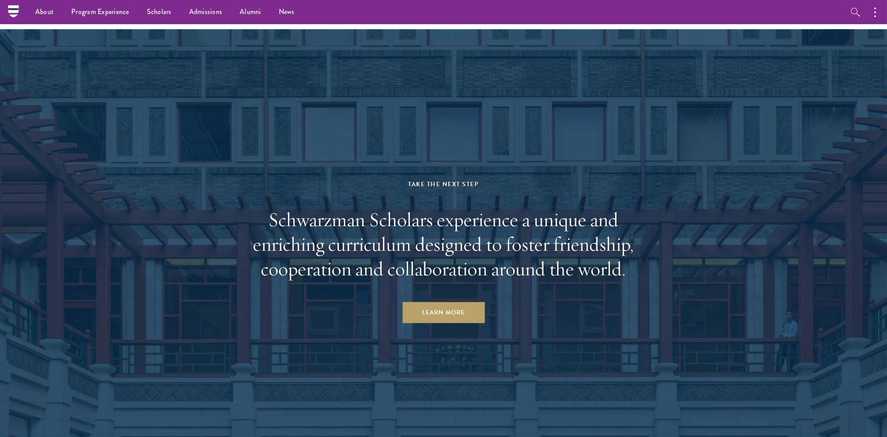
scroll to position [3991, 0]
